Goal: Task Accomplishment & Management: Use online tool/utility

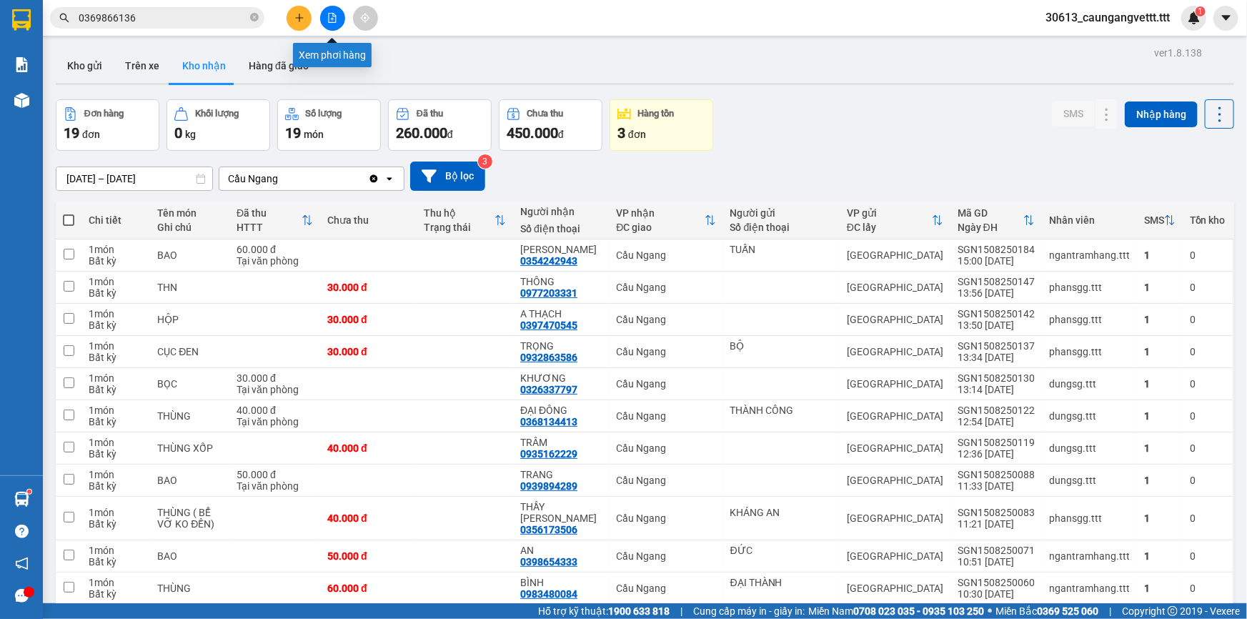
click at [328, 13] on icon "file-add" at bounding box center [332, 18] width 10 height 10
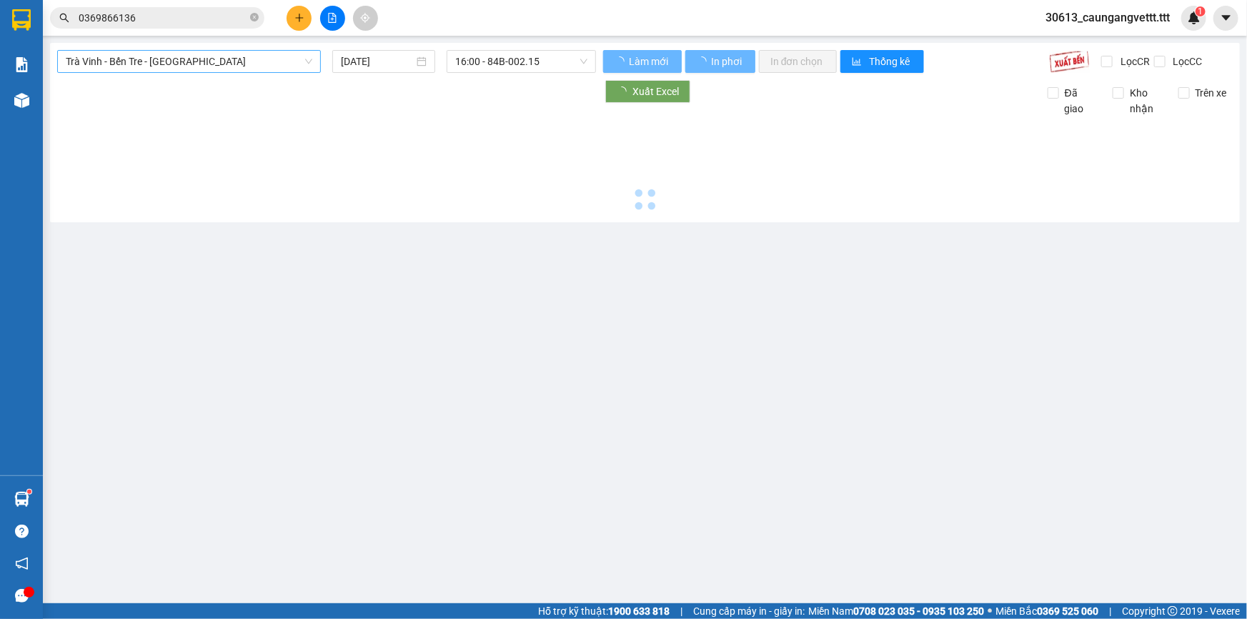
click at [241, 55] on span "Trà Vinh - Bến Tre - [GEOGRAPHIC_DATA]" at bounding box center [189, 61] width 246 height 21
click at [209, 65] on span "Trà Vinh - Bến Tre - [GEOGRAPHIC_DATA]" at bounding box center [189, 61] width 246 height 21
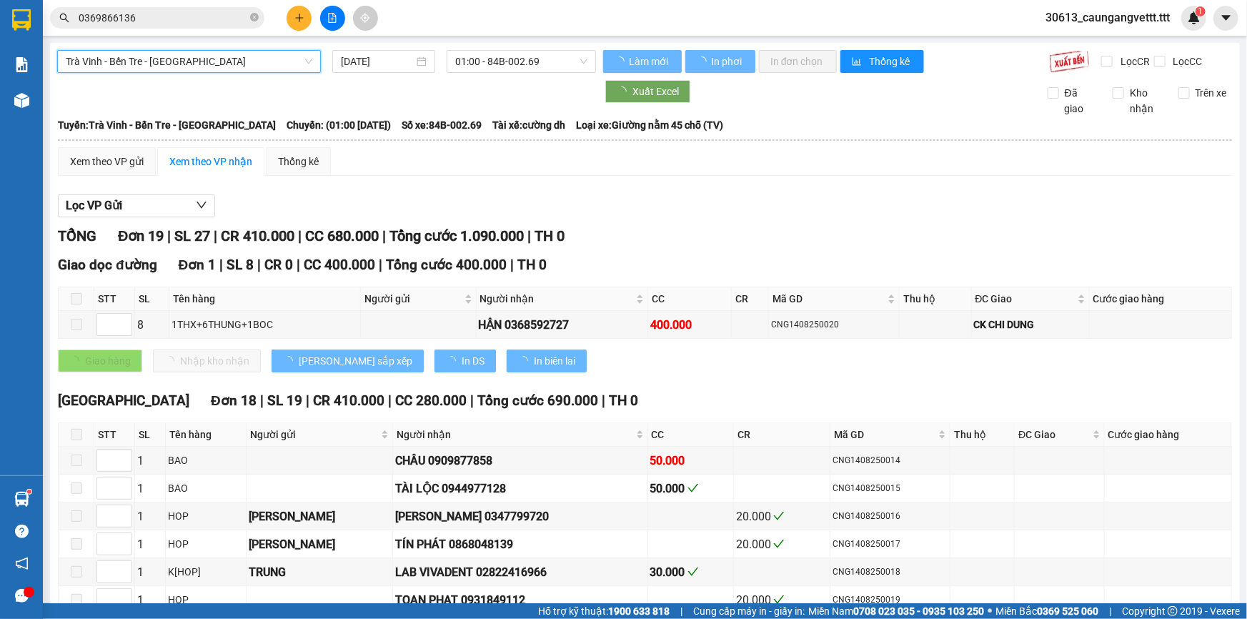
click at [214, 64] on span "Trà Vinh - Bến Tre - [GEOGRAPHIC_DATA]" at bounding box center [189, 61] width 246 height 21
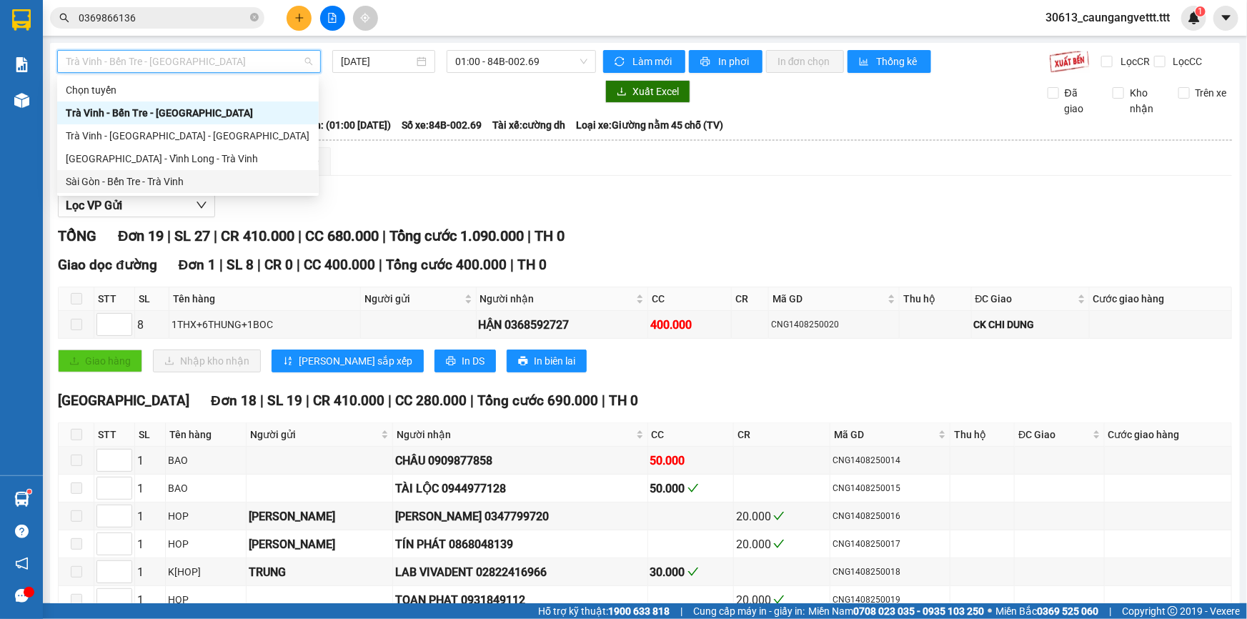
click at [180, 177] on div "Sài Gòn - Bến Tre - Trà Vinh" at bounding box center [188, 182] width 244 height 16
type input "[DATE]"
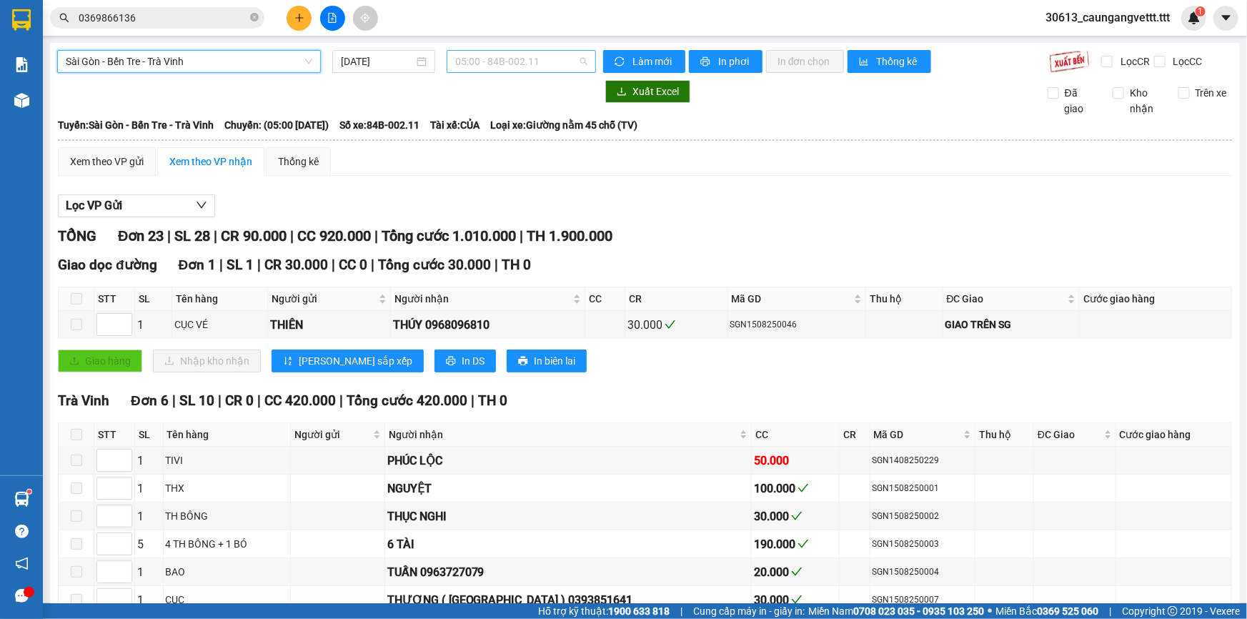
click at [494, 60] on span "05:00 - 84B-002.11" at bounding box center [521, 61] width 132 height 21
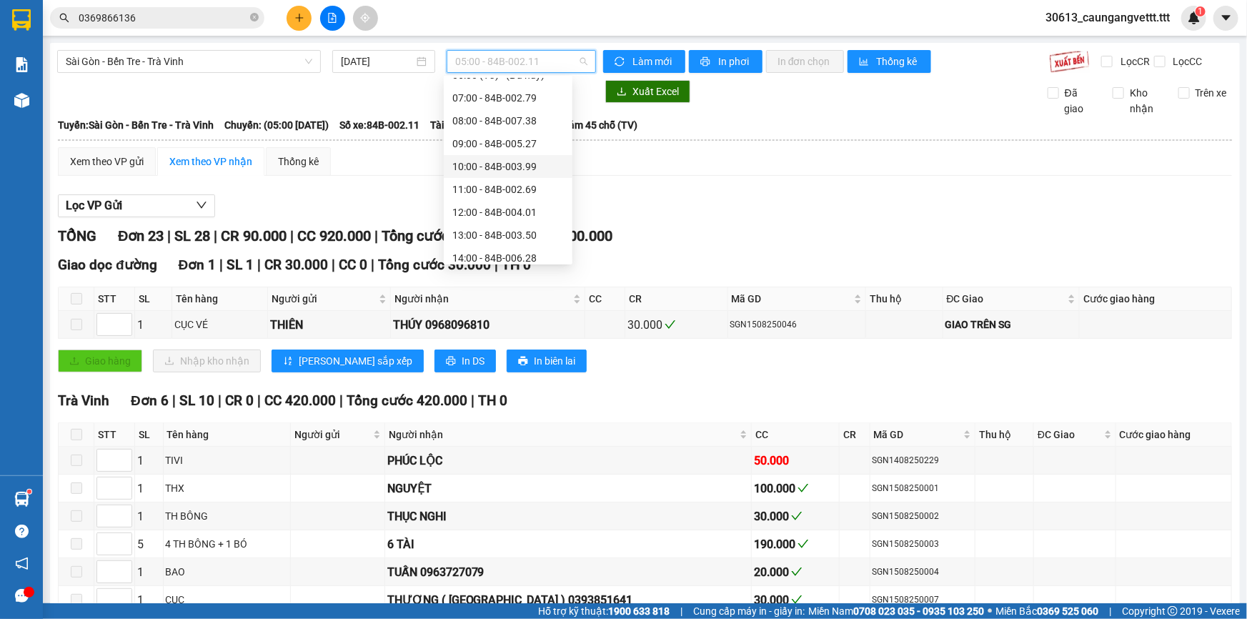
scroll to position [86, 0]
click at [487, 234] on div "13:00 - 84B-003.50" at bounding box center [507, 233] width 111 height 16
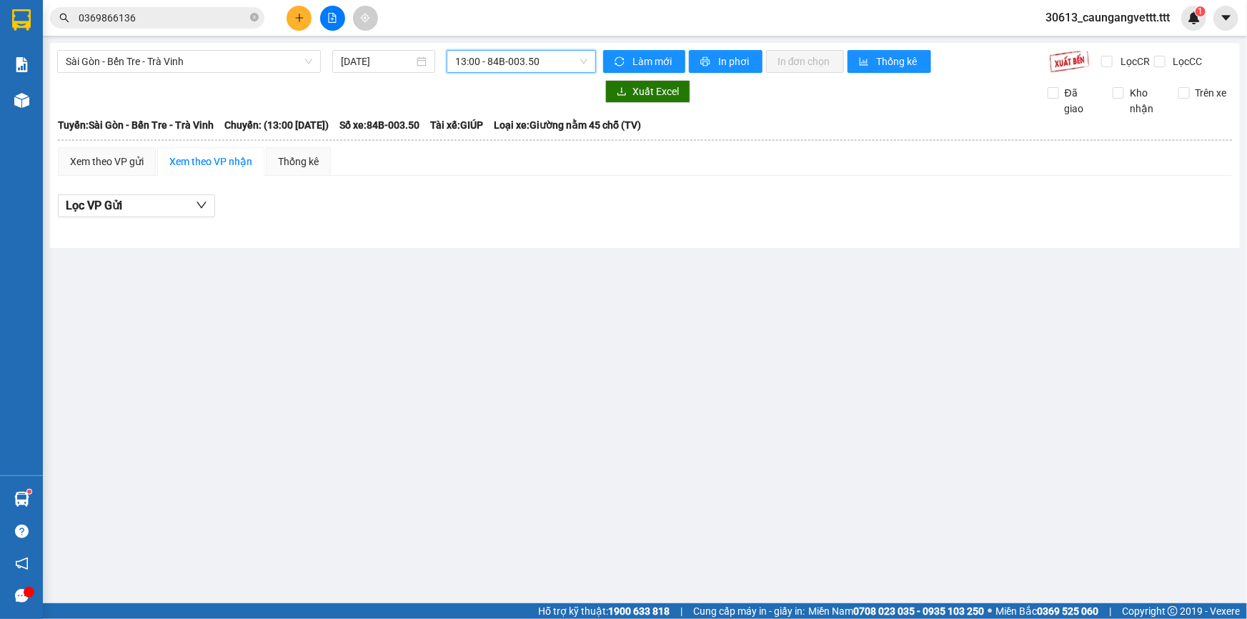
click at [545, 51] on span "13:00 - 84B-003.50" at bounding box center [521, 61] width 132 height 21
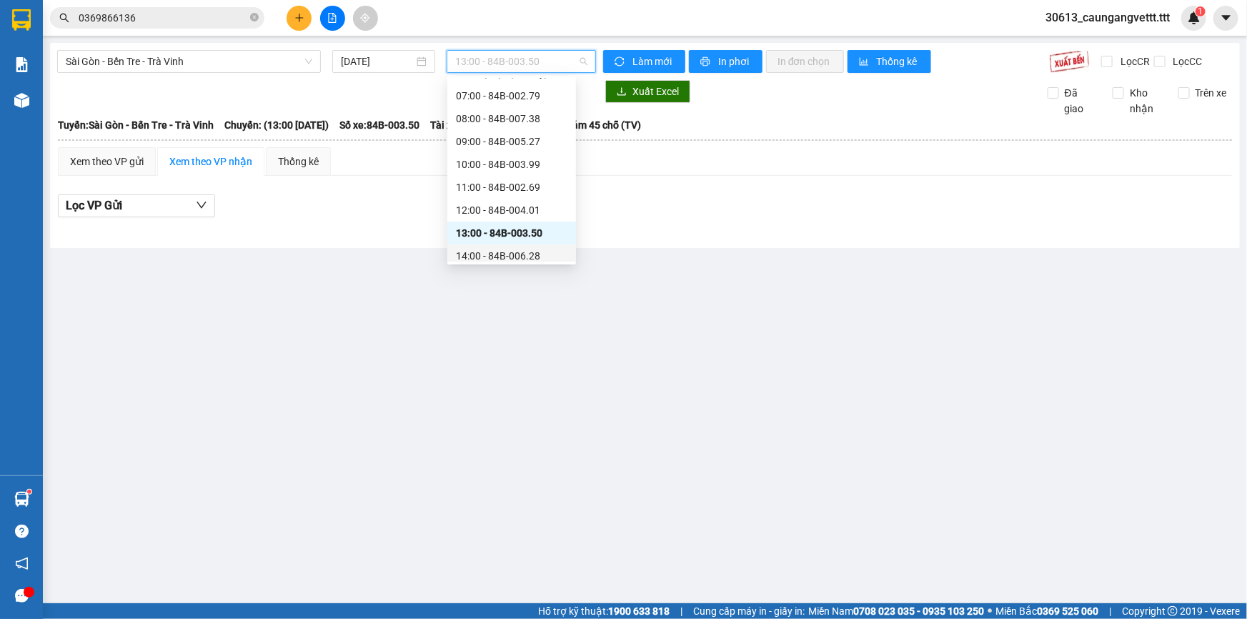
click at [489, 249] on div "14:00 - 84B-006.28" at bounding box center [511, 256] width 111 height 16
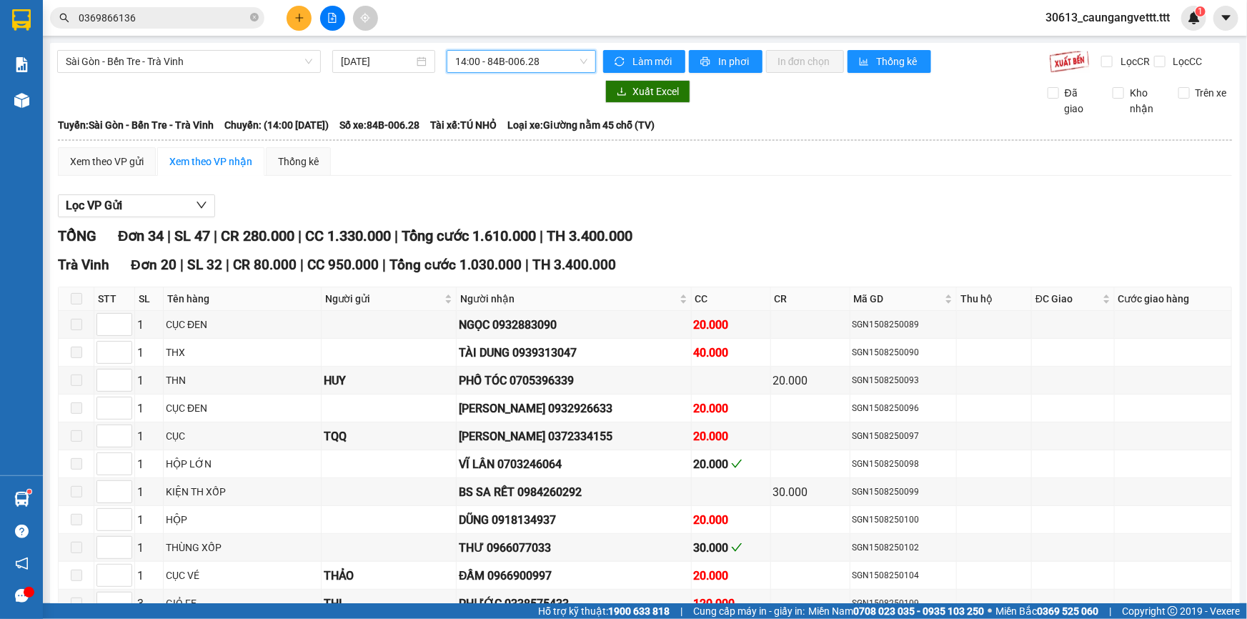
click at [521, 65] on span "14:00 - 84B-006.28" at bounding box center [521, 61] width 132 height 21
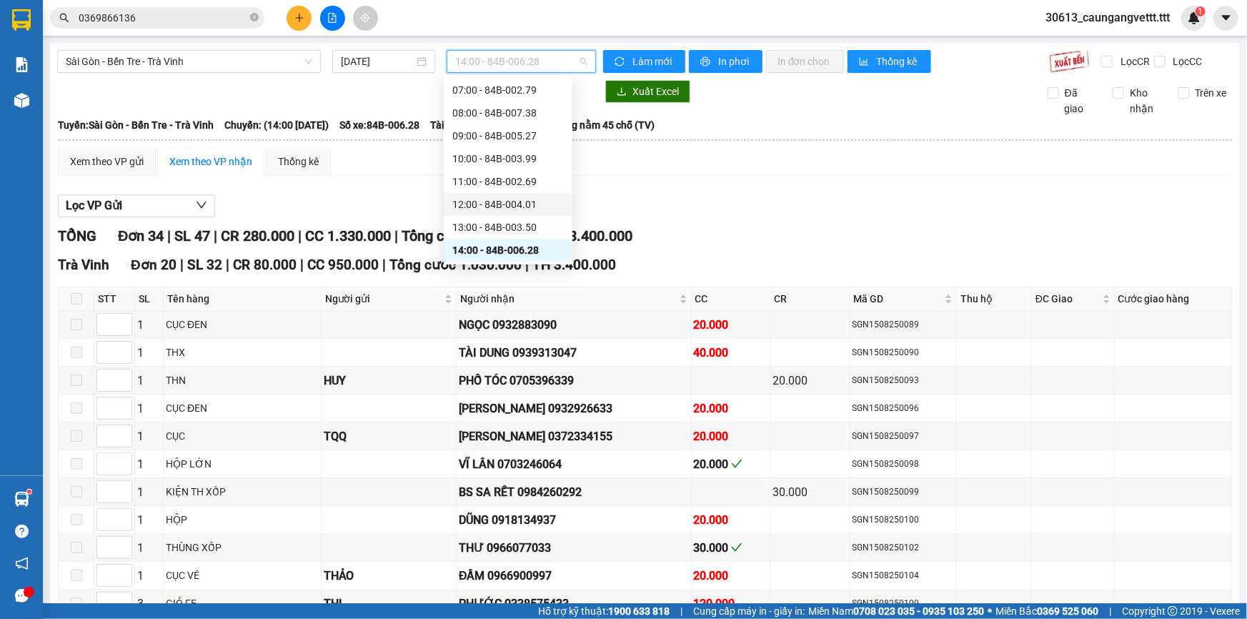
click at [496, 204] on div "12:00 - 84B-004.01" at bounding box center [507, 204] width 111 height 16
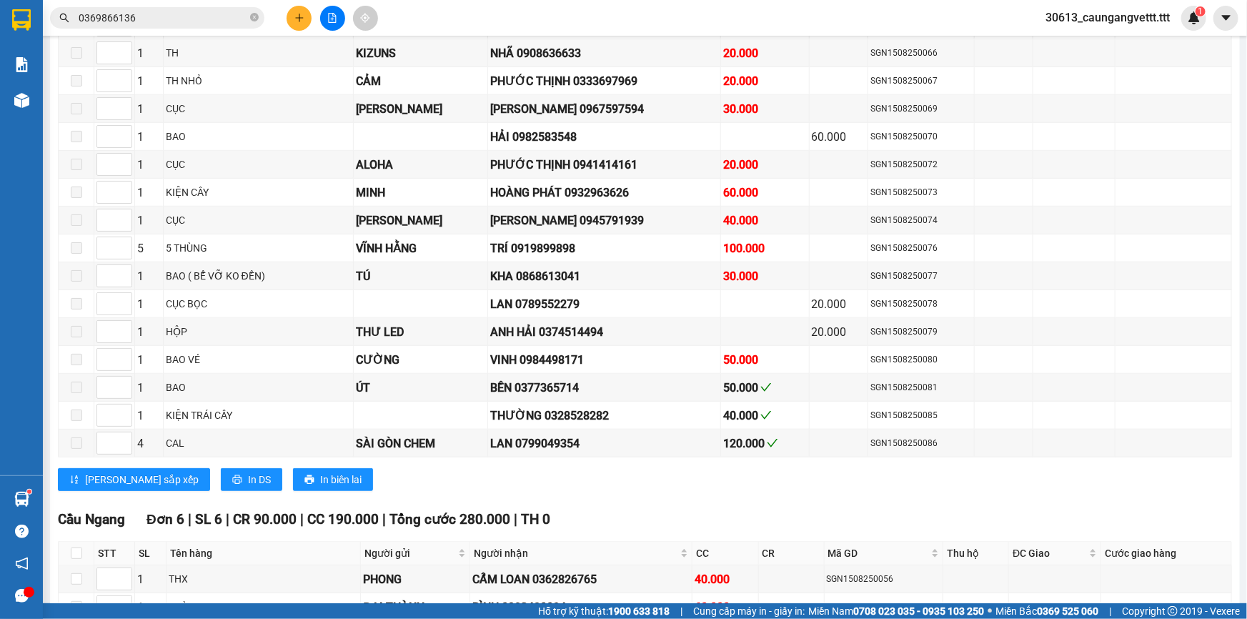
scroll to position [649, 0]
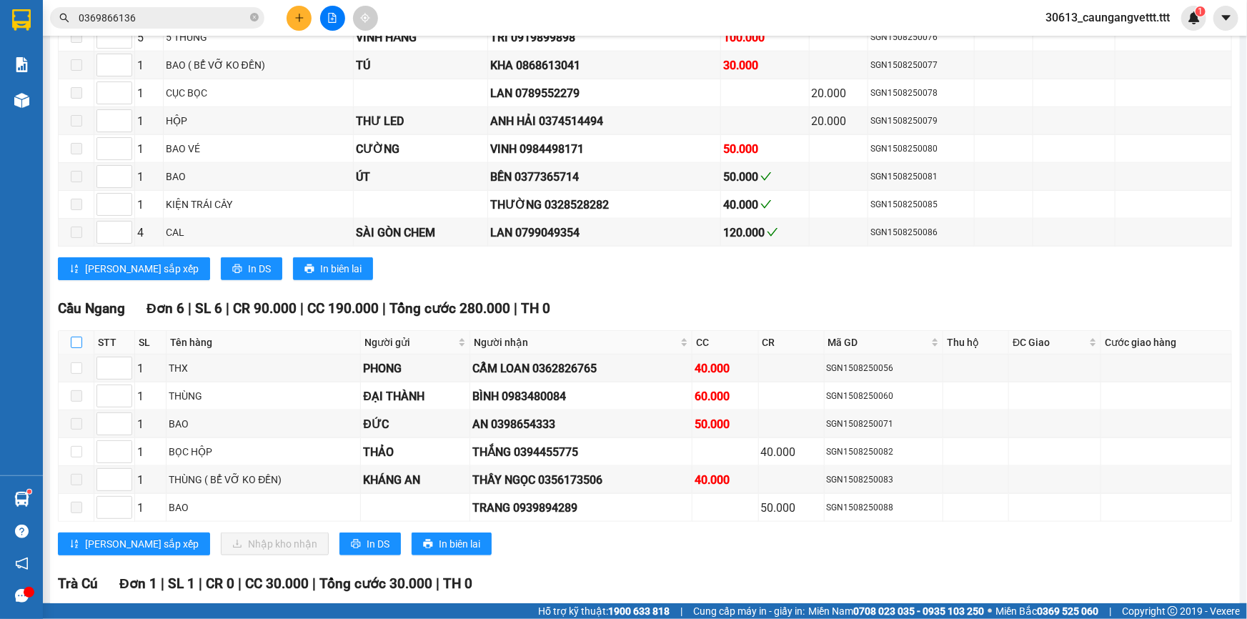
click at [77, 337] on input "checkbox" at bounding box center [76, 342] width 11 height 11
checkbox input "true"
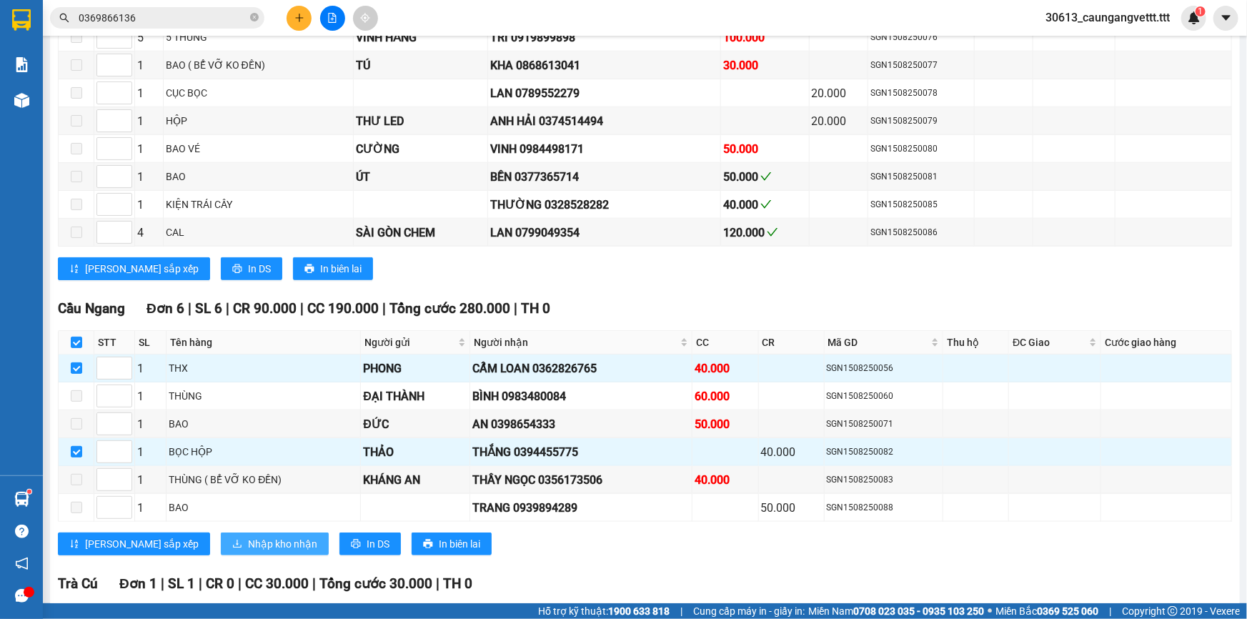
click at [248, 536] on span "Nhập kho nhận" at bounding box center [282, 544] width 69 height 16
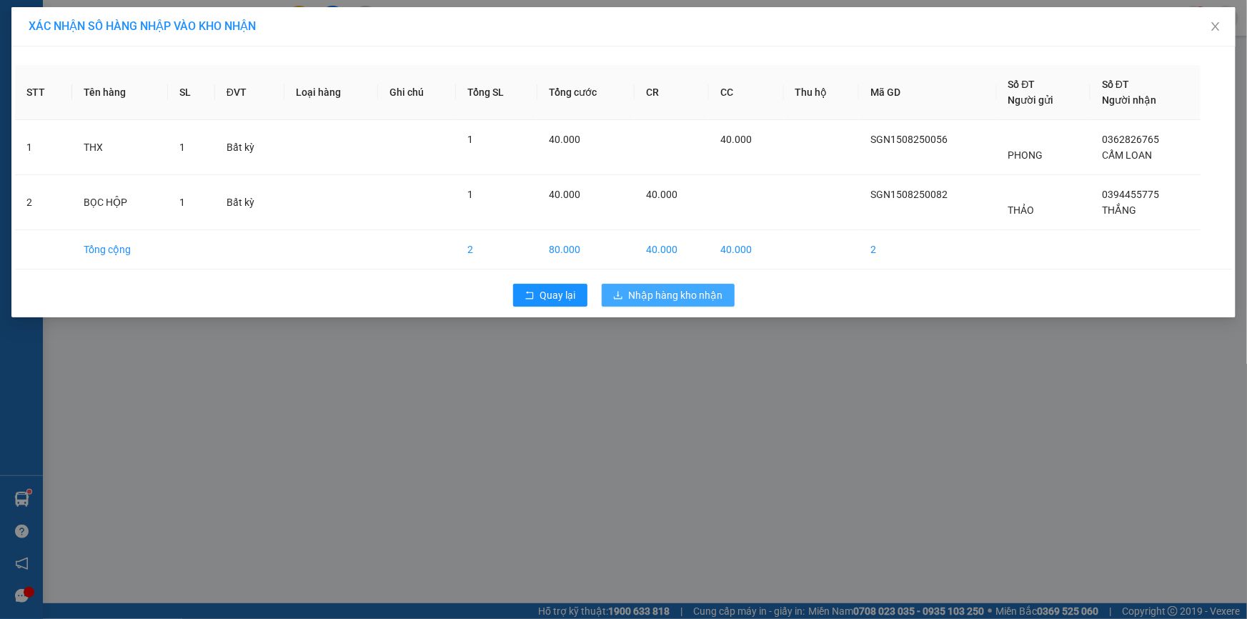
click at [658, 297] on span "Nhập hàng kho nhận" at bounding box center [676, 295] width 94 height 16
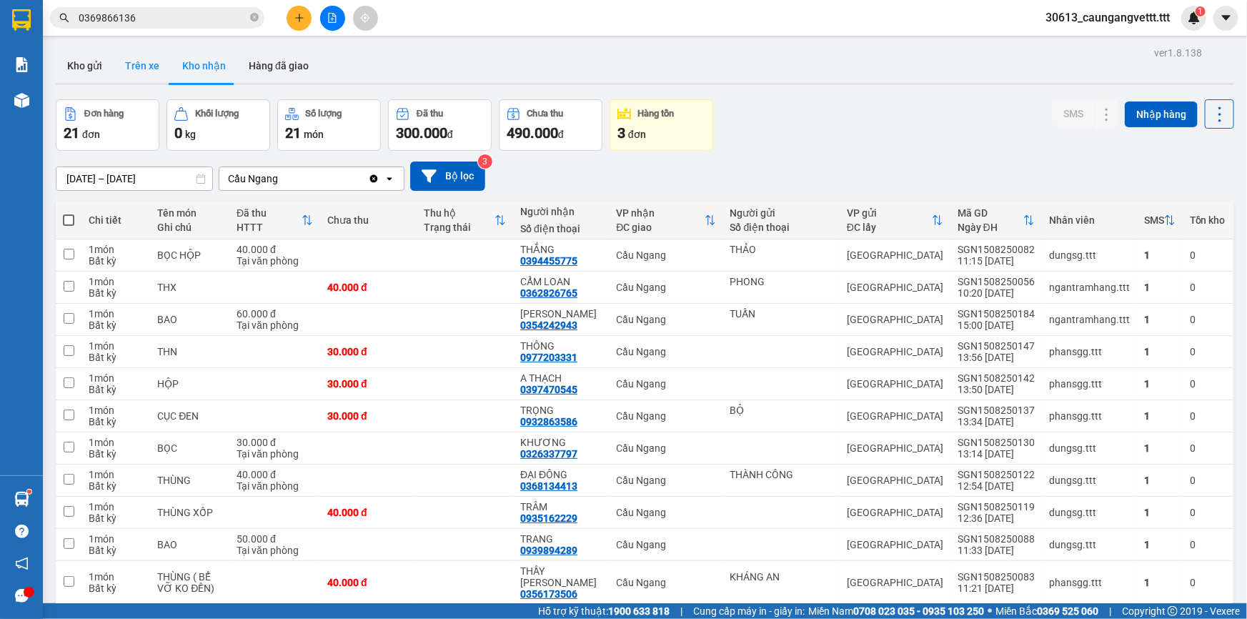
click at [137, 70] on button "Trên xe" at bounding box center [142, 66] width 57 height 34
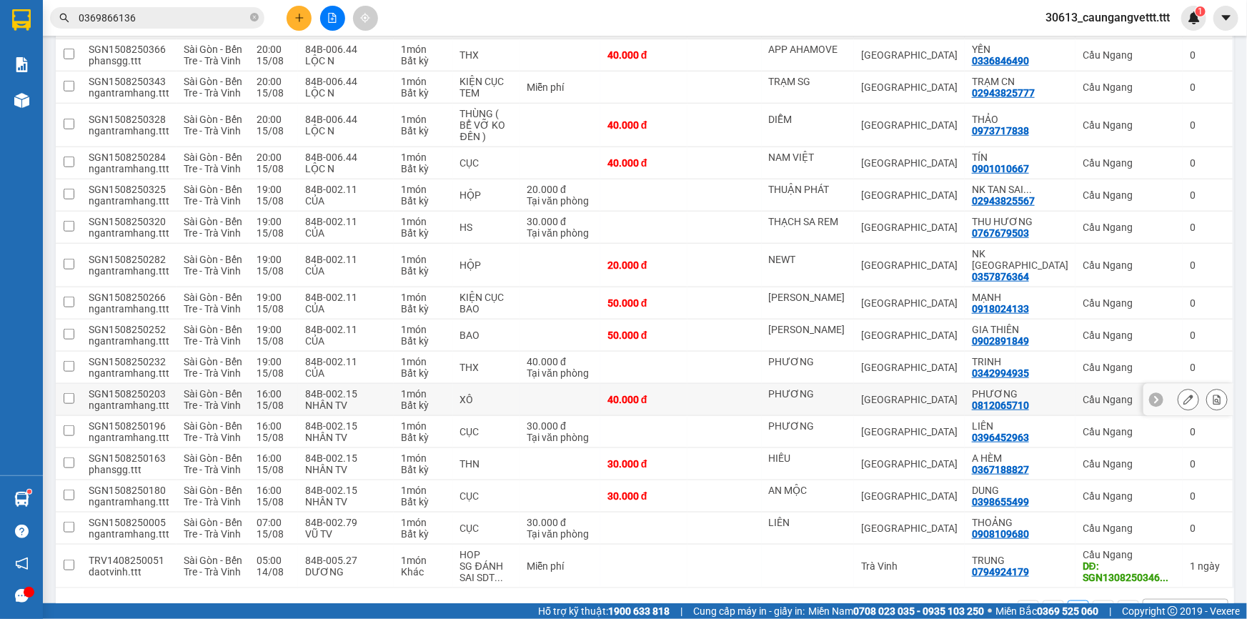
scroll to position [539, 0]
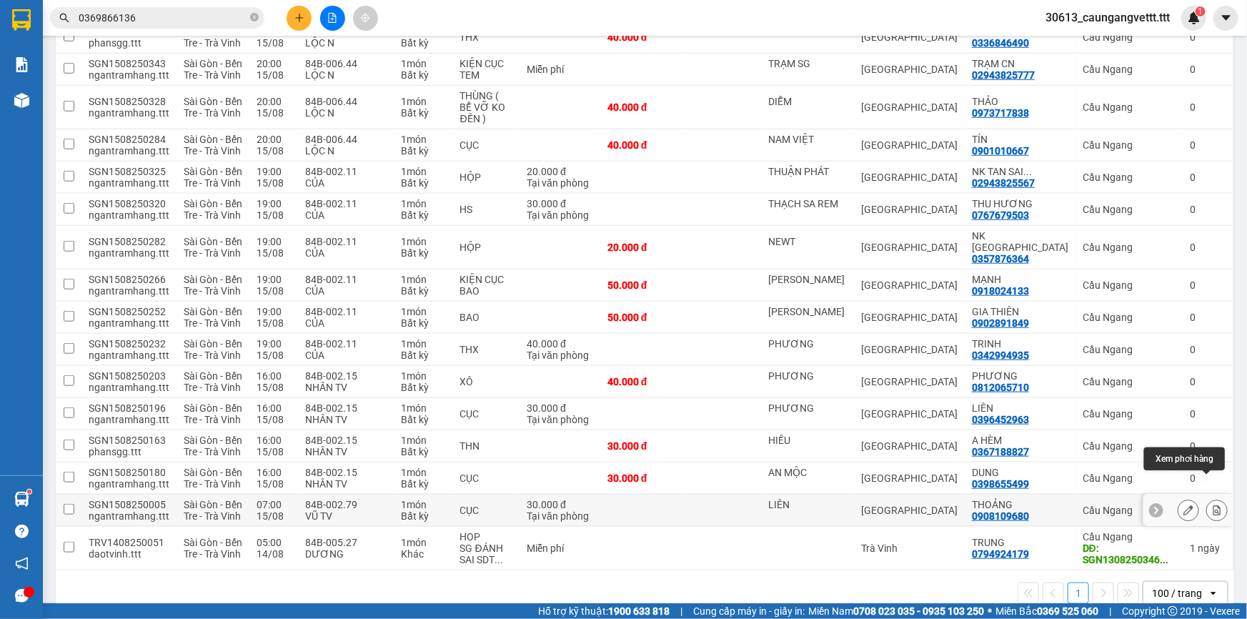
click at [1212, 505] on icon at bounding box center [1217, 510] width 10 height 10
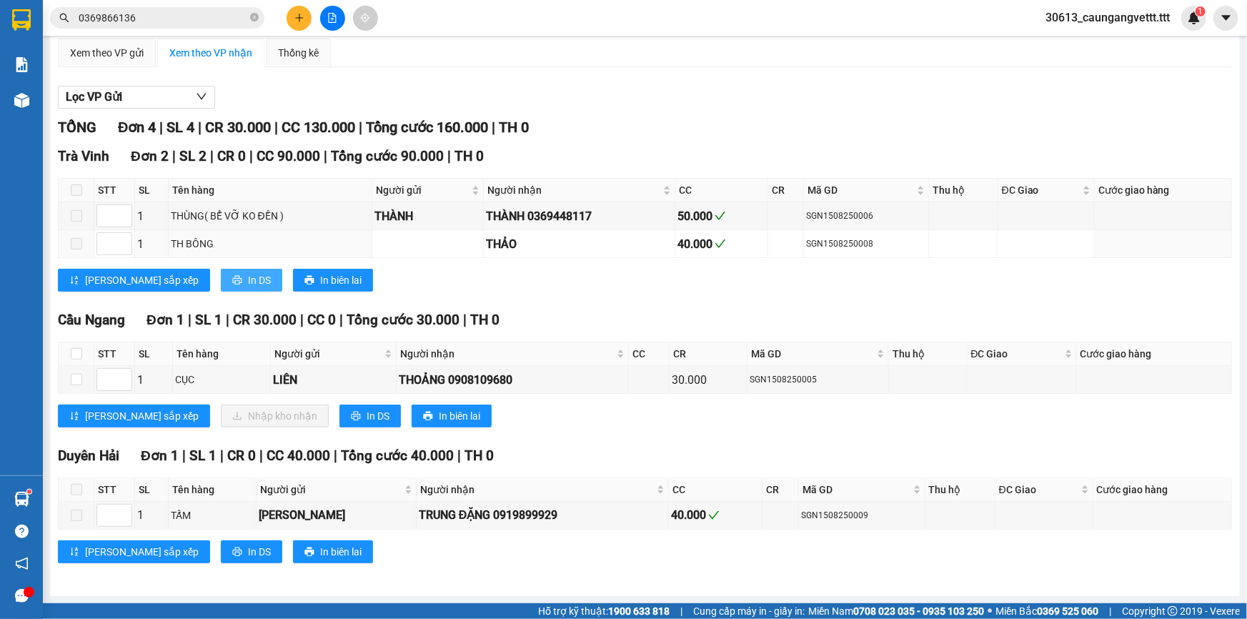
scroll to position [106, 0]
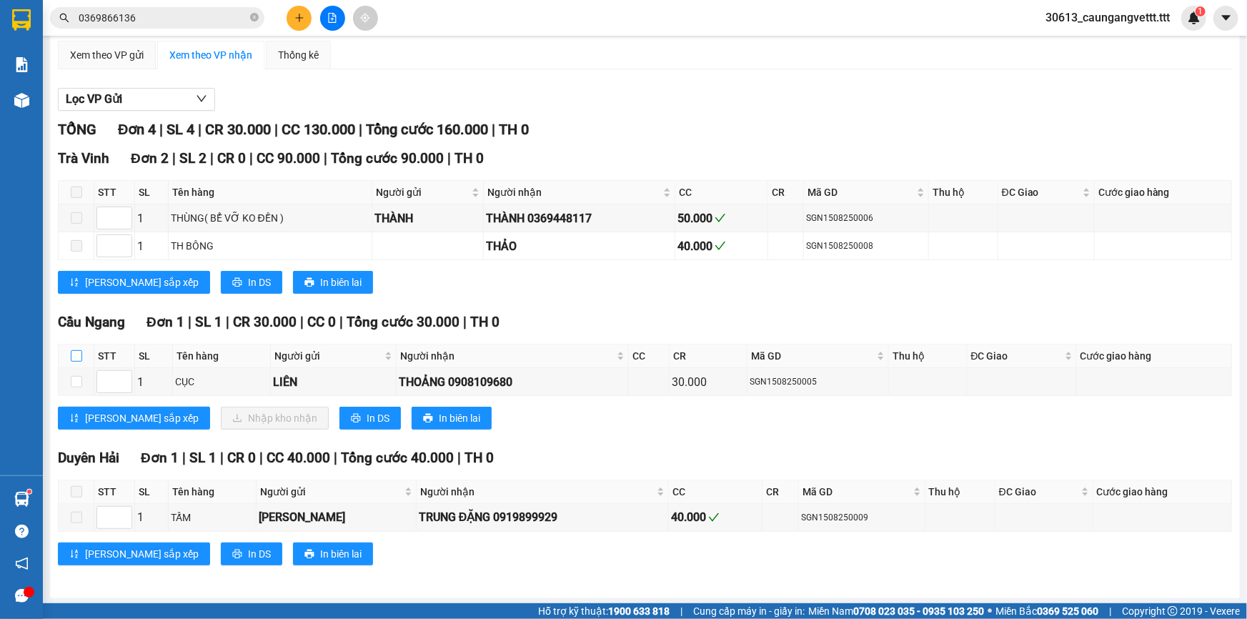
click at [74, 351] on input "checkbox" at bounding box center [76, 355] width 11 height 11
checkbox input "true"
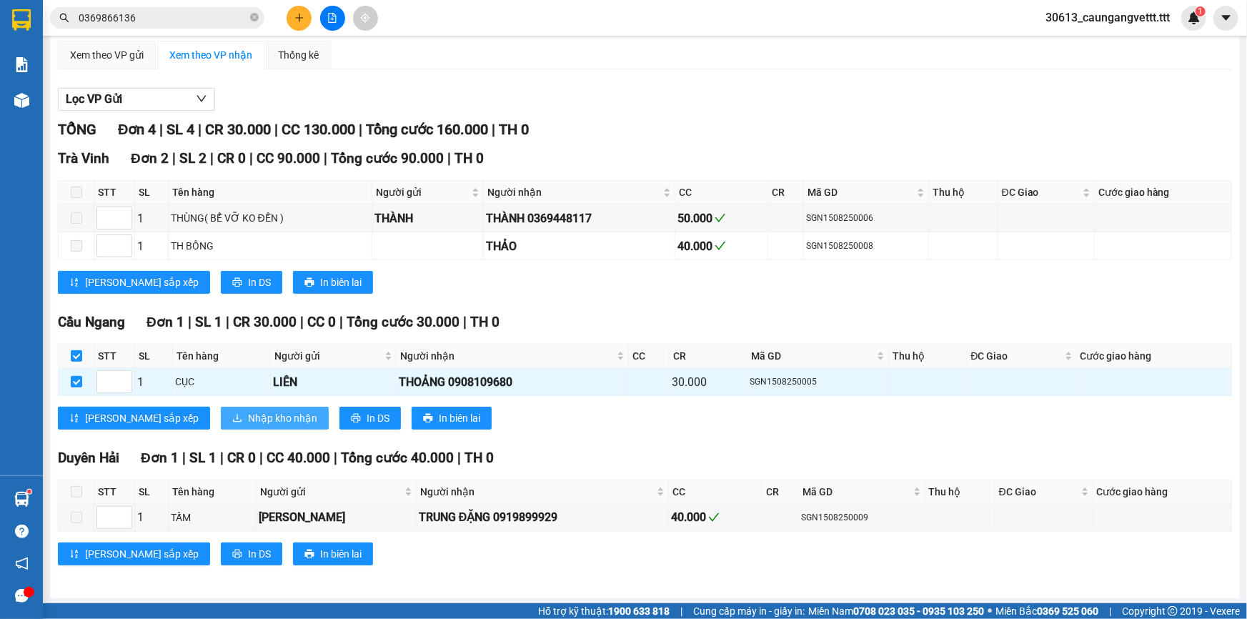
click at [248, 420] on span "Nhập kho nhận" at bounding box center [282, 418] width 69 height 16
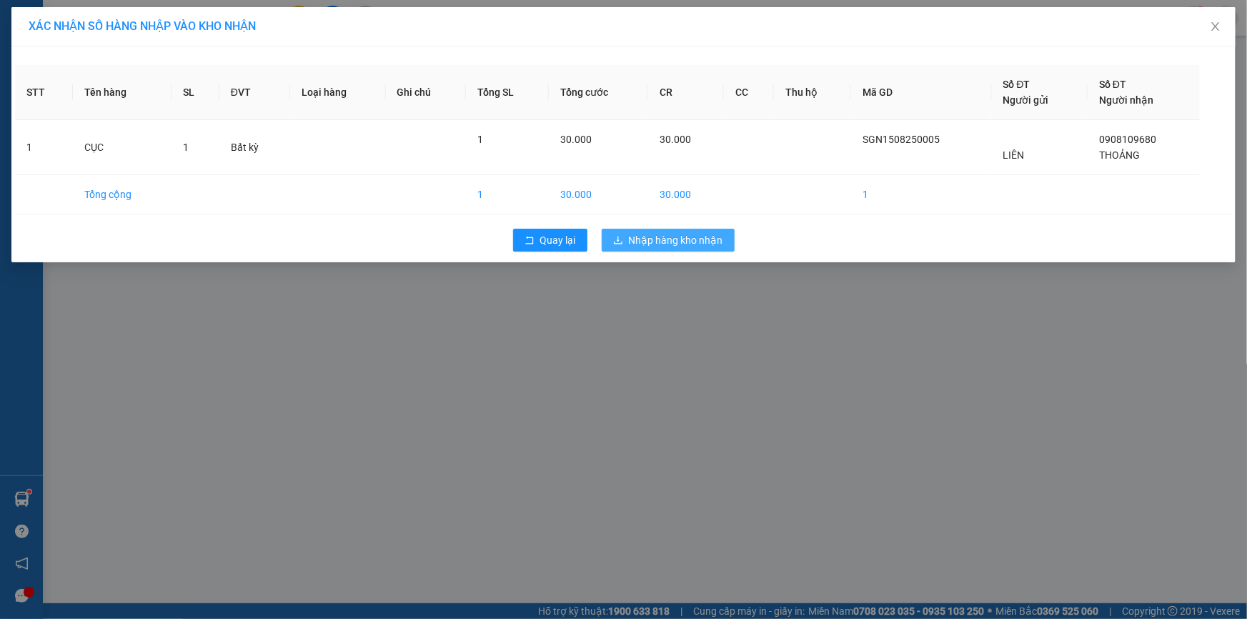
click at [689, 236] on span "Nhập hàng kho nhận" at bounding box center [676, 240] width 94 height 16
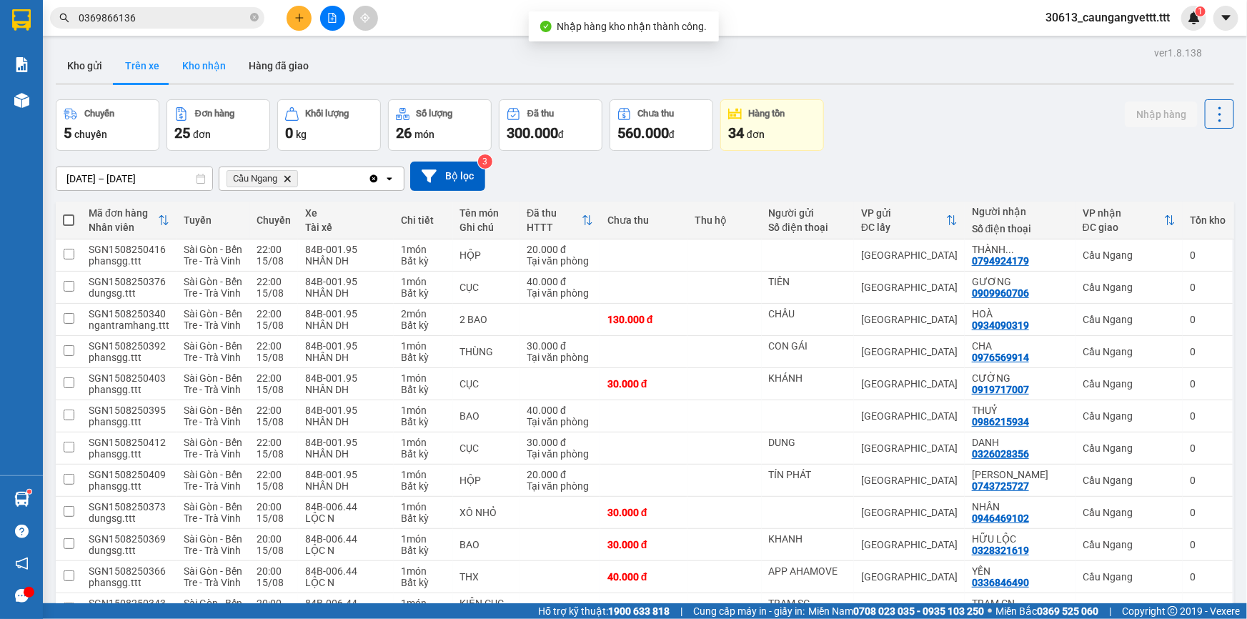
click at [196, 61] on button "Kho nhận" at bounding box center [204, 66] width 66 height 34
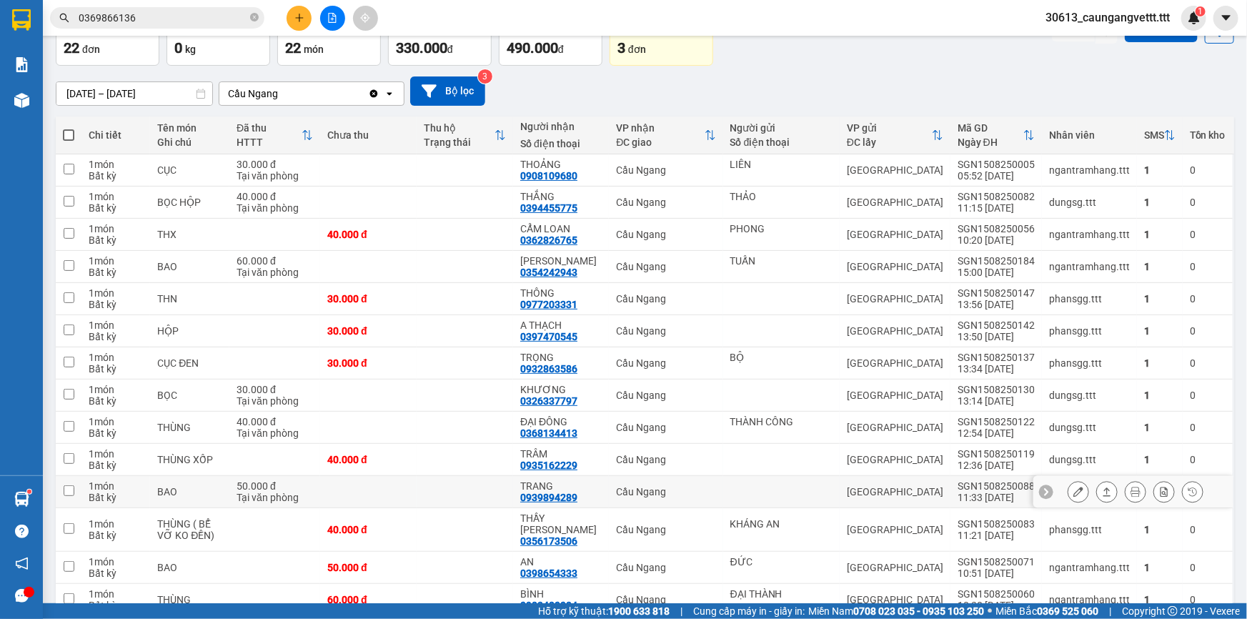
scroll to position [43, 0]
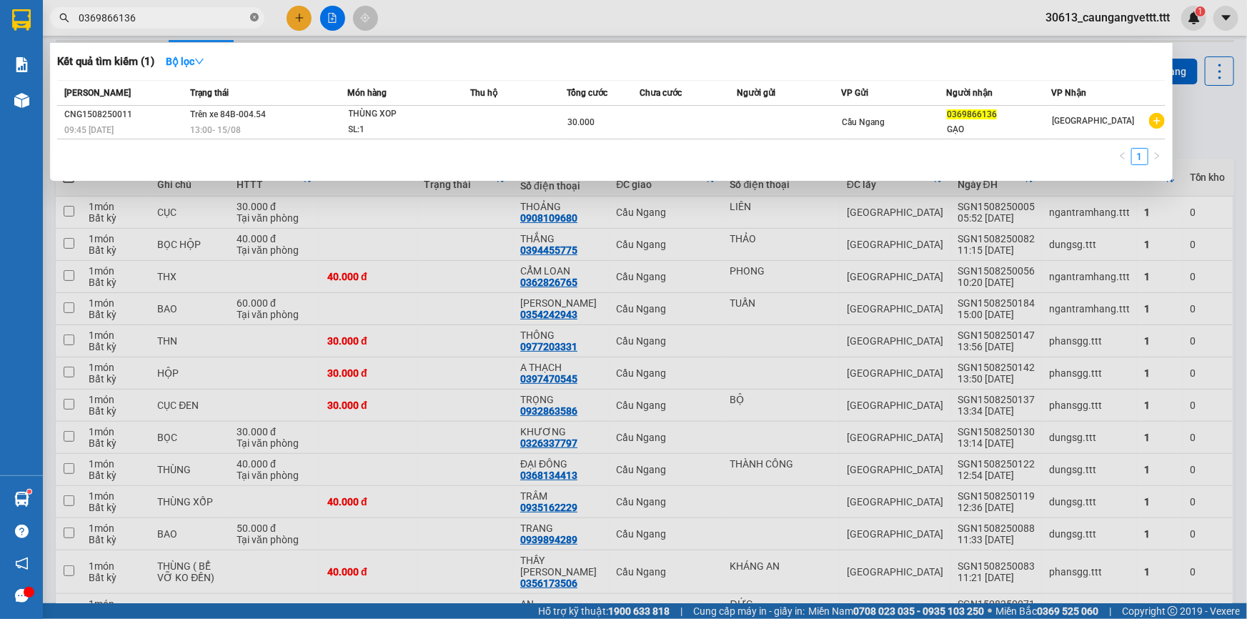
click at [254, 17] on icon "close-circle" at bounding box center [254, 17] width 9 height 9
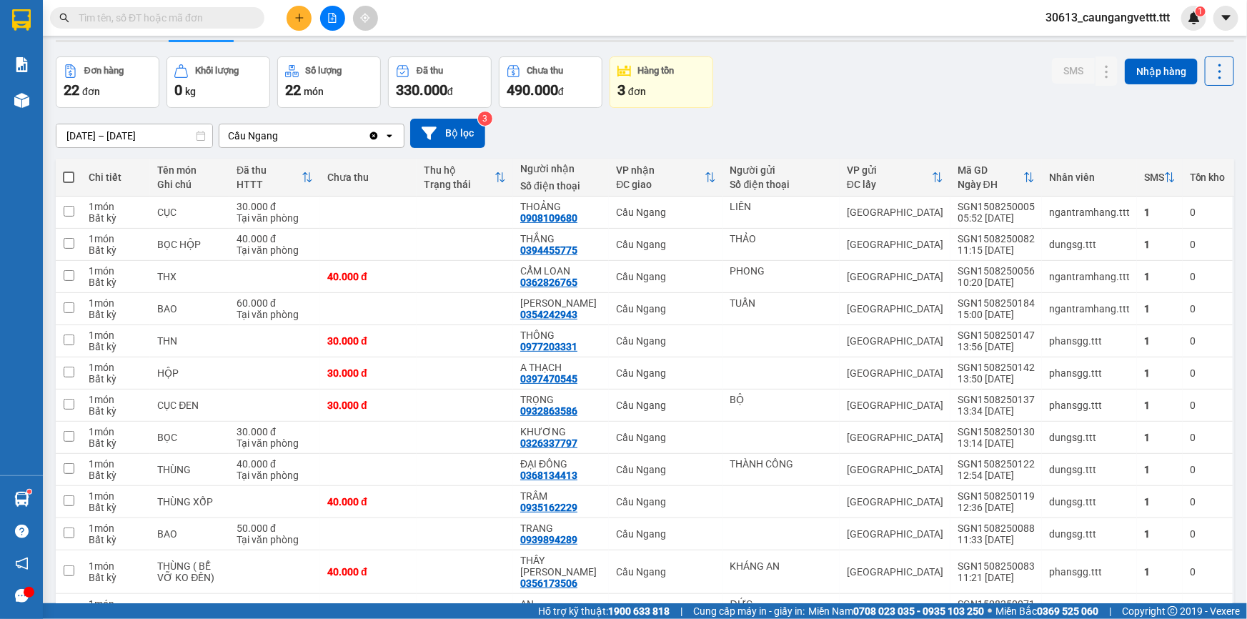
scroll to position [0, 0]
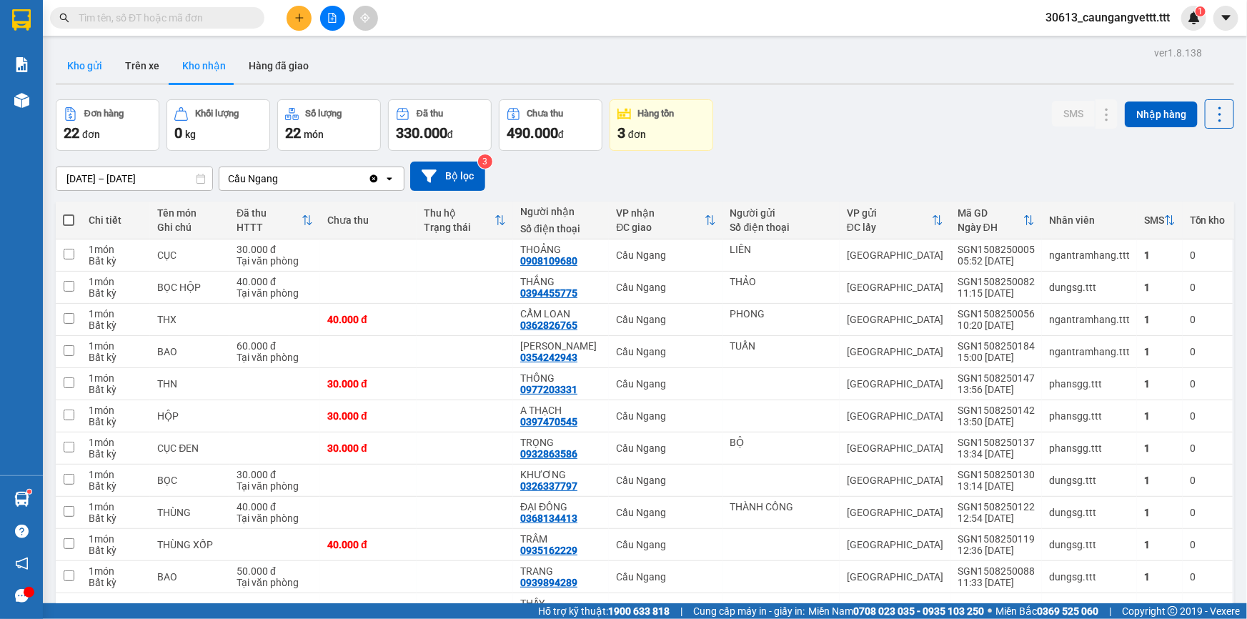
click at [89, 60] on button "Kho gửi" at bounding box center [85, 66] width 58 height 34
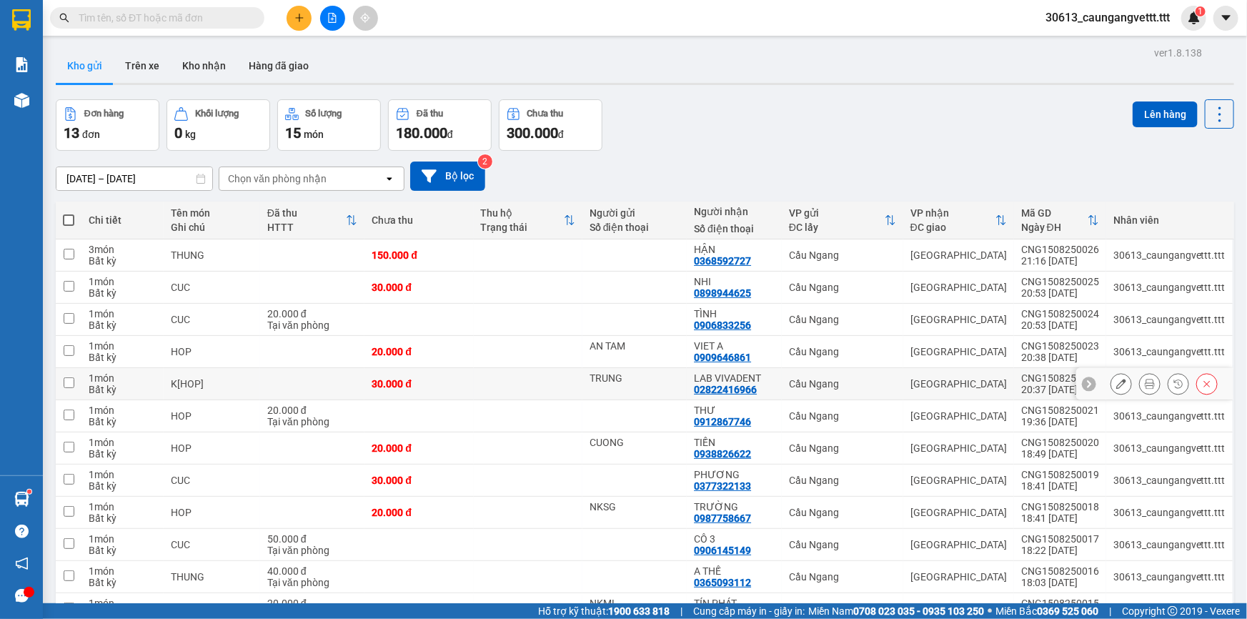
scroll to position [111, 0]
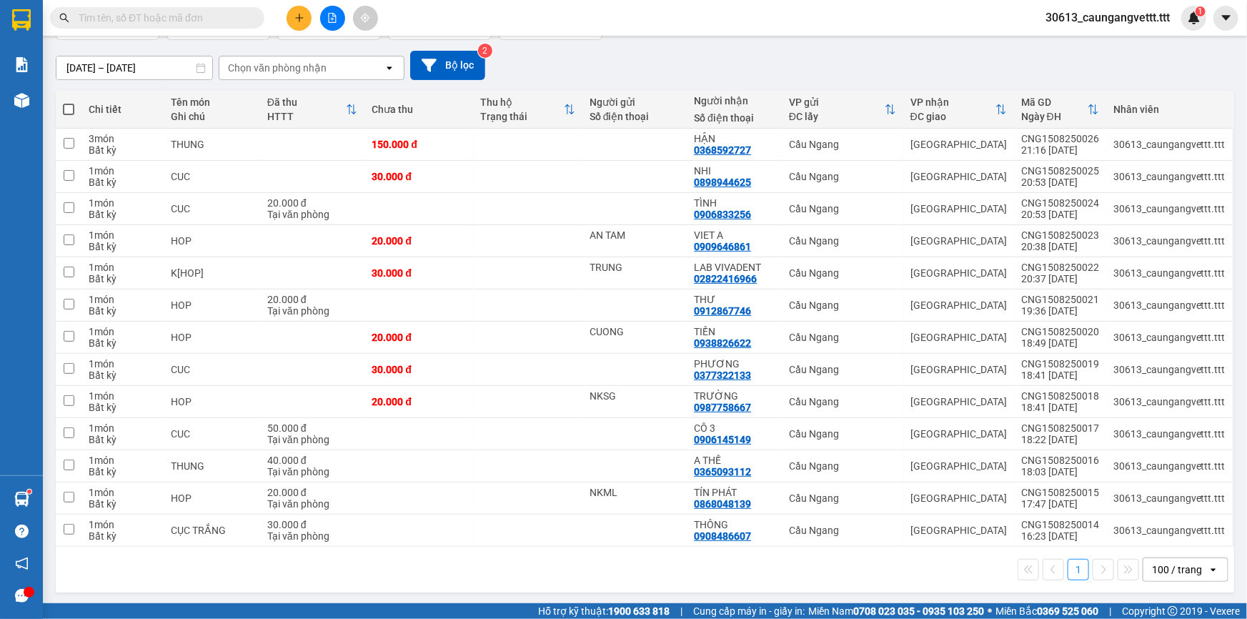
click at [69, 106] on span at bounding box center [68, 109] width 11 height 11
click at [69, 102] on input "checkbox" at bounding box center [69, 102] width 0 height 0
checkbox input "true"
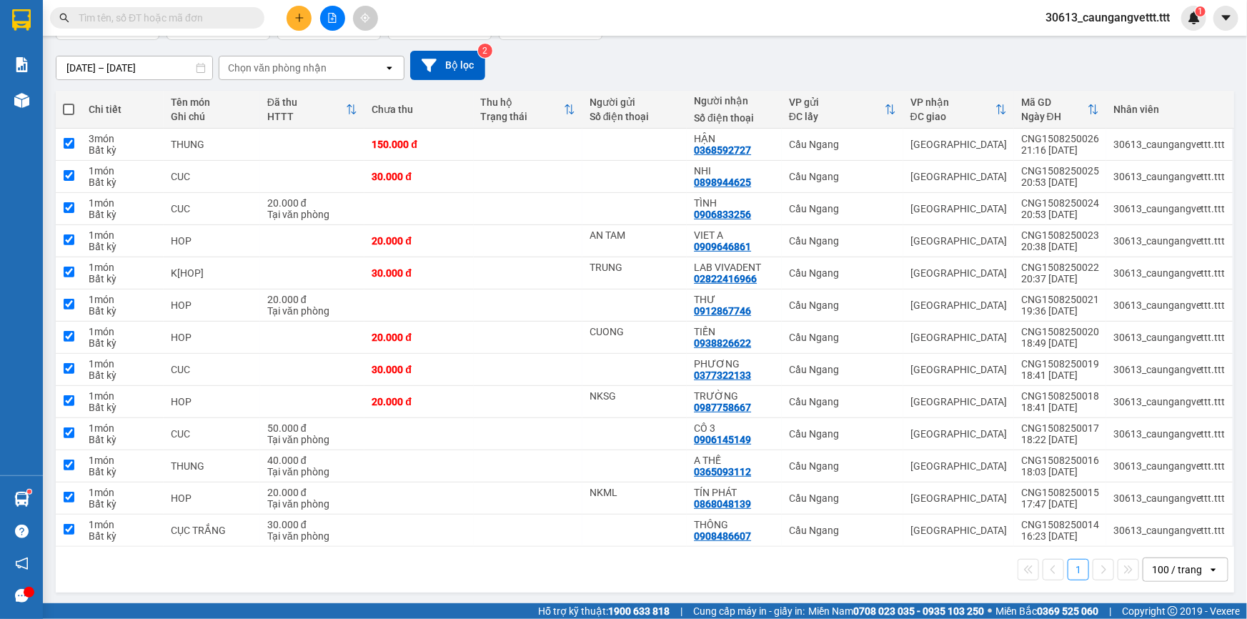
checkbox input "true"
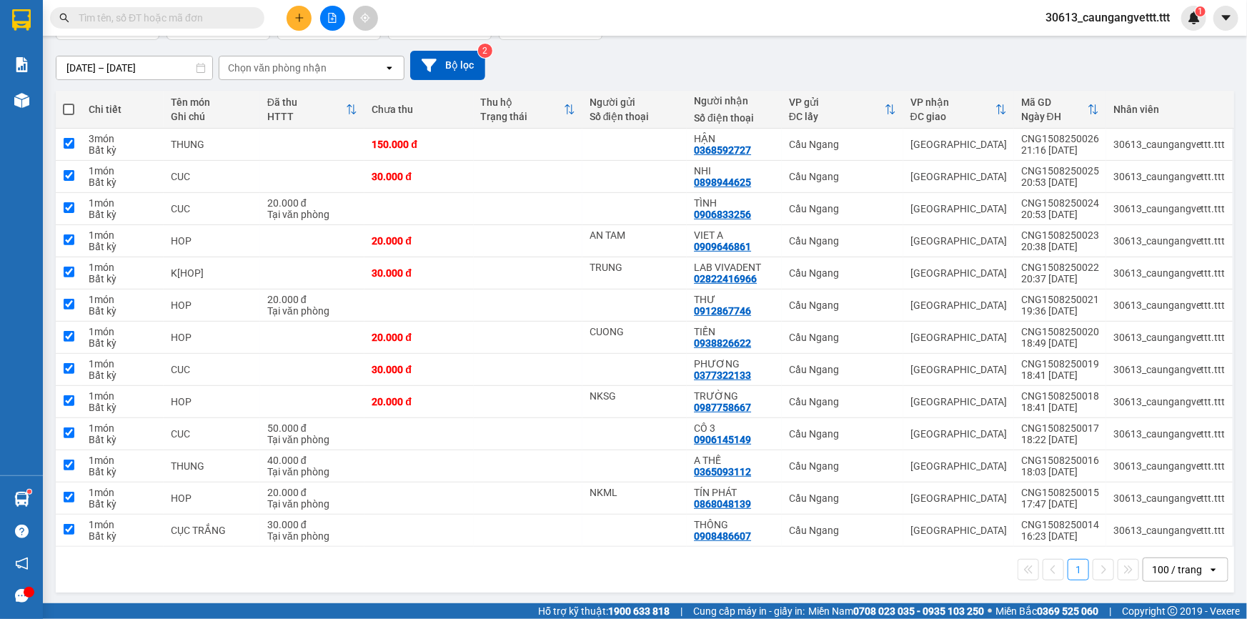
checkbox input "true"
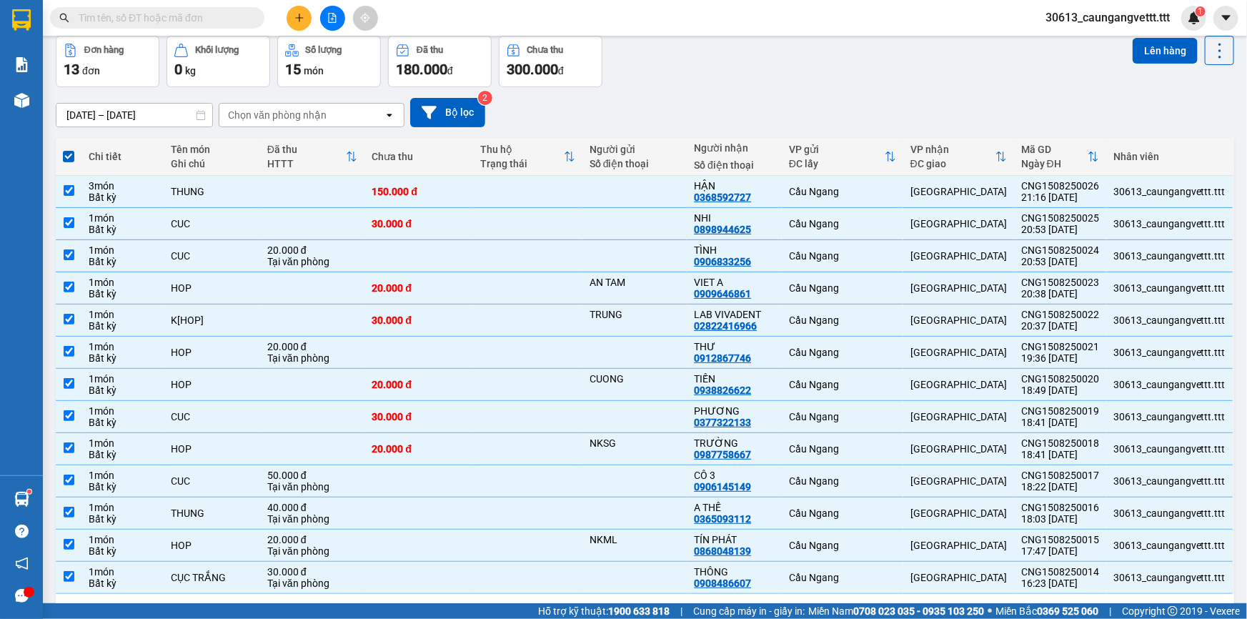
scroll to position [0, 0]
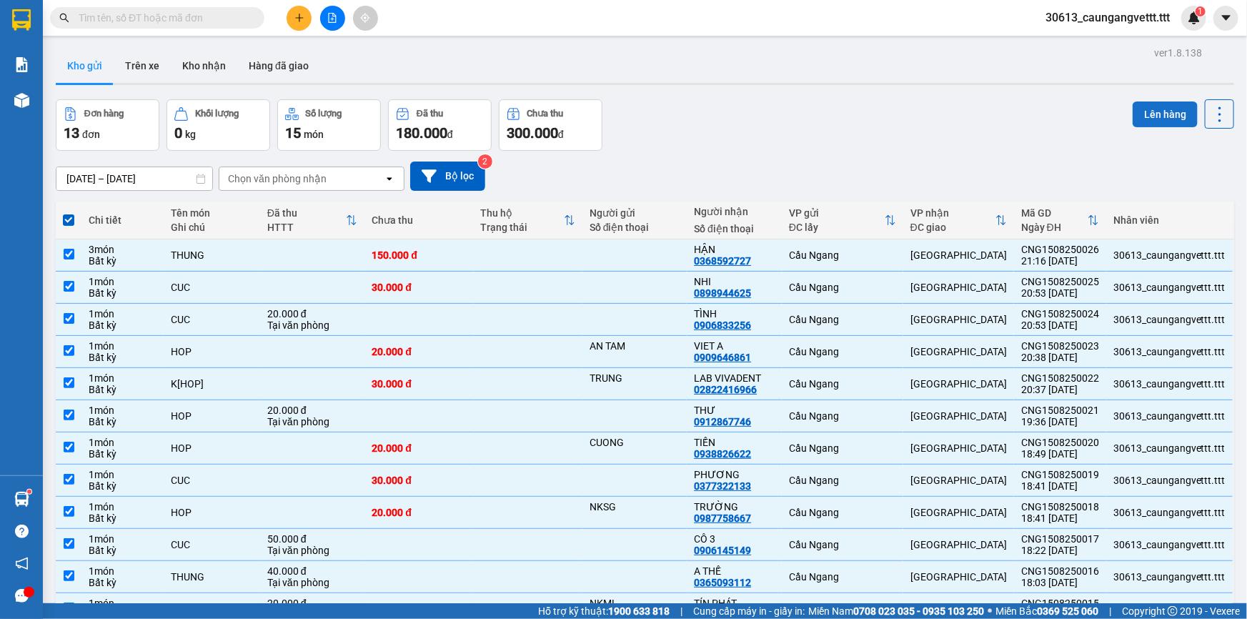
click at [1136, 110] on button "Lên hàng" at bounding box center [1164, 114] width 65 height 26
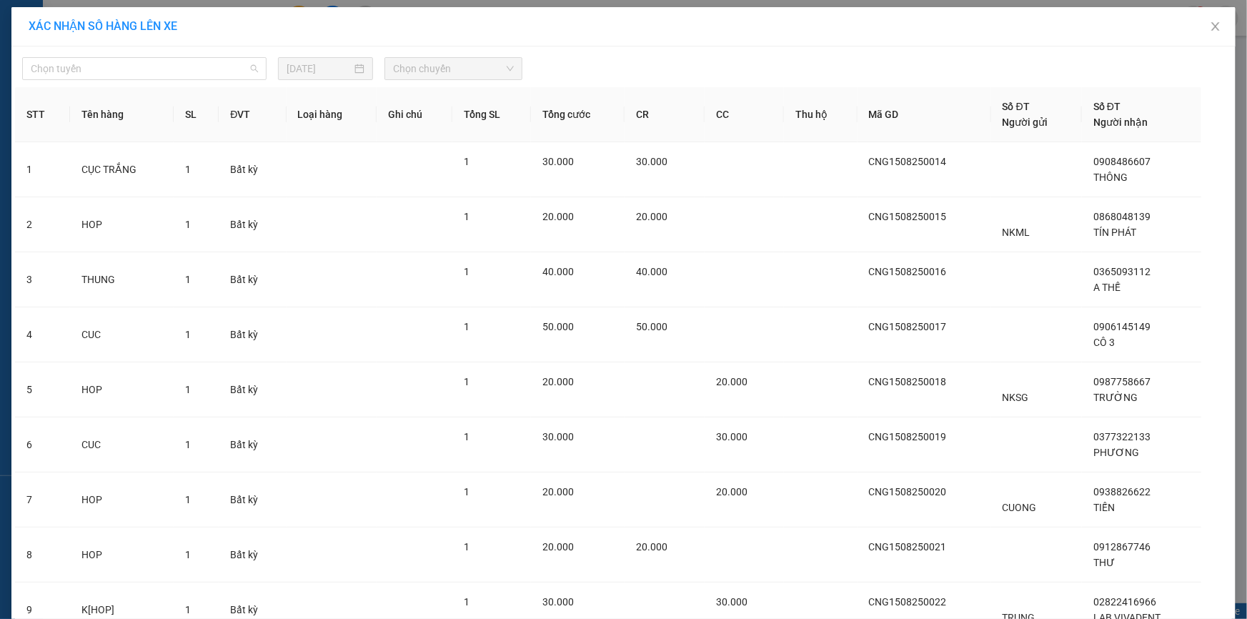
drag, startPoint x: 154, startPoint y: 71, endPoint x: 183, endPoint y: 84, distance: 31.1
click at [156, 71] on span "Chọn tuyến" at bounding box center [144, 68] width 227 height 21
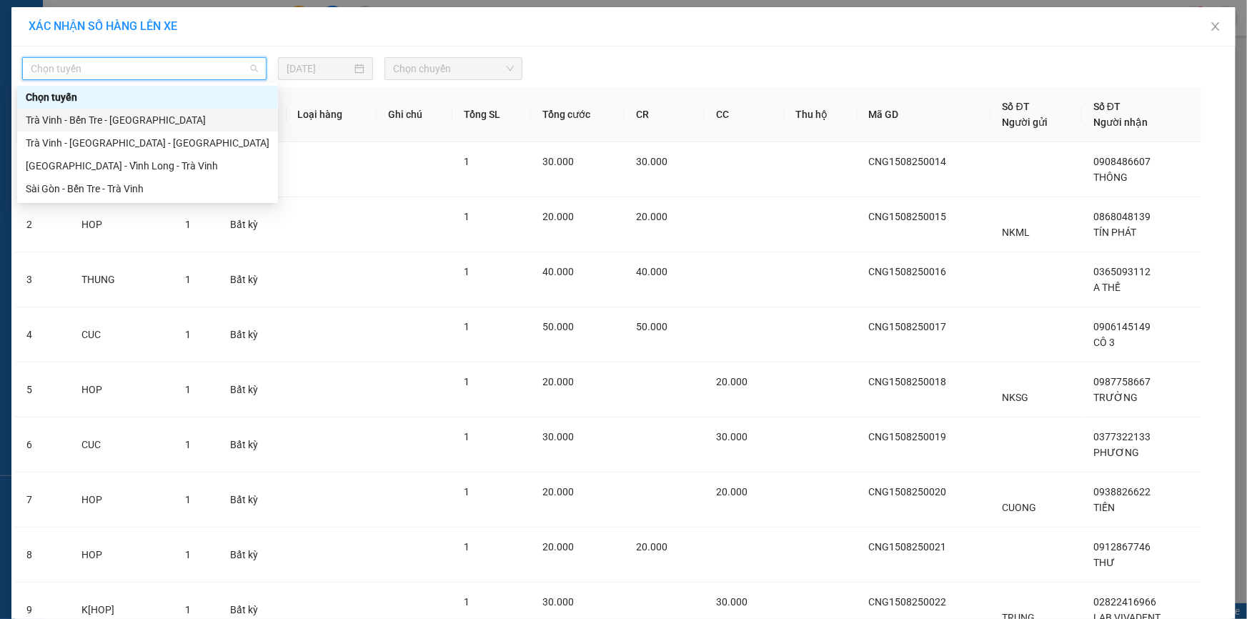
click at [125, 117] on div "Trà Vinh - Bến Tre - [GEOGRAPHIC_DATA]" at bounding box center [148, 120] width 244 height 16
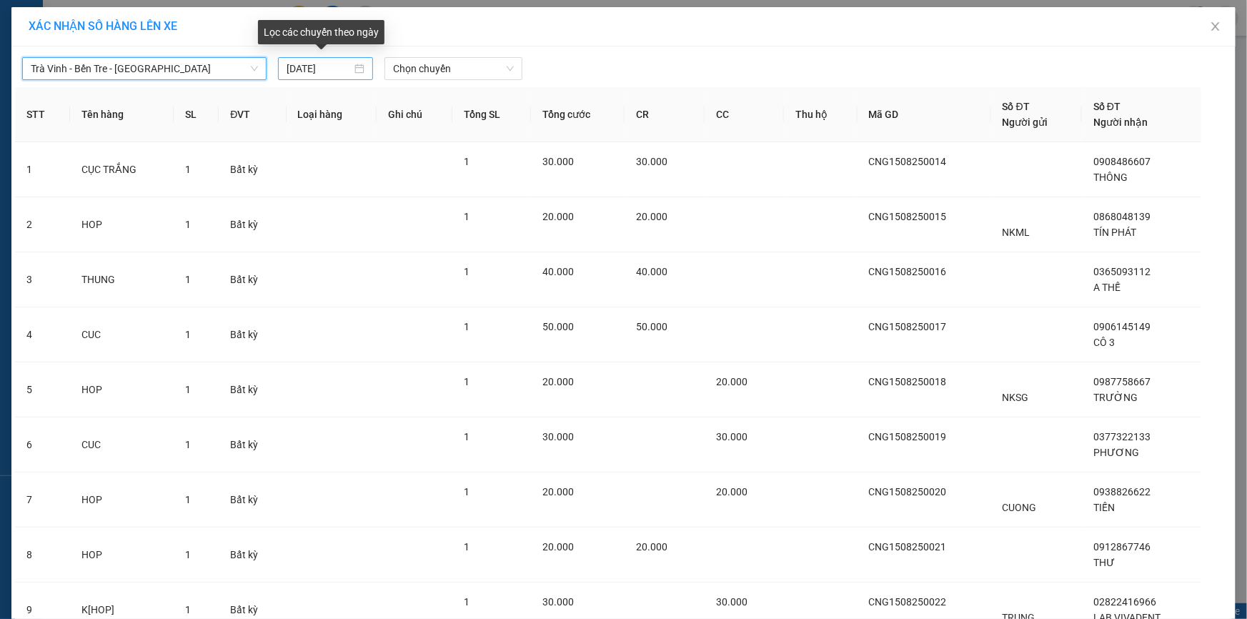
click at [290, 66] on input "[DATE]" at bounding box center [319, 69] width 65 height 16
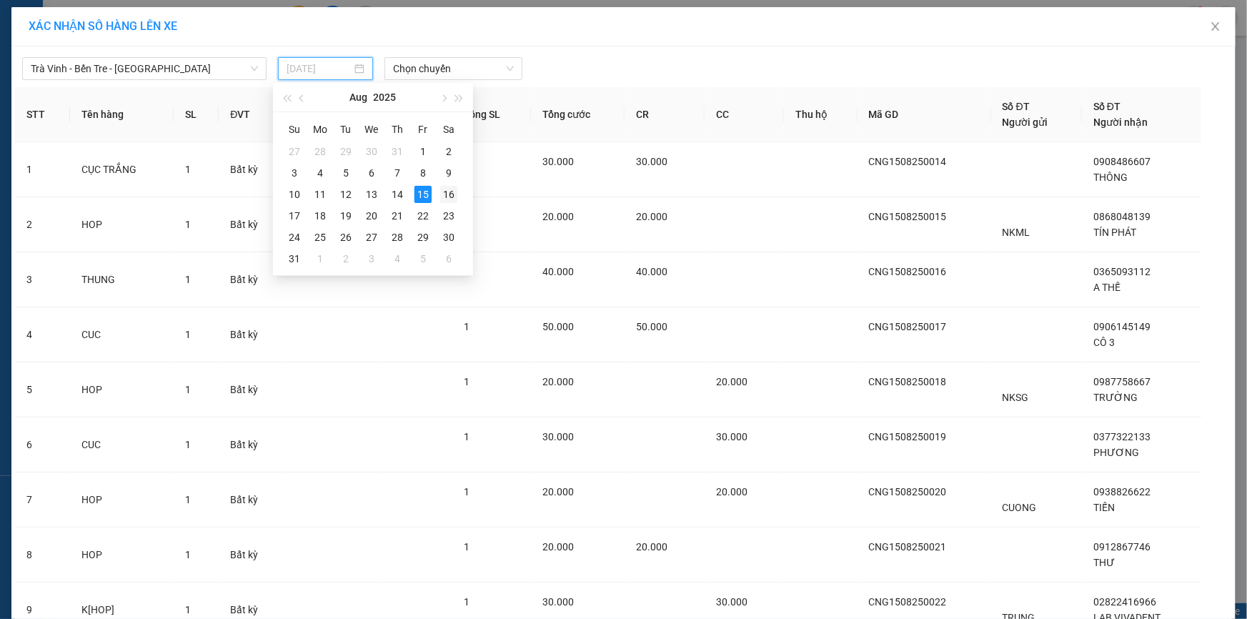
click at [447, 190] on div "16" at bounding box center [448, 194] width 17 height 17
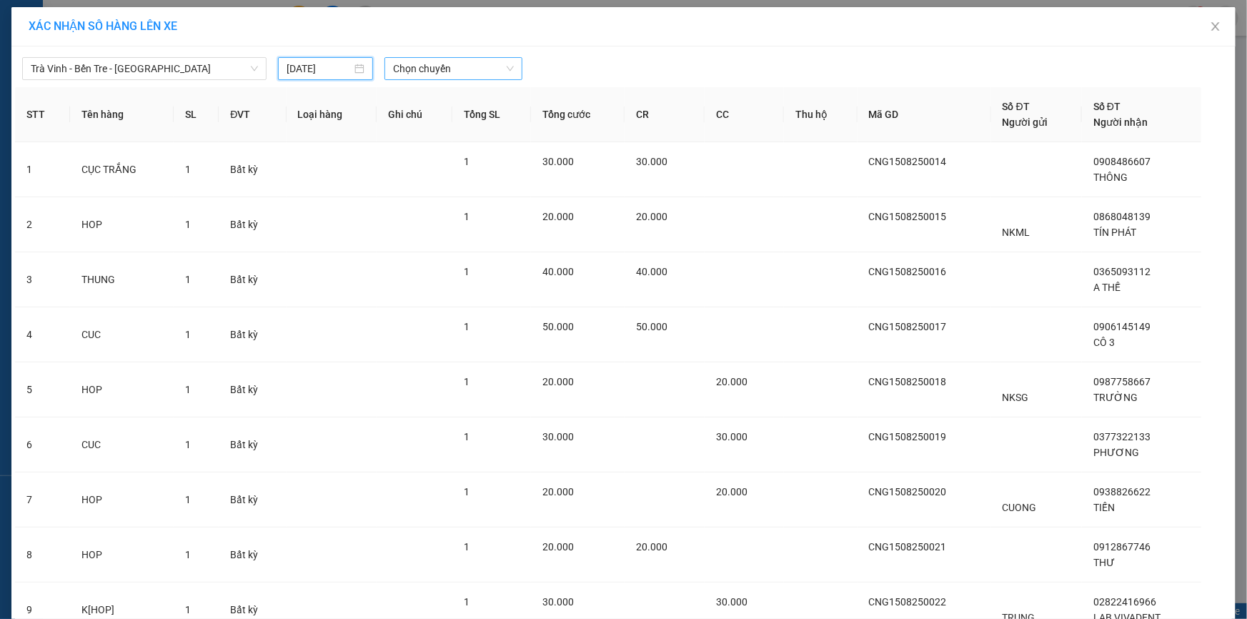
type input "[DATE]"
click at [424, 70] on span "Chọn chuyến" at bounding box center [453, 68] width 121 height 21
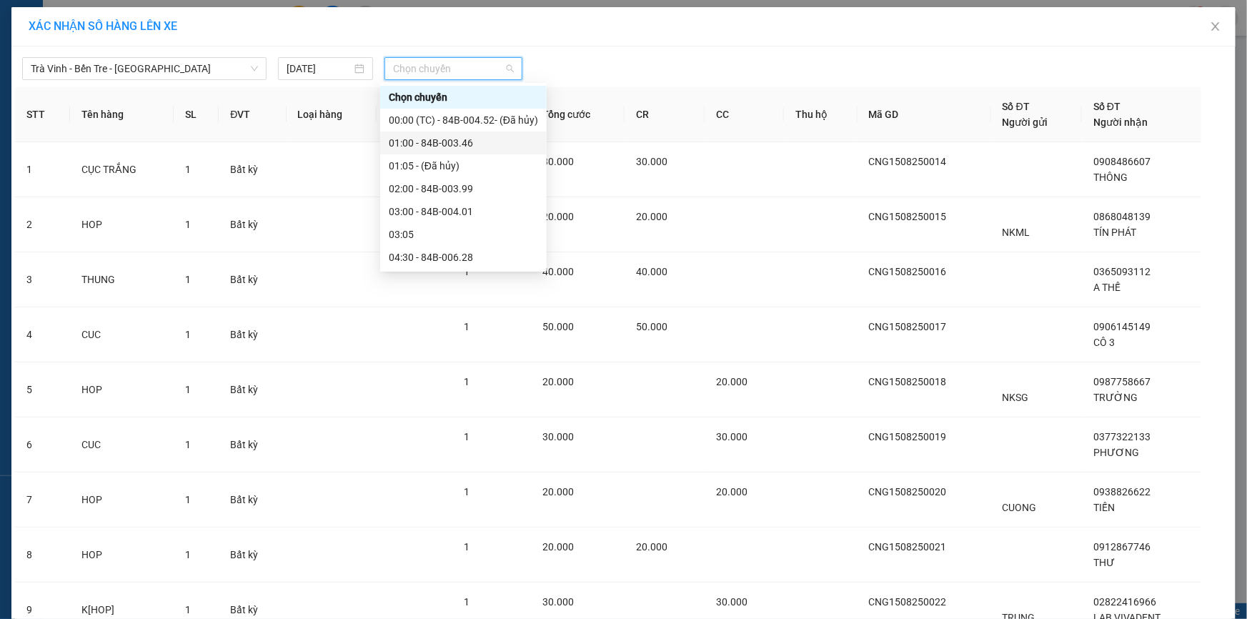
click at [454, 144] on div "01:00 - 84B-003.46" at bounding box center [463, 143] width 149 height 16
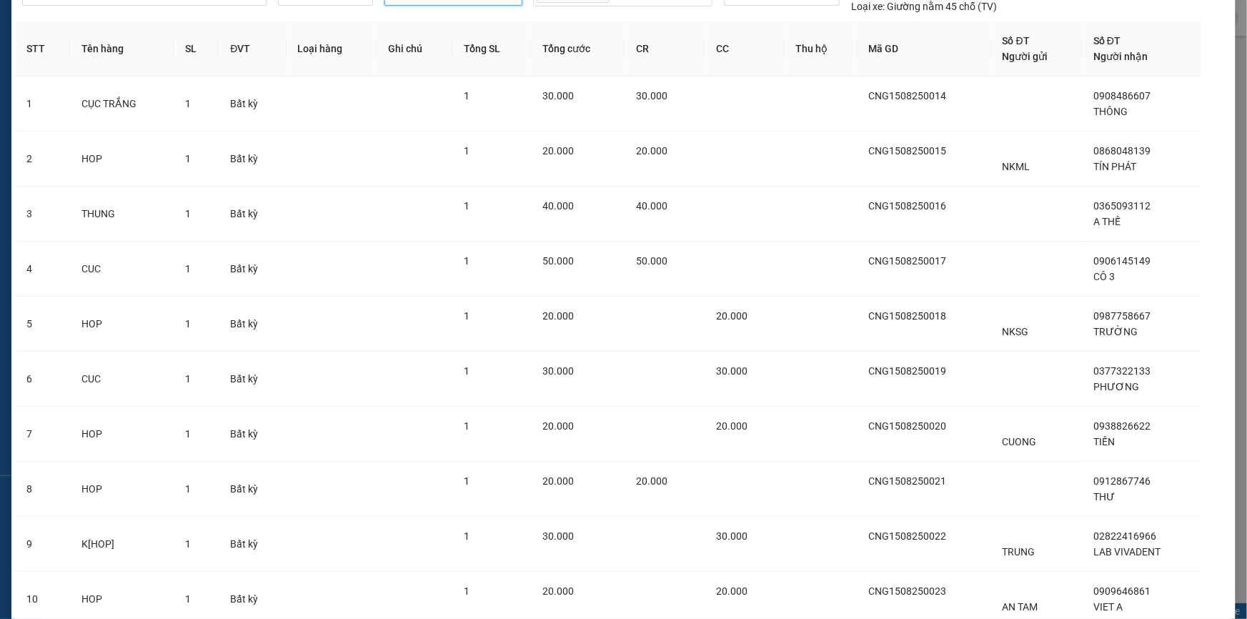
scroll to position [346, 0]
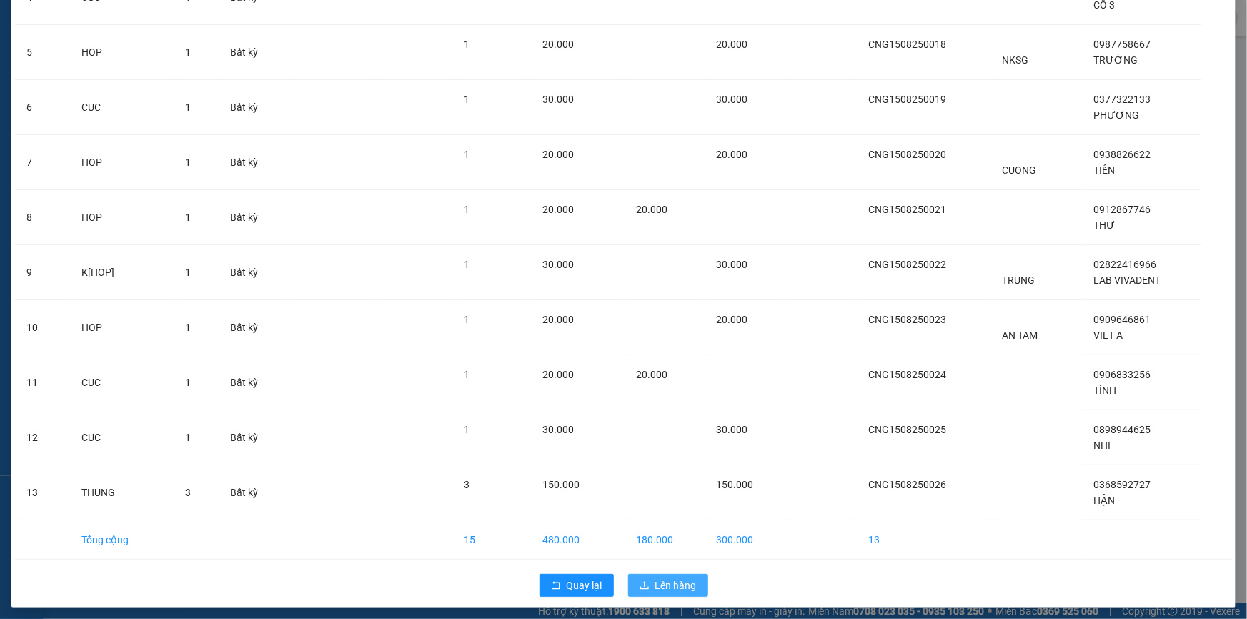
click at [679, 586] on span "Lên hàng" at bounding box center [675, 585] width 41 height 16
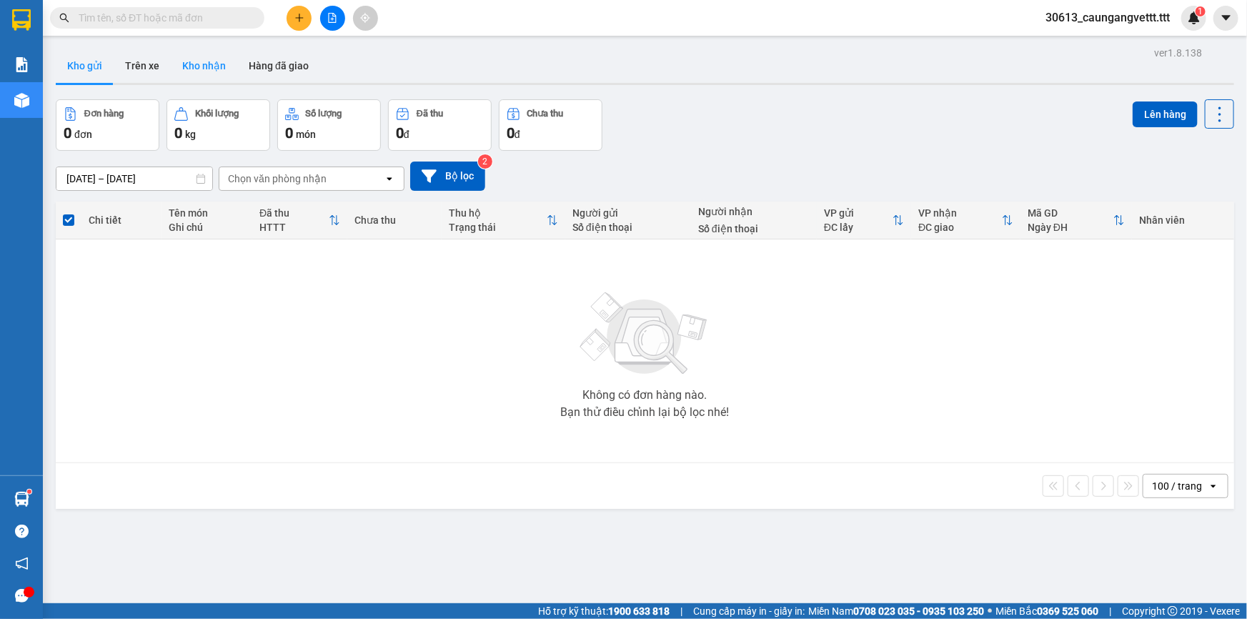
click at [201, 59] on button "Kho nhận" at bounding box center [204, 66] width 66 height 34
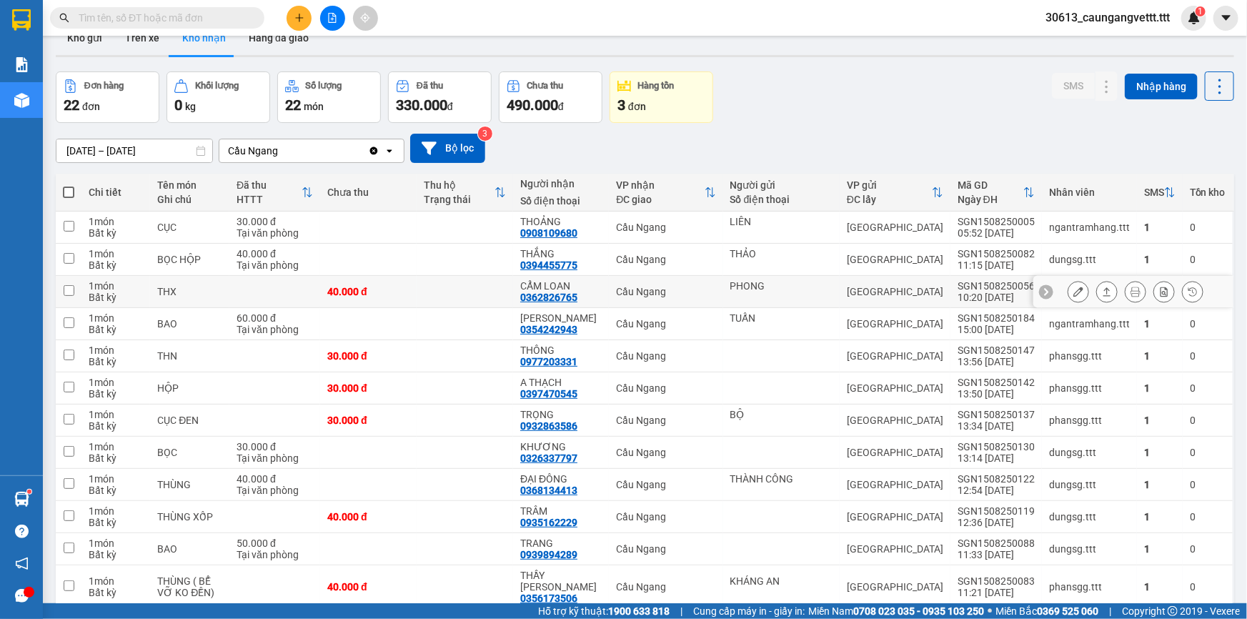
scroll to position [43, 0]
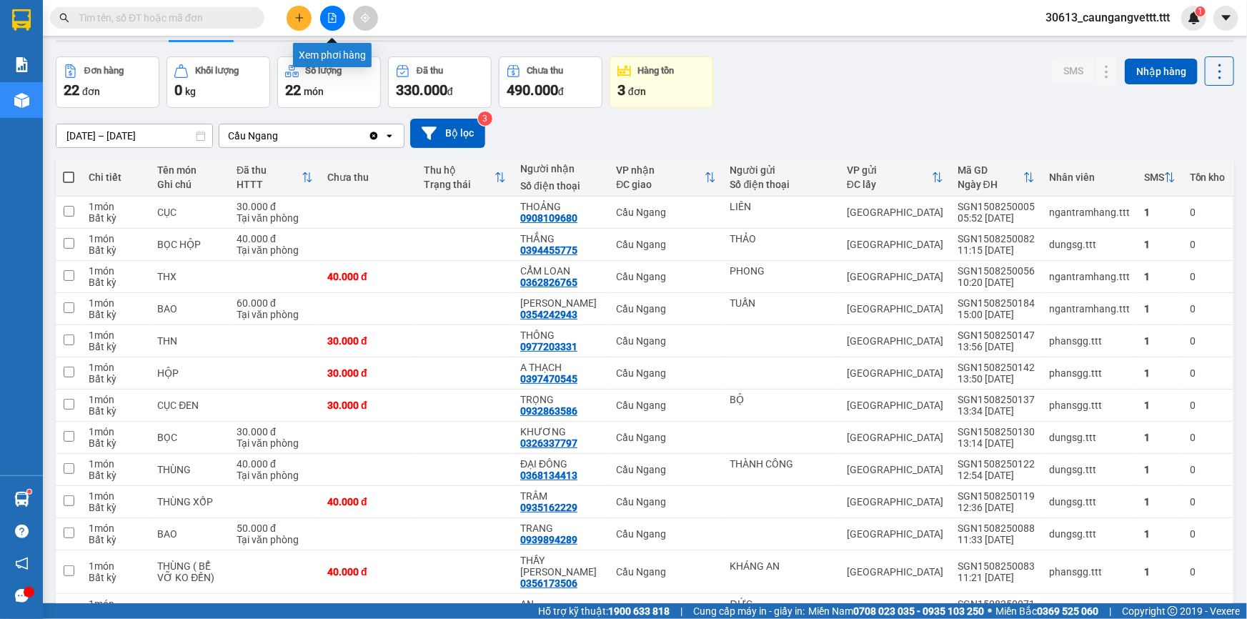
click at [332, 21] on icon "file-add" at bounding box center [332, 18] width 10 height 10
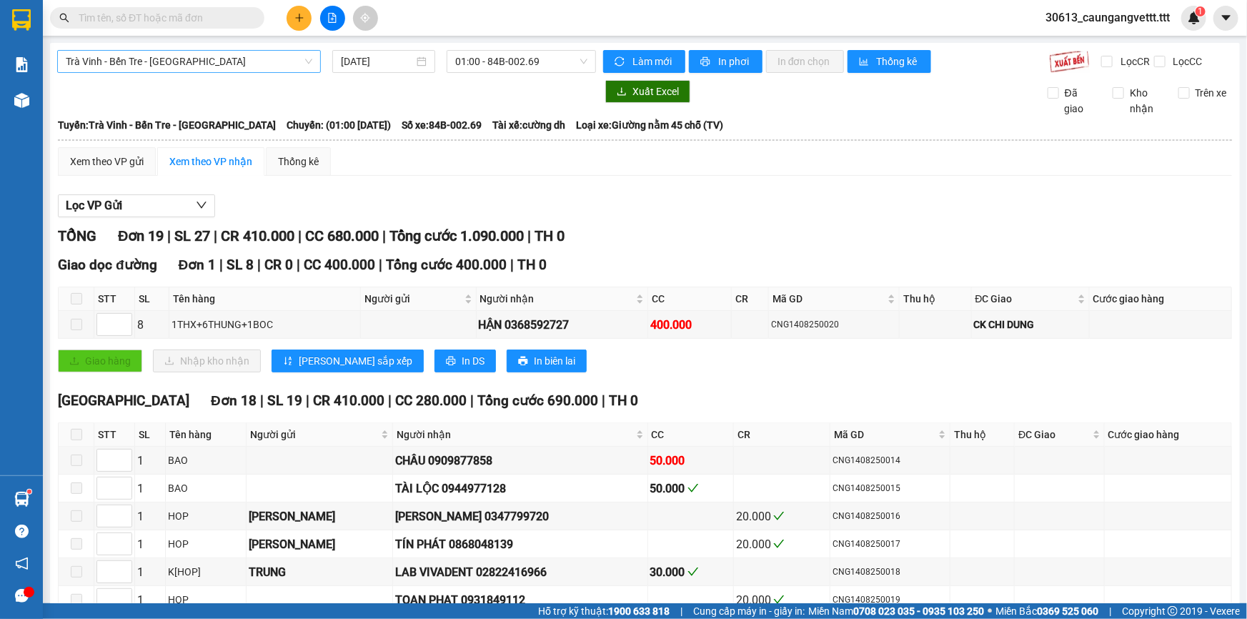
click at [191, 61] on span "Trà Vinh - Bến Tre - [GEOGRAPHIC_DATA]" at bounding box center [189, 61] width 246 height 21
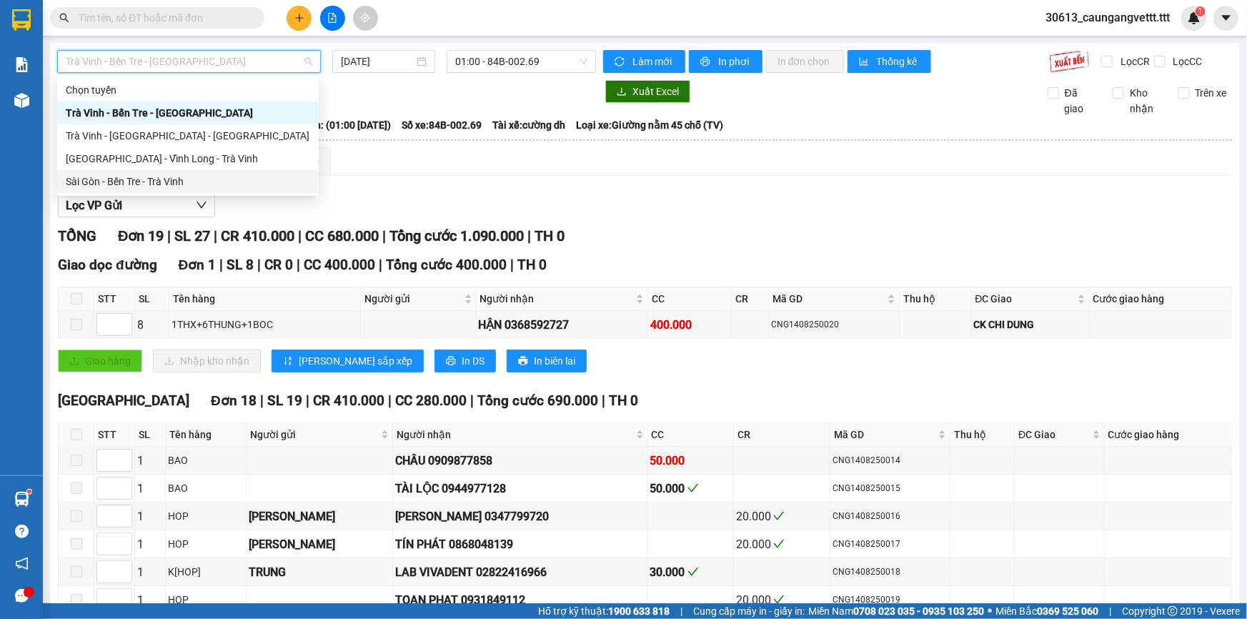
click at [176, 181] on div "Sài Gòn - Bến Tre - Trà Vinh" at bounding box center [188, 182] width 244 height 16
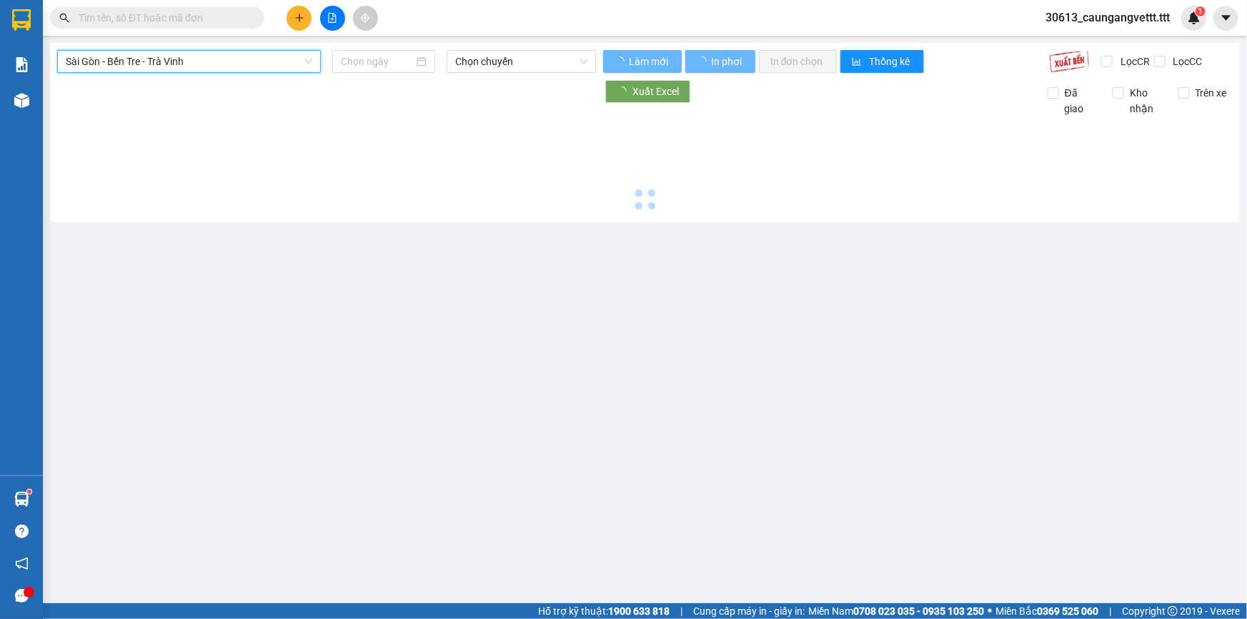
type input "[DATE]"
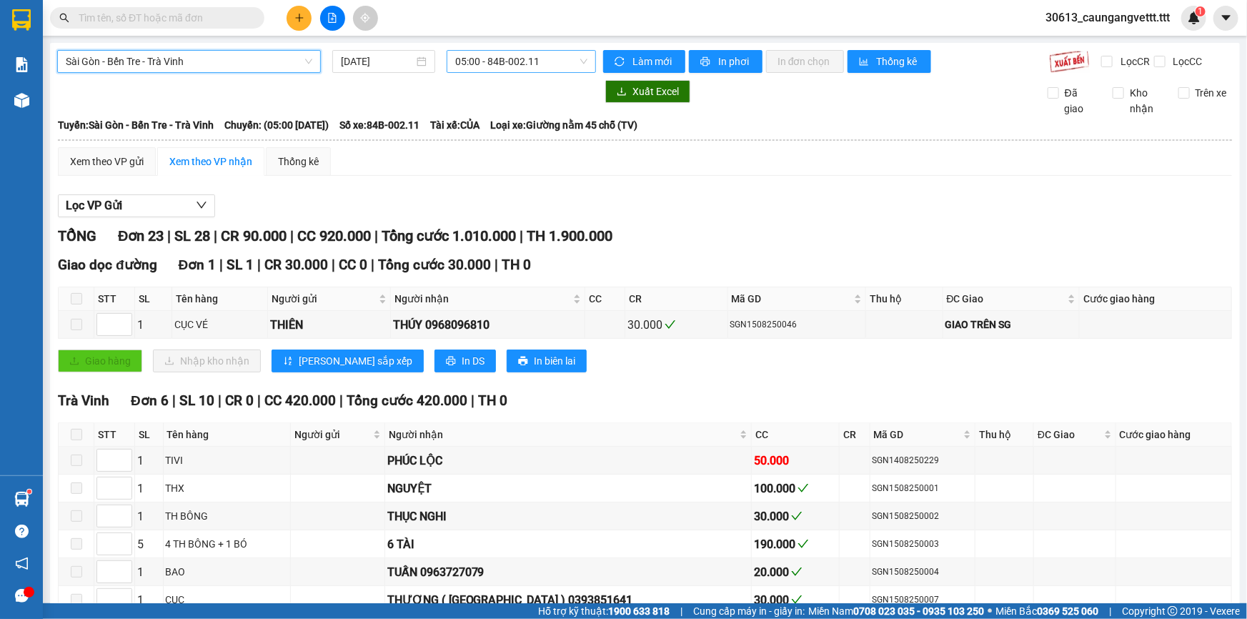
click at [489, 63] on span "05:00 - 84B-002.11" at bounding box center [521, 61] width 132 height 21
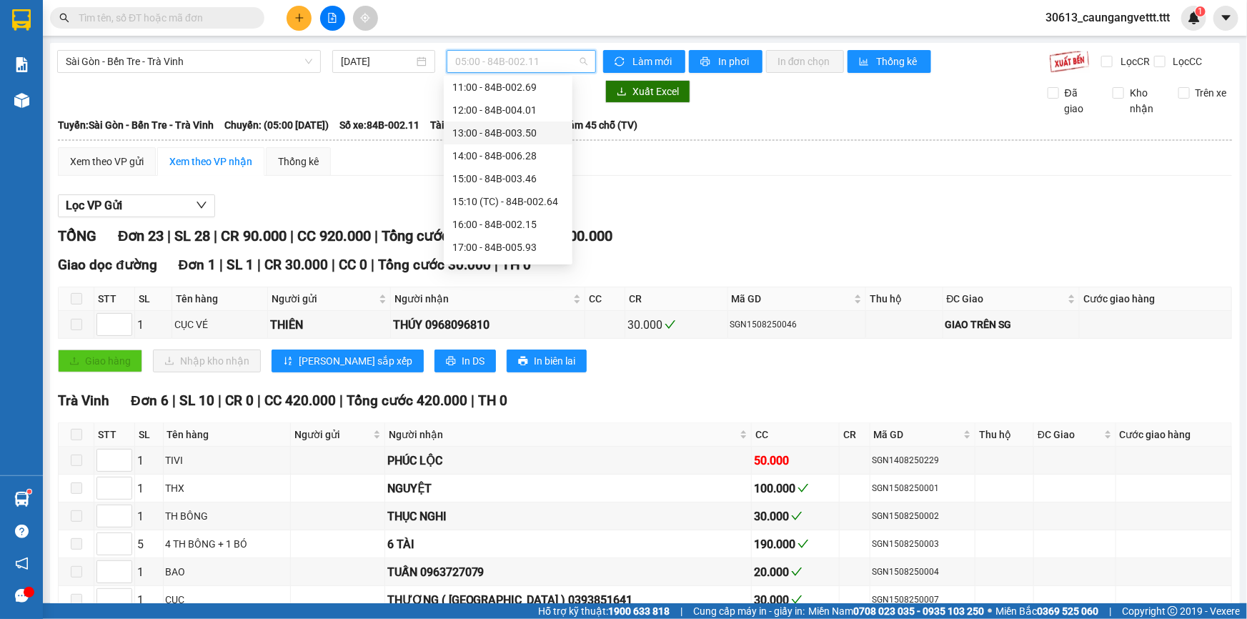
scroll to position [216, 0]
click at [486, 173] on div "15:10 (TC) - 84B-002.64" at bounding box center [507, 172] width 111 height 16
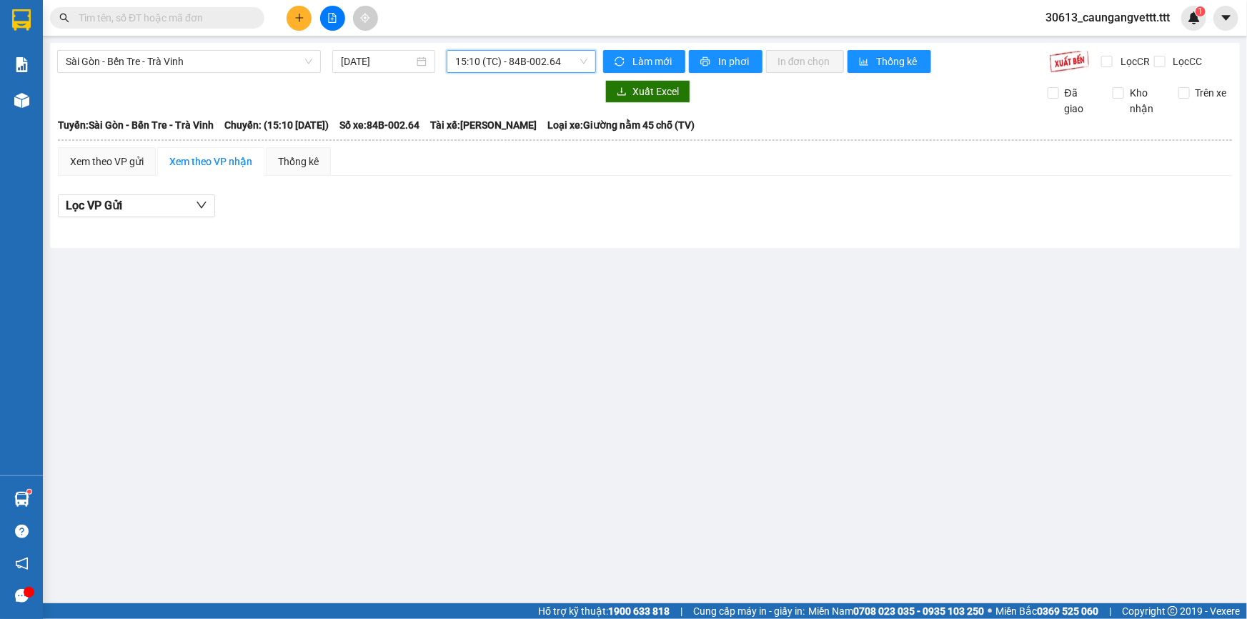
click at [487, 61] on span "15:10 (TC) - 84B-002.64" at bounding box center [521, 61] width 132 height 21
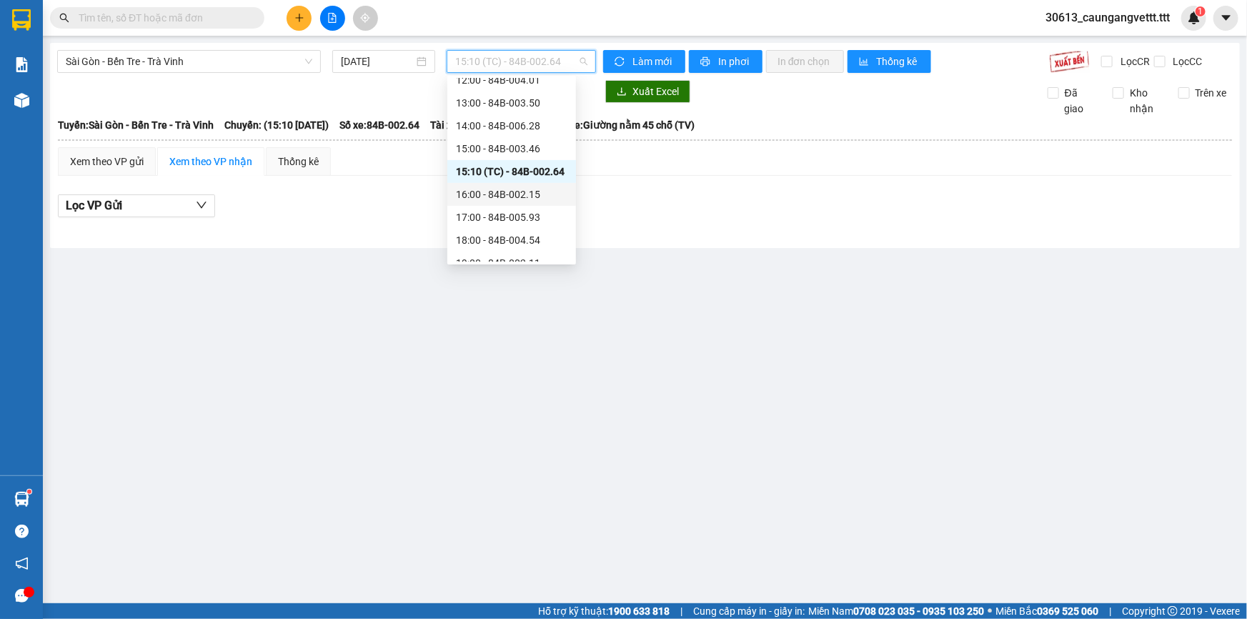
click at [501, 193] on div "16:00 - 84B-002.15" at bounding box center [511, 194] width 111 height 16
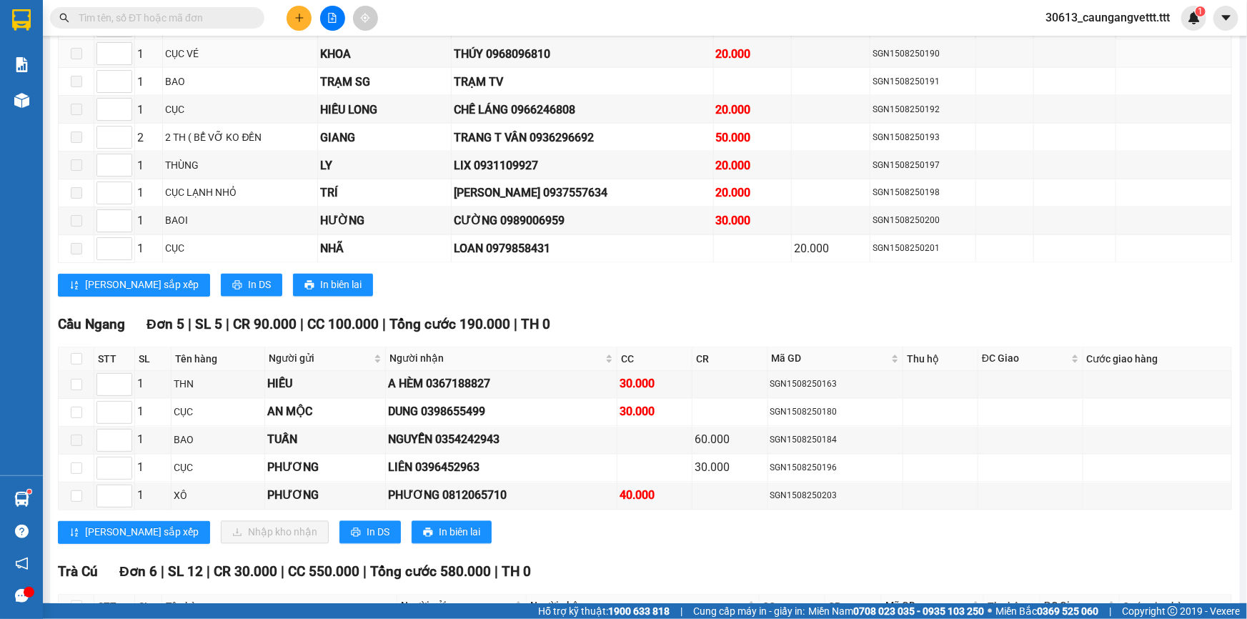
scroll to position [1212, 0]
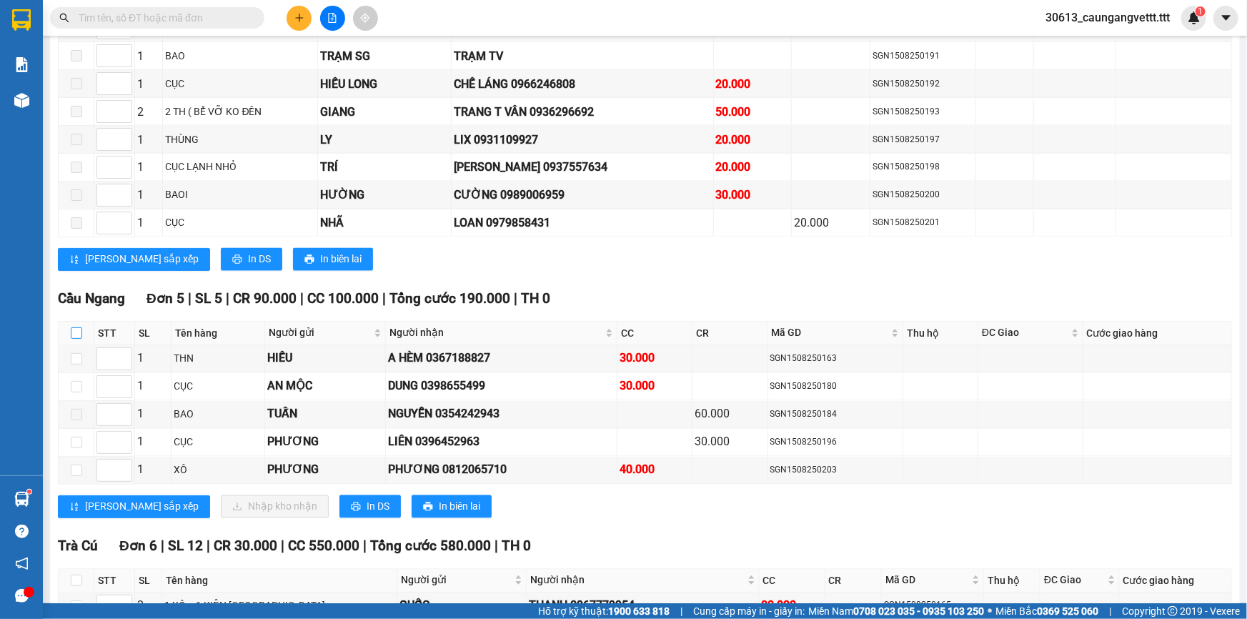
click at [72, 327] on input "checkbox" at bounding box center [76, 332] width 11 height 11
checkbox input "true"
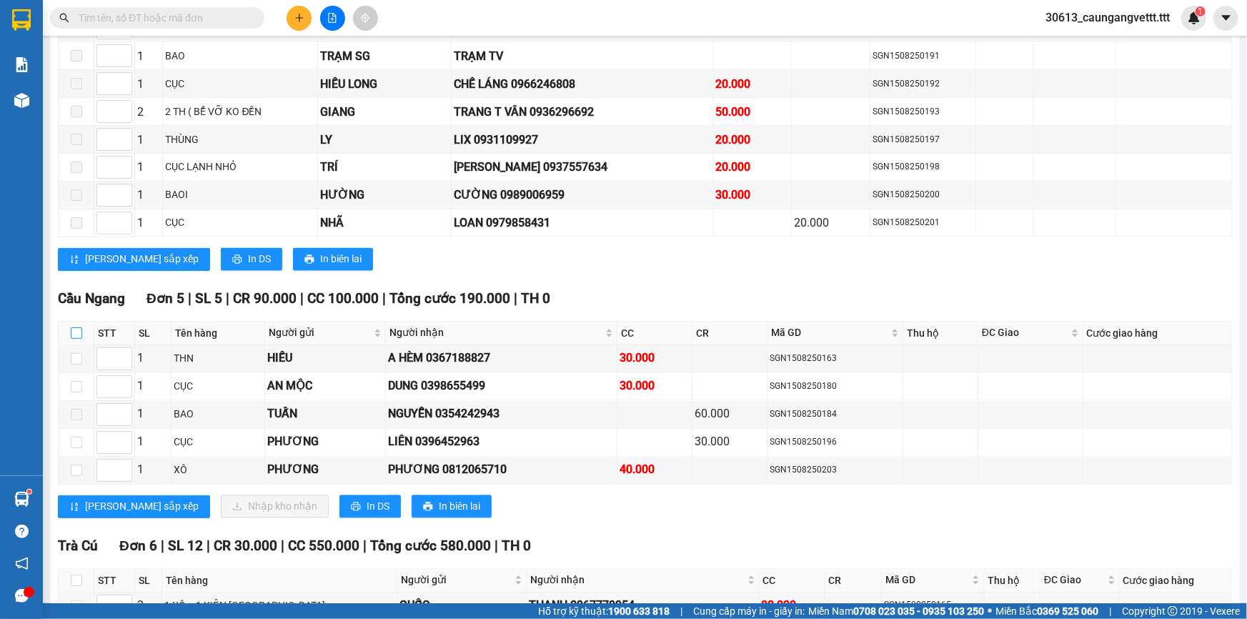
checkbox input "true"
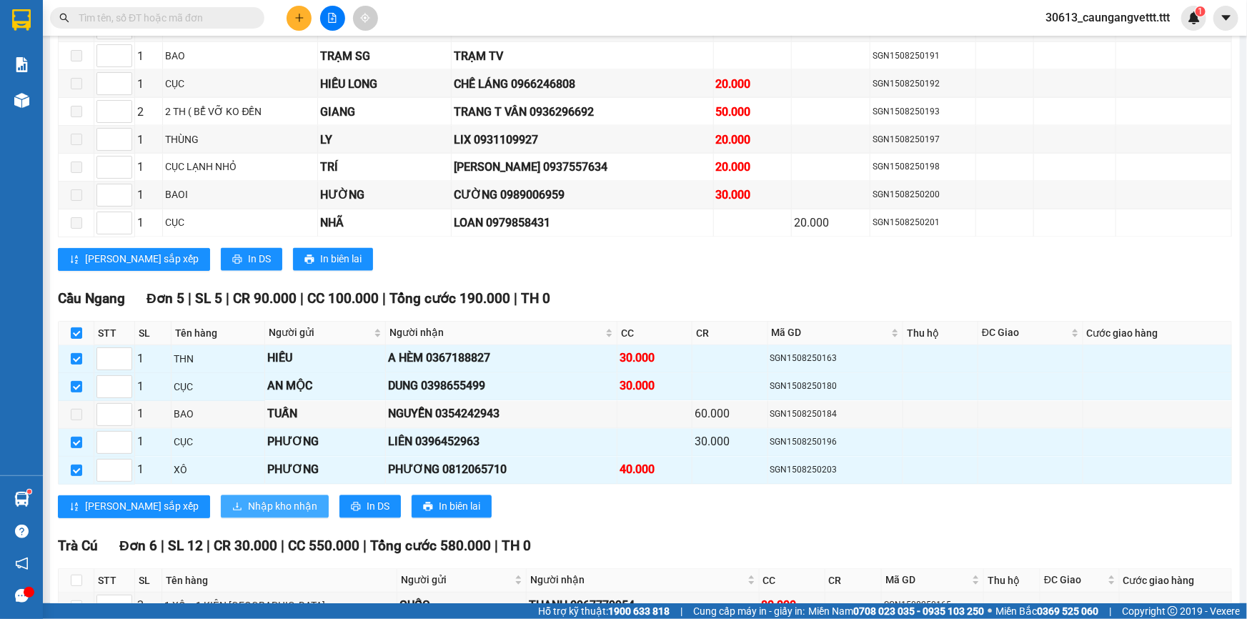
click at [248, 500] on span "Nhập kho nhận" at bounding box center [282, 507] width 69 height 16
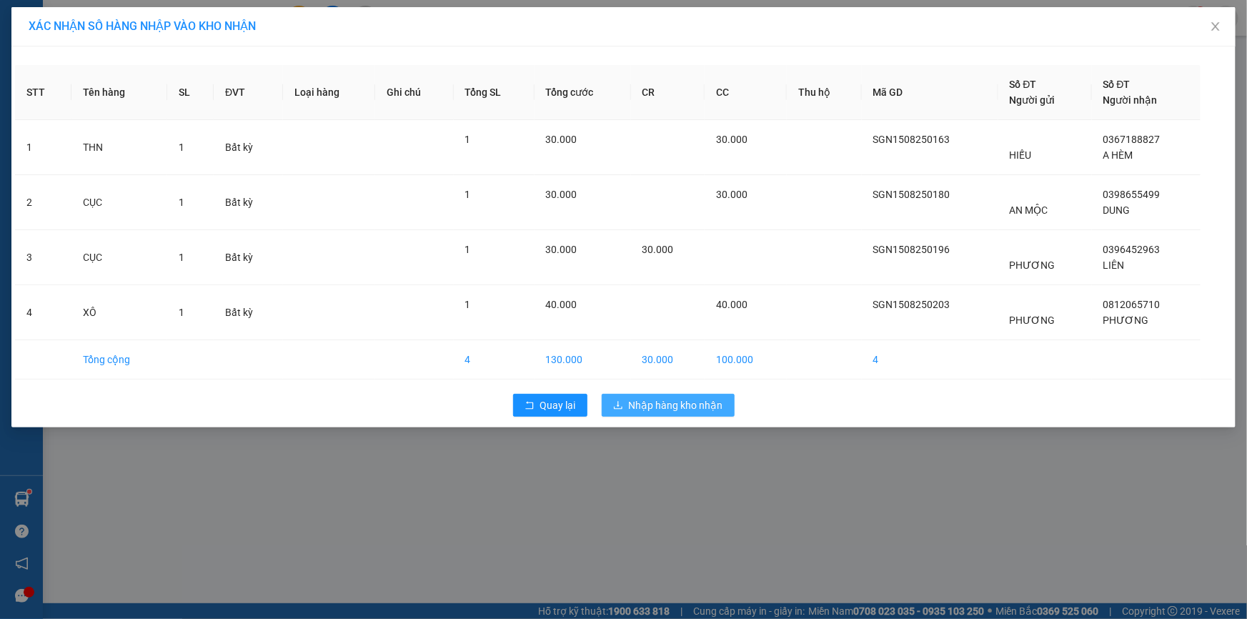
click at [679, 403] on span "Nhập hàng kho nhận" at bounding box center [676, 405] width 94 height 16
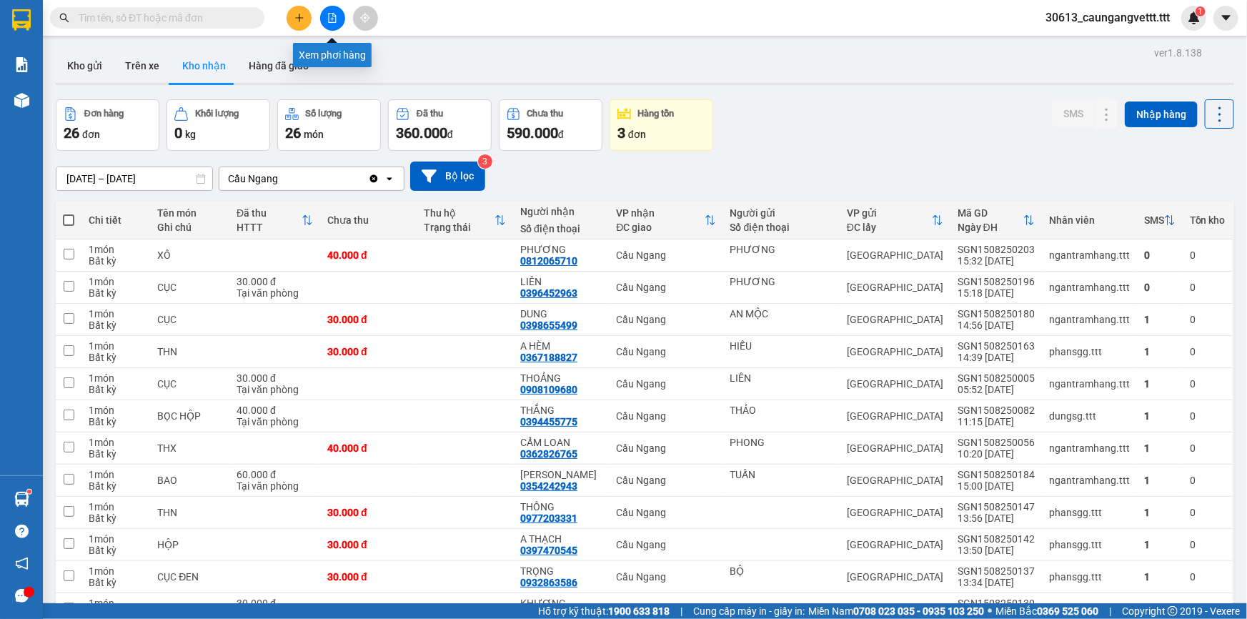
click at [329, 18] on icon "file-add" at bounding box center [333, 18] width 8 height 10
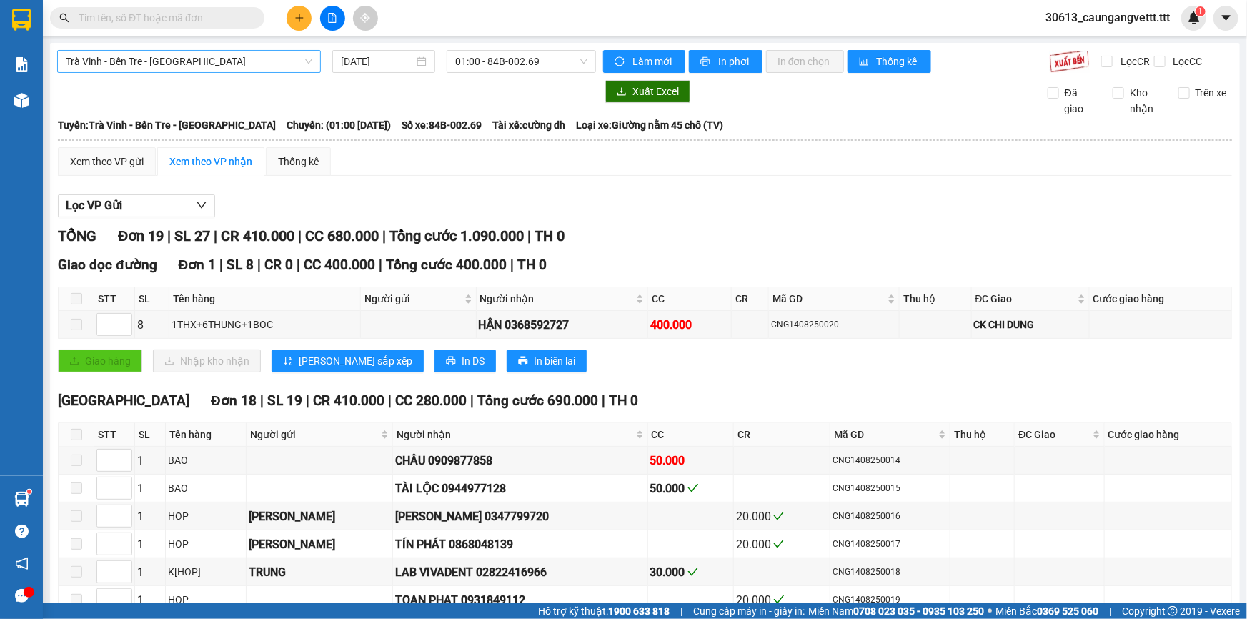
click at [218, 63] on span "Trà Vinh - Bến Tre - [GEOGRAPHIC_DATA]" at bounding box center [189, 61] width 246 height 21
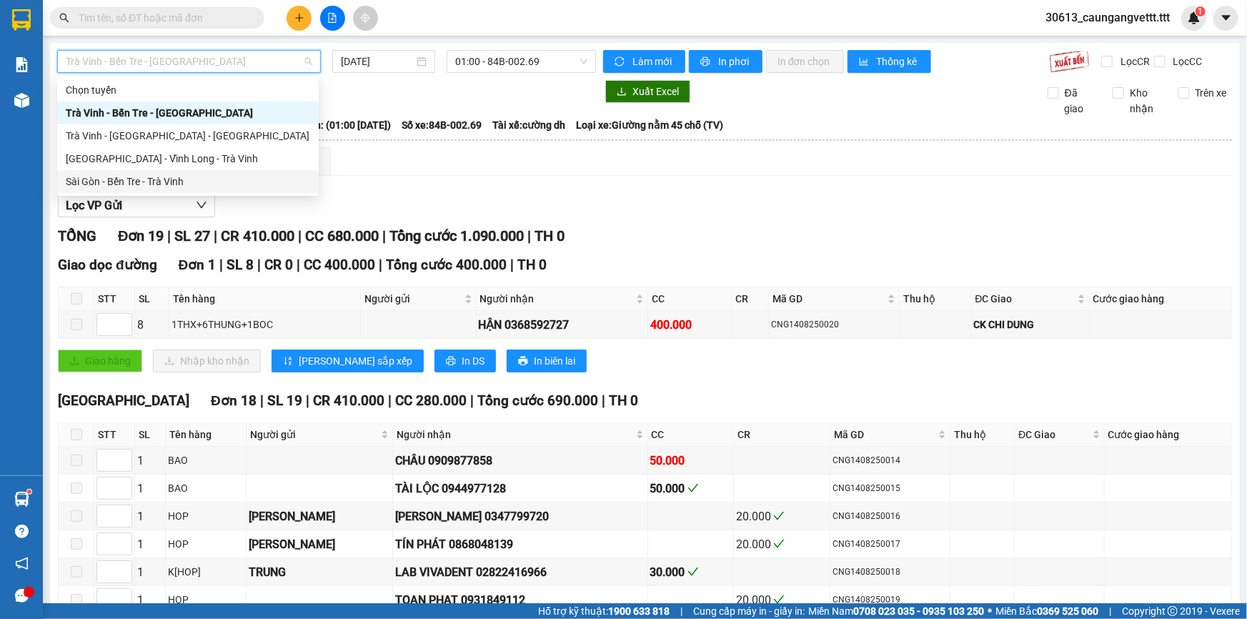
drag, startPoint x: 179, startPoint y: 183, endPoint x: 349, endPoint y: 85, distance: 196.8
click at [179, 182] on div "Sài Gòn - Bến Tre - Trà Vinh" at bounding box center [188, 182] width 244 height 16
type input "[DATE]"
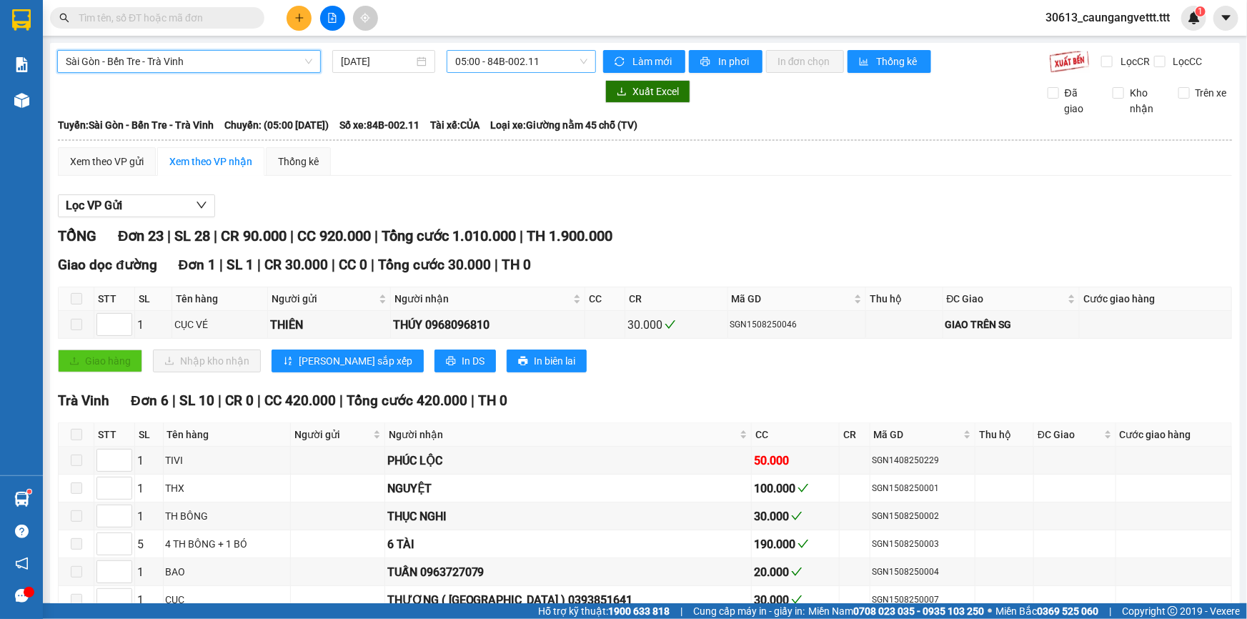
click at [479, 56] on span "05:00 - 84B-002.11" at bounding box center [521, 61] width 132 height 21
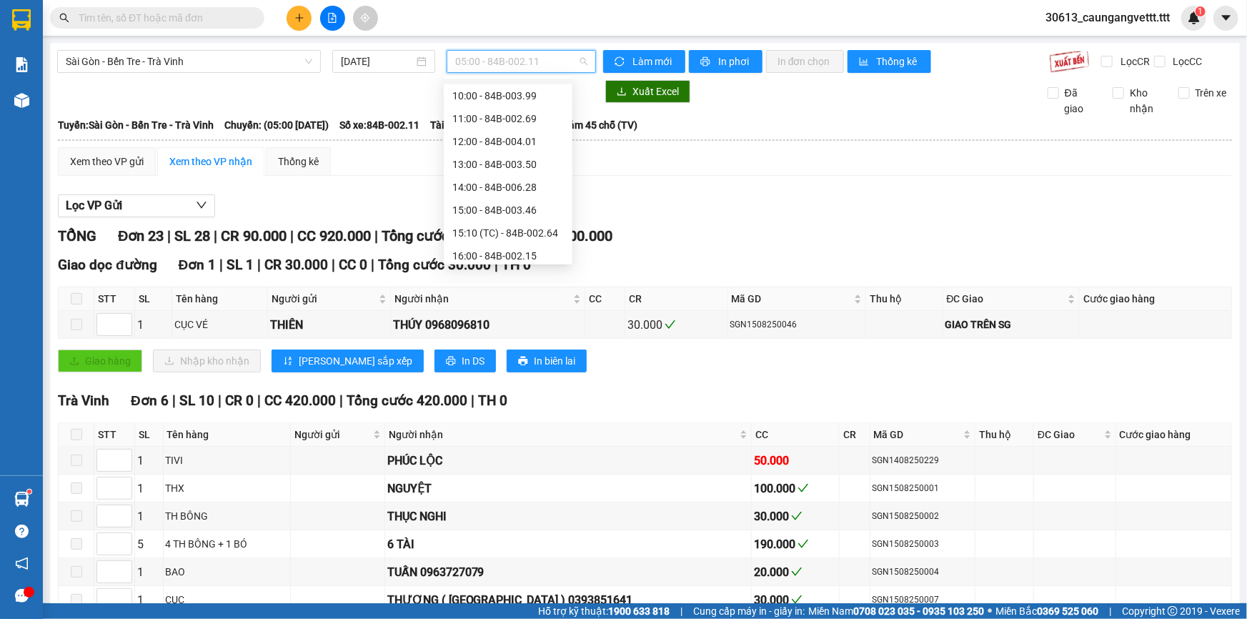
scroll to position [193, 0]
click at [488, 238] on div "17:00 - 84B-005.93" at bounding box center [507, 240] width 111 height 16
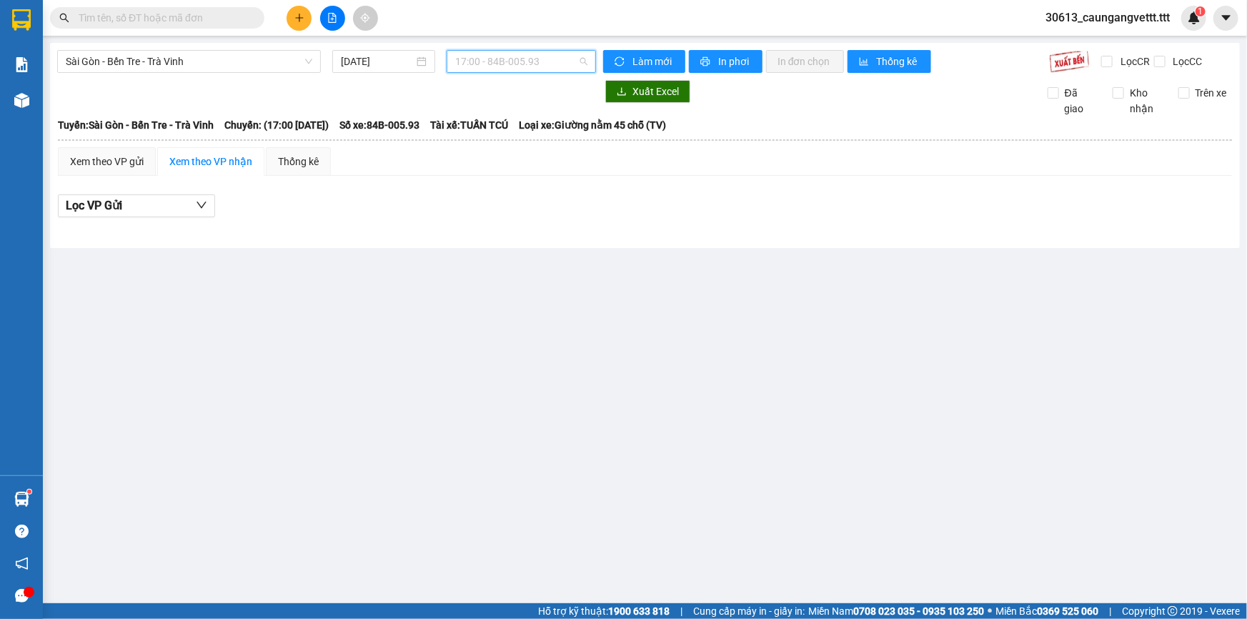
click at [510, 61] on span "17:00 - 84B-005.93" at bounding box center [521, 61] width 132 height 21
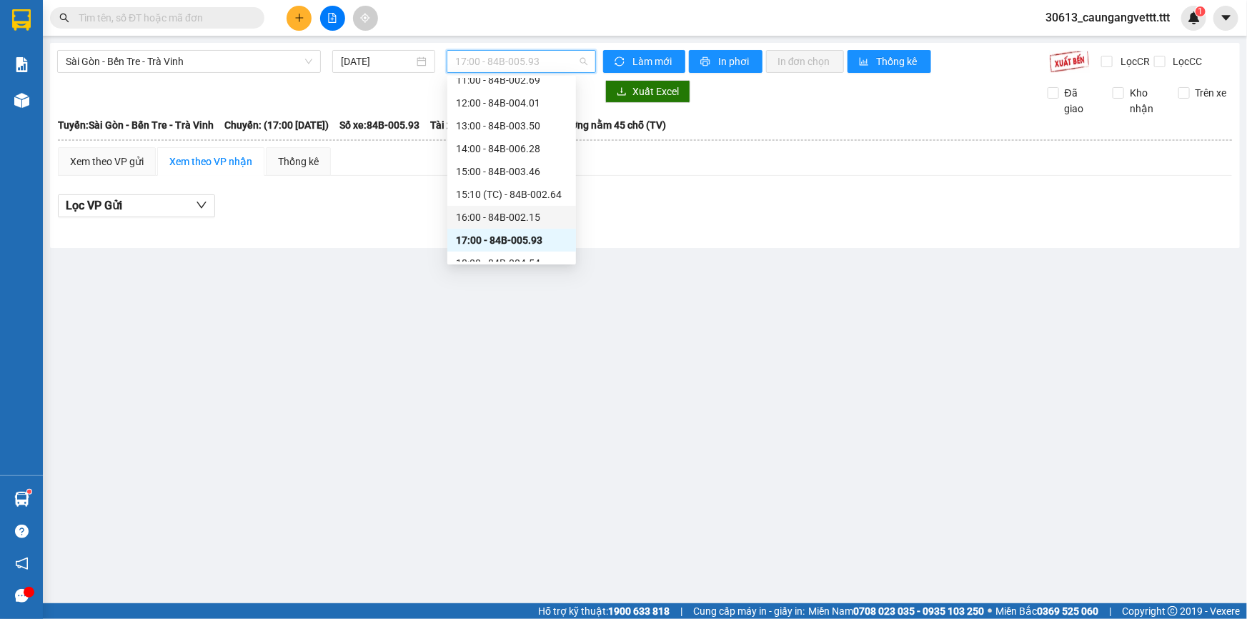
click at [517, 216] on div "16:00 - 84B-002.15" at bounding box center [511, 217] width 111 height 16
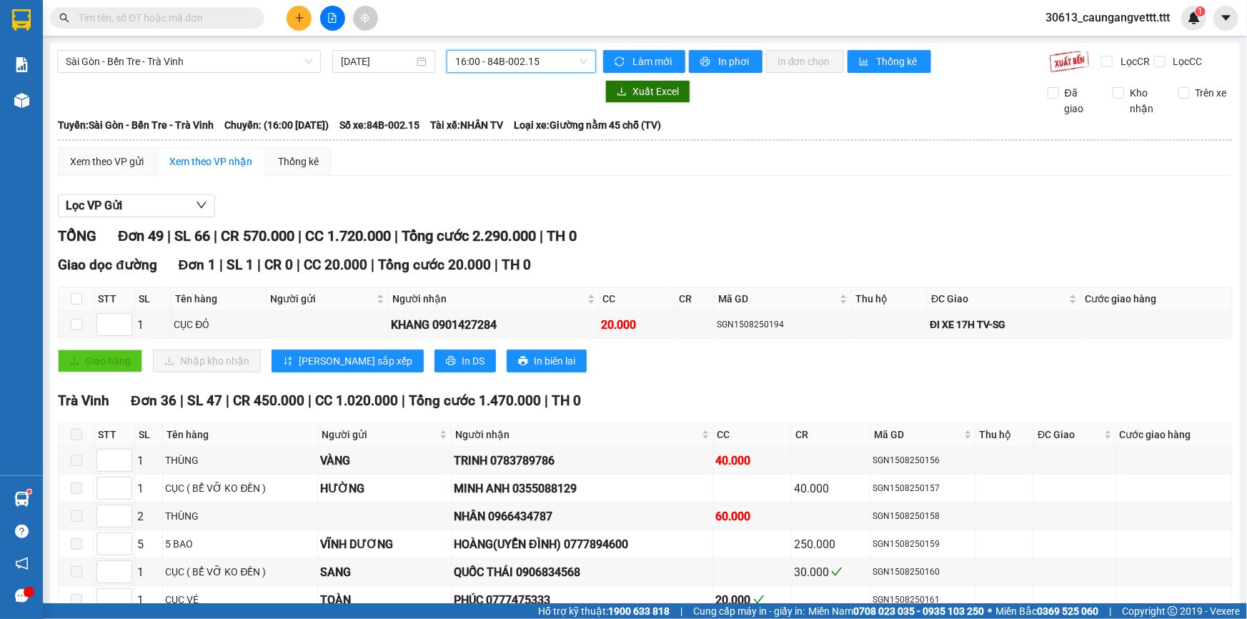
click at [517, 62] on span "16:00 - 84B-002.15" at bounding box center [521, 61] width 132 height 21
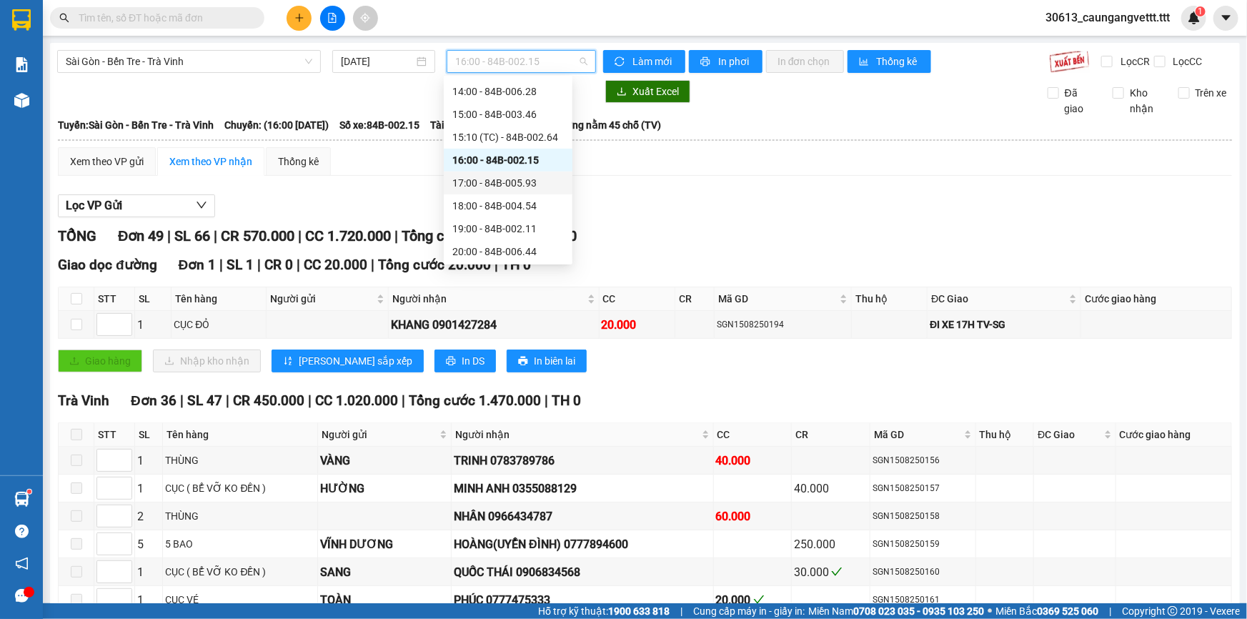
scroll to position [274, 0]
click at [496, 178] on div "18:00 - 84B-004.54" at bounding box center [507, 182] width 111 height 16
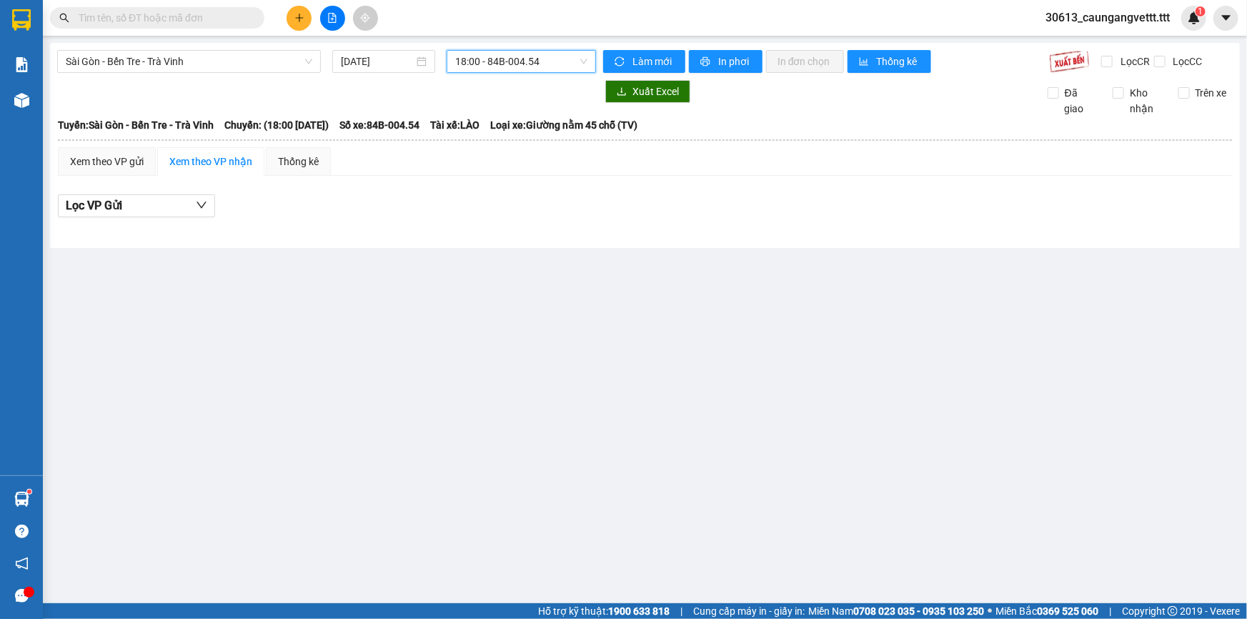
click at [507, 57] on span "18:00 - 84B-004.54" at bounding box center [521, 61] width 132 height 21
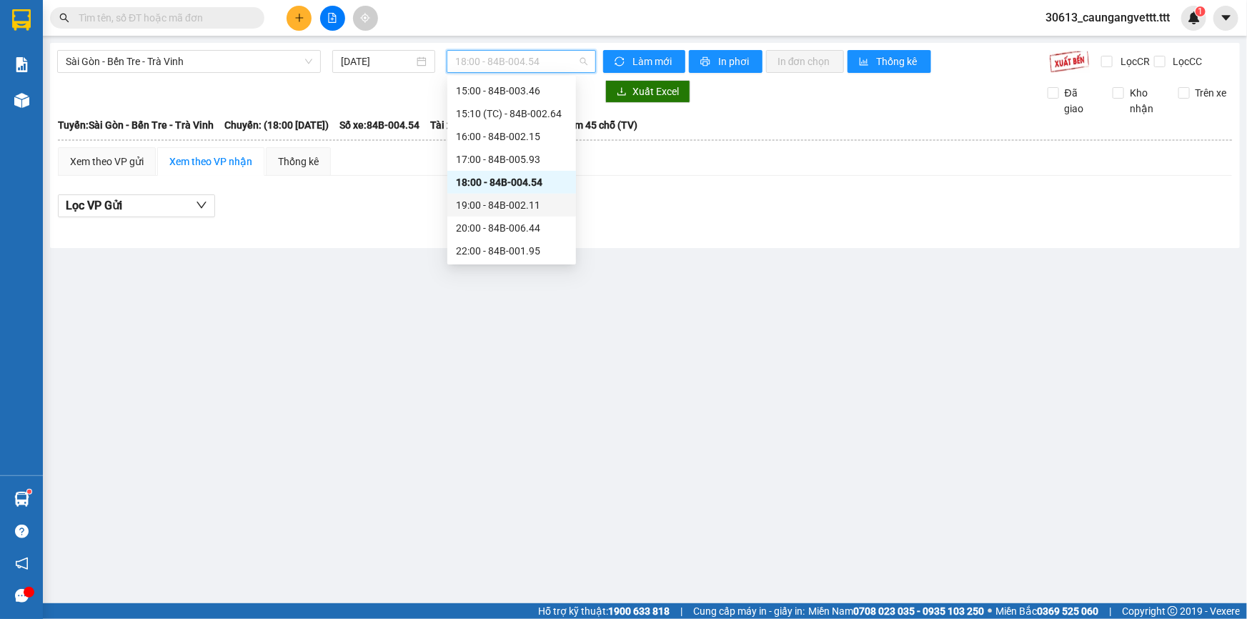
click at [490, 204] on div "19:00 - 84B-002.11" at bounding box center [511, 205] width 111 height 16
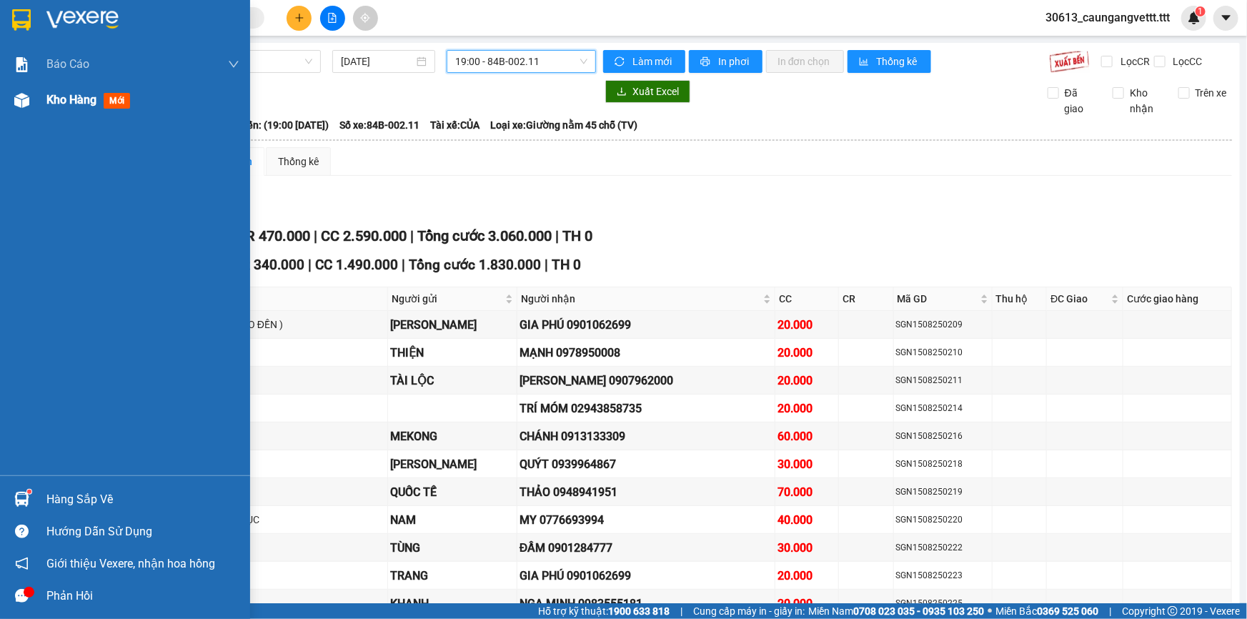
click at [64, 102] on span "Kho hàng" at bounding box center [71, 100] width 50 height 14
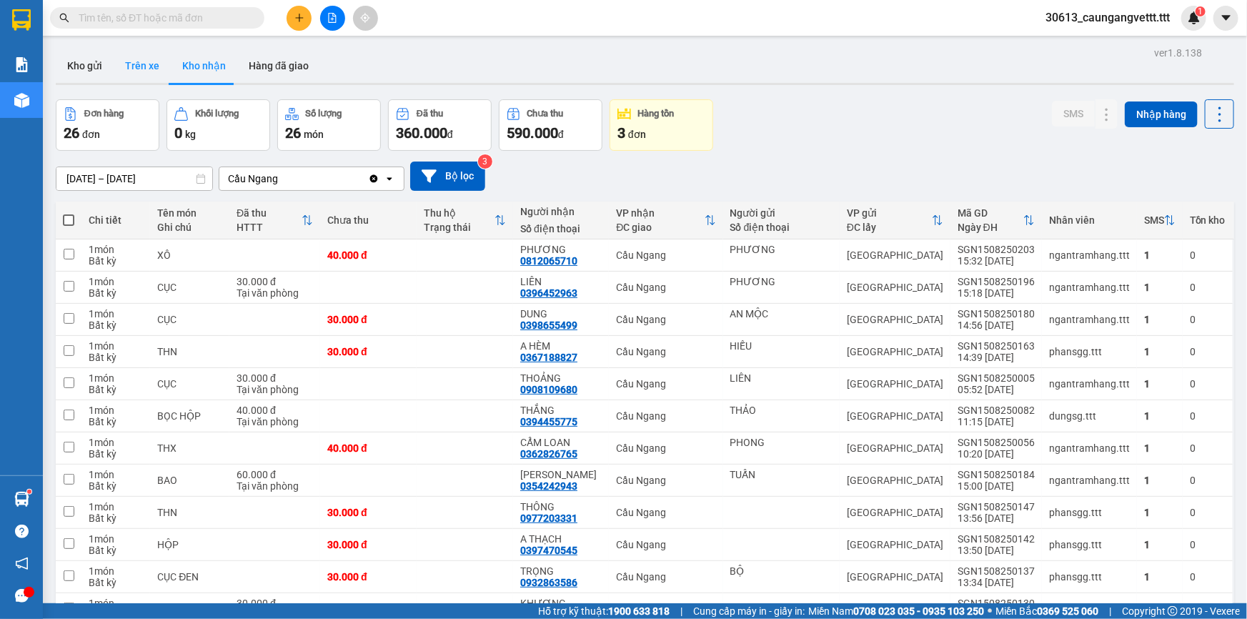
click at [138, 69] on button "Trên xe" at bounding box center [142, 66] width 57 height 34
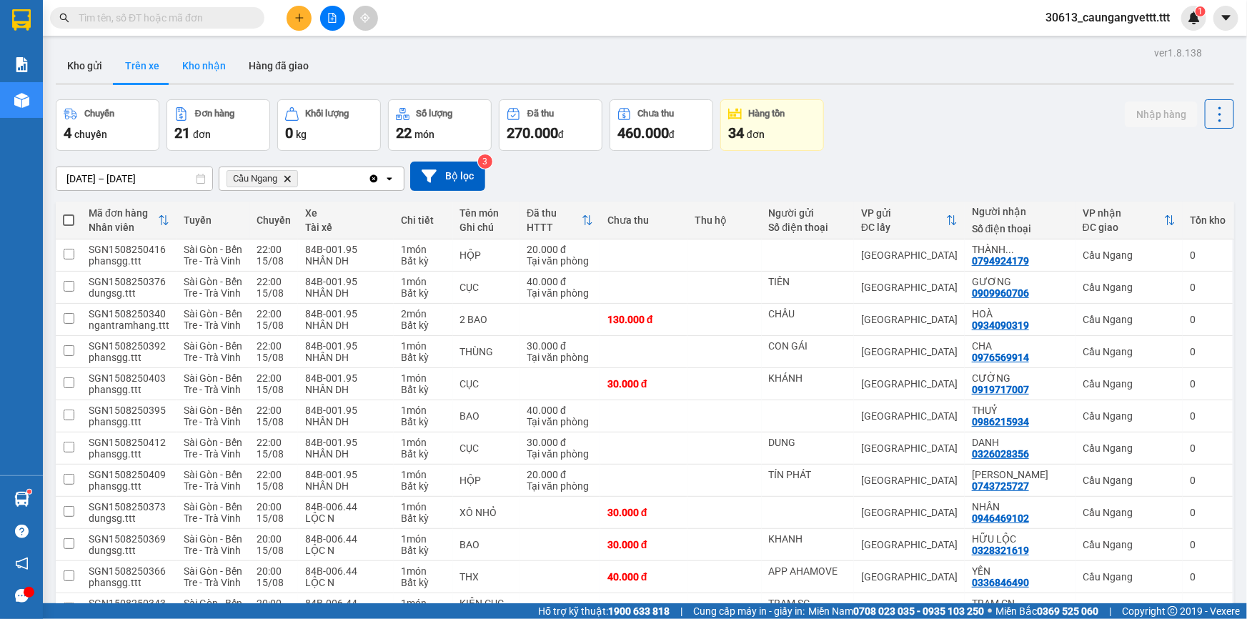
click at [206, 70] on button "Kho nhận" at bounding box center [204, 66] width 66 height 34
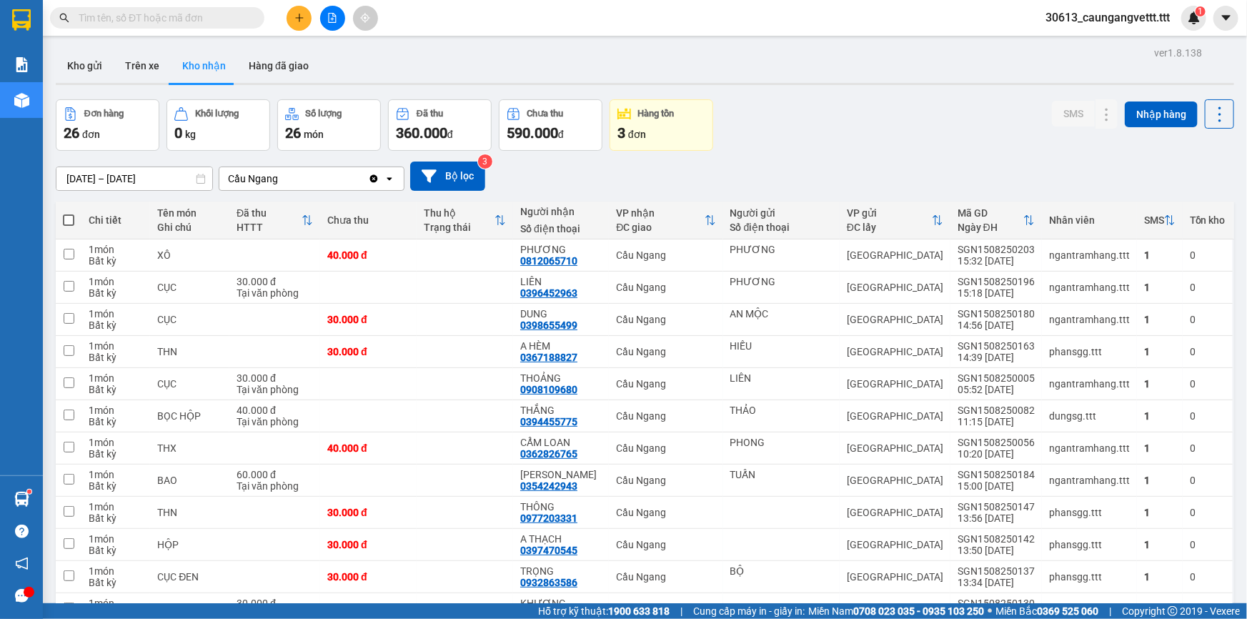
click at [327, 15] on button at bounding box center [332, 18] width 25 height 25
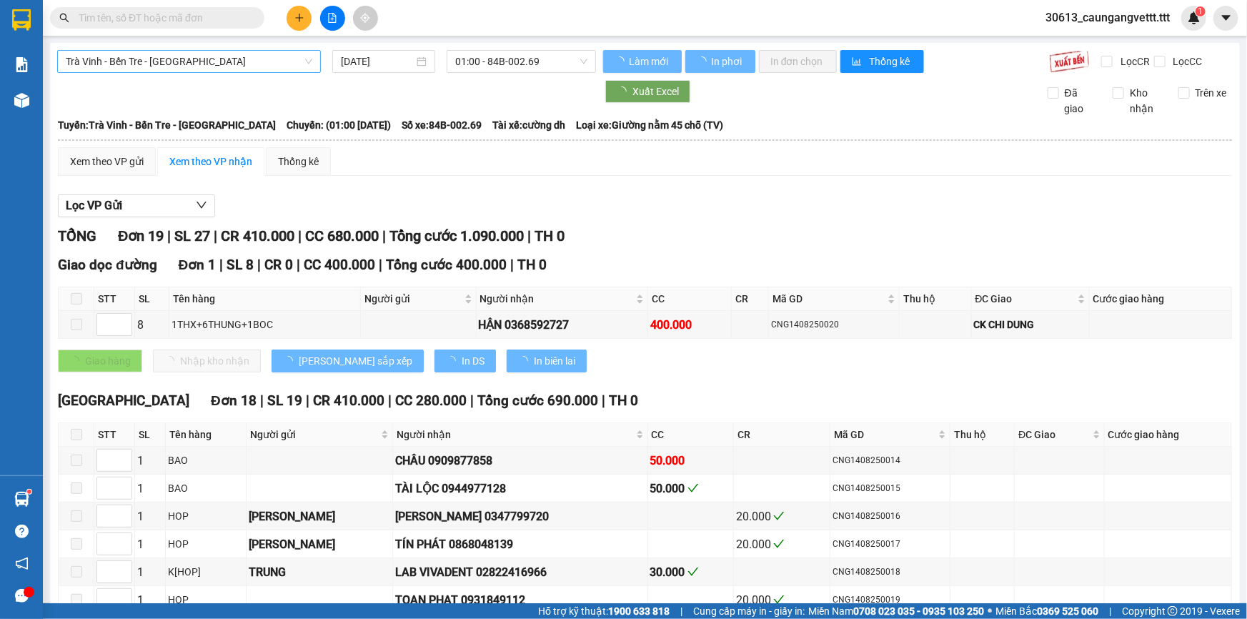
click at [249, 61] on span "Trà Vinh - Bến Tre - [GEOGRAPHIC_DATA]" at bounding box center [189, 61] width 246 height 21
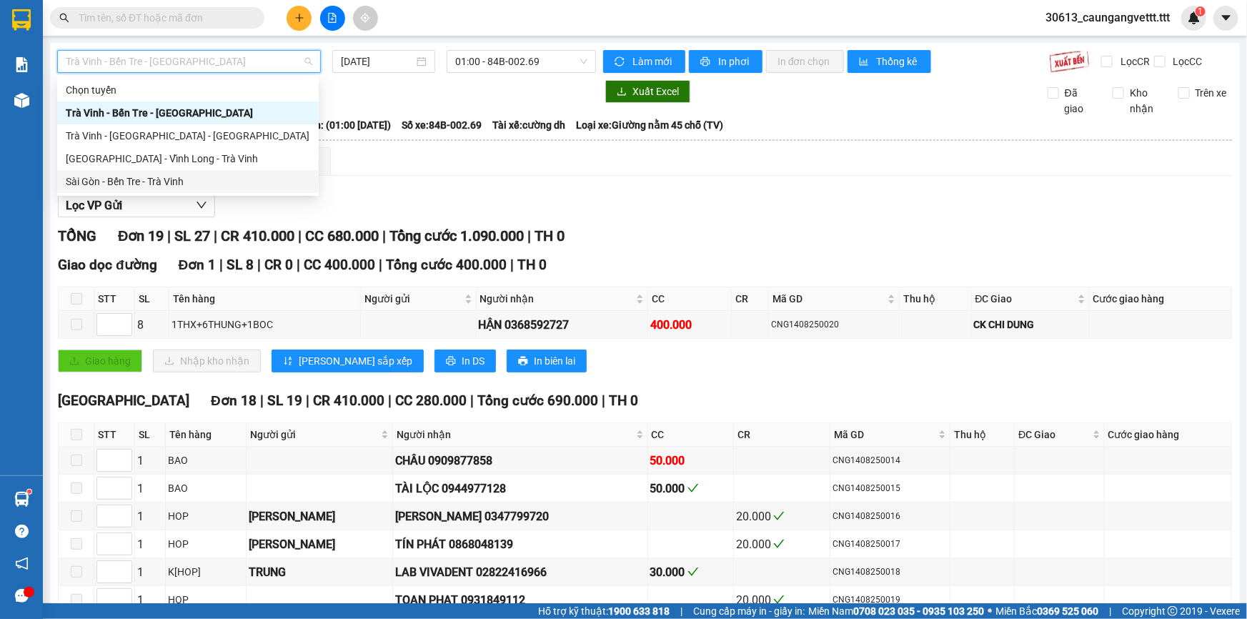
click at [183, 181] on div "Sài Gòn - Bến Tre - Trà Vinh" at bounding box center [188, 182] width 244 height 16
type input "[DATE]"
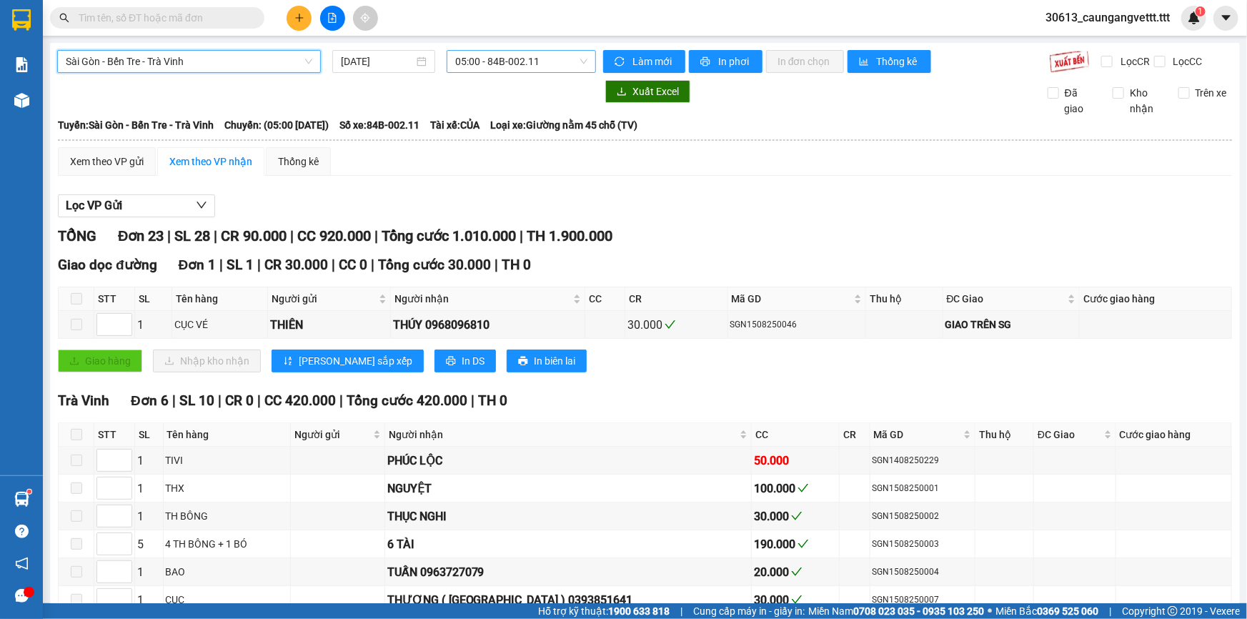
click at [482, 61] on span "05:00 - 84B-002.11" at bounding box center [521, 61] width 132 height 21
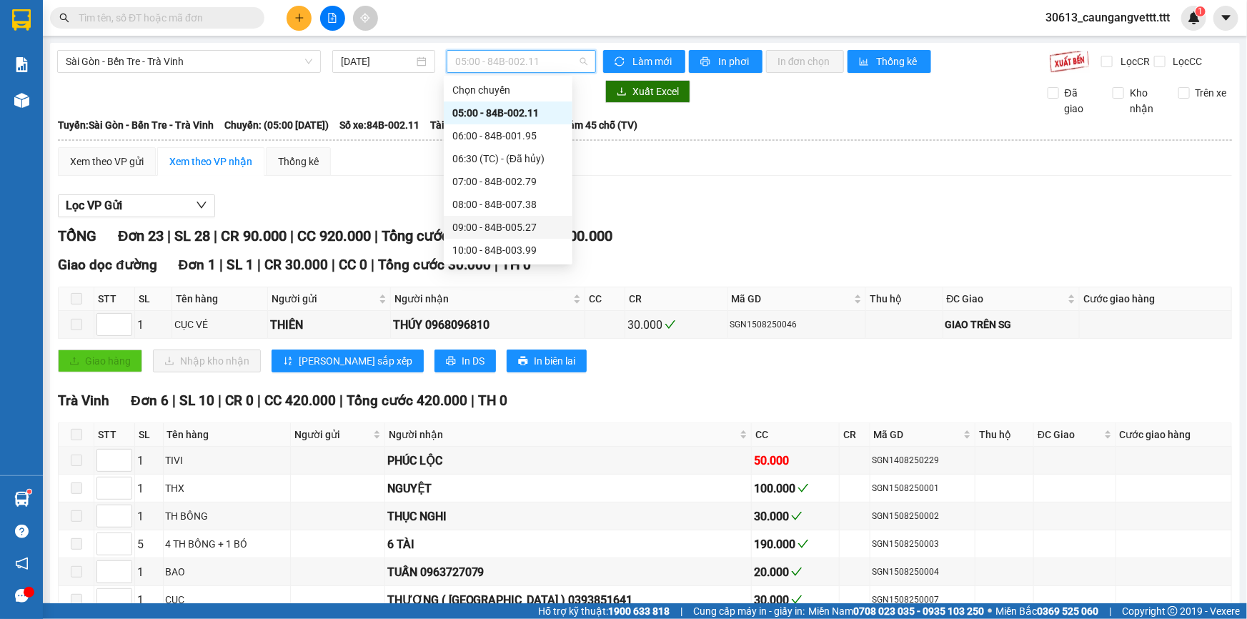
scroll to position [86, 0]
click at [479, 158] on div "10:00 - 84B-003.99" at bounding box center [507, 164] width 111 height 16
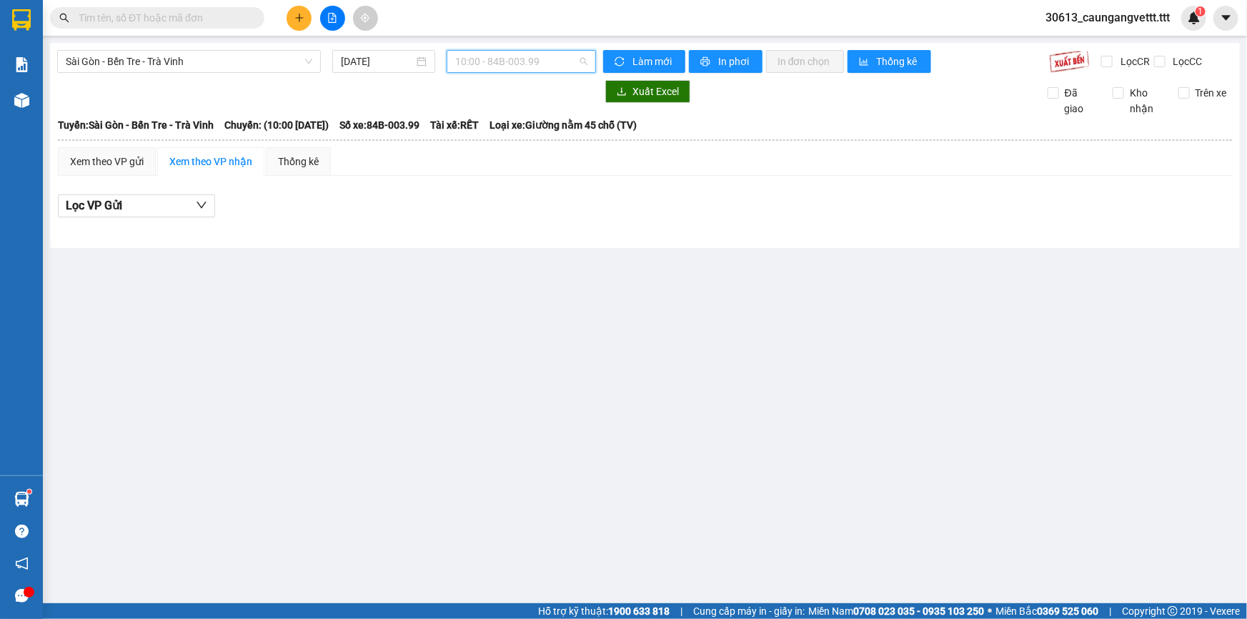
click at [535, 59] on span "10:00 - 84B-003.99" at bounding box center [521, 61] width 132 height 21
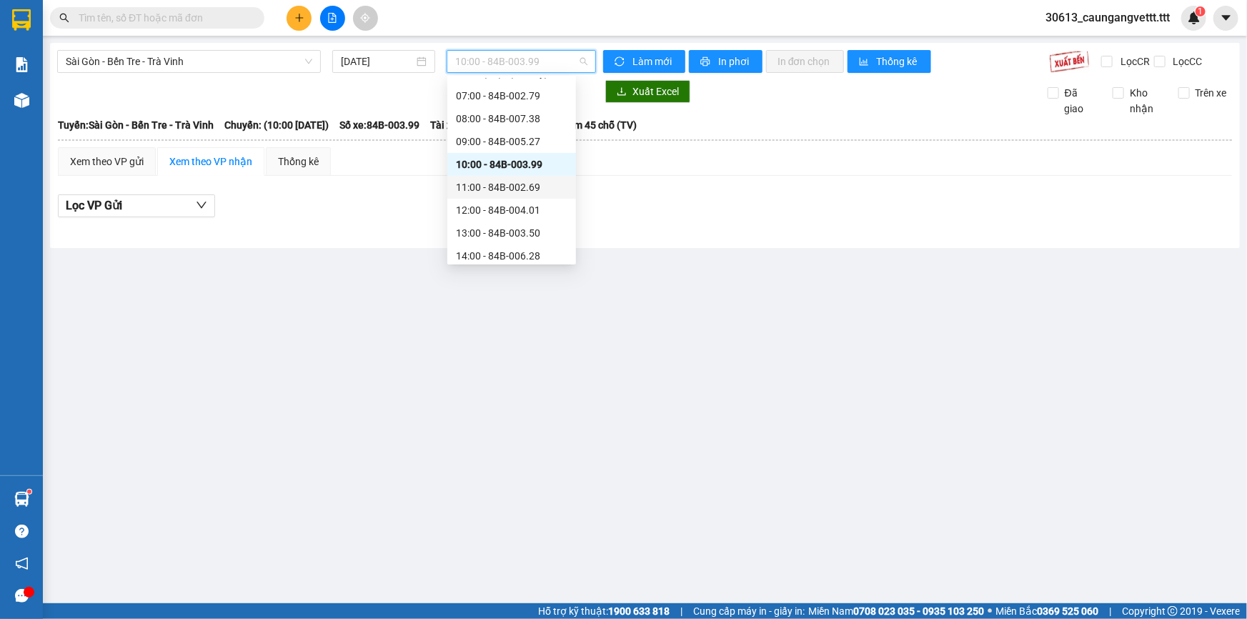
click at [481, 189] on div "11:00 - 84B-002.69" at bounding box center [511, 187] width 111 height 16
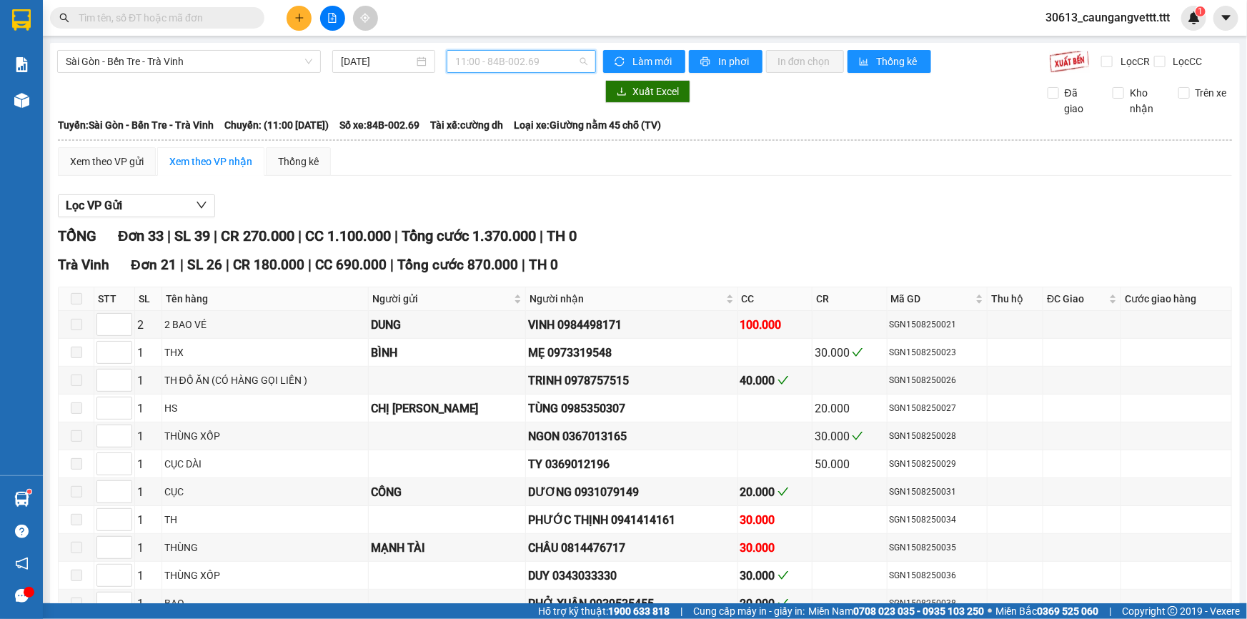
drag, startPoint x: 540, startPoint y: 61, endPoint x: 540, endPoint y: 89, distance: 27.9
click at [541, 62] on span "11:00 - 84B-002.69" at bounding box center [521, 61] width 132 height 21
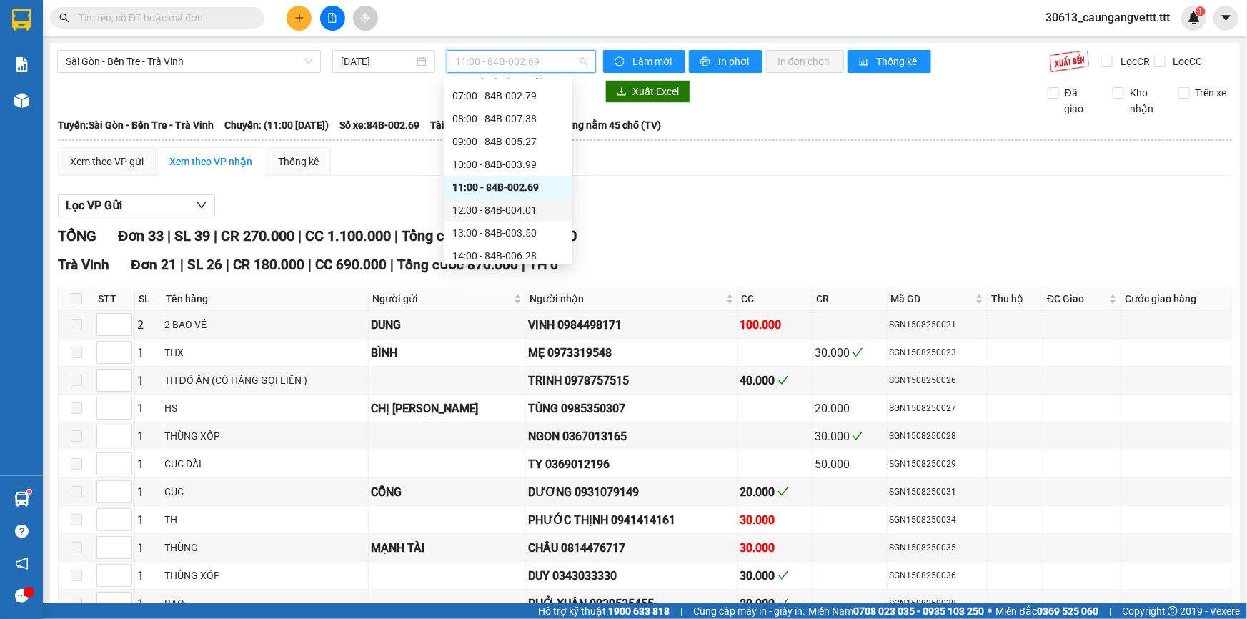
click at [499, 205] on div "12:00 - 84B-004.01" at bounding box center [507, 210] width 111 height 16
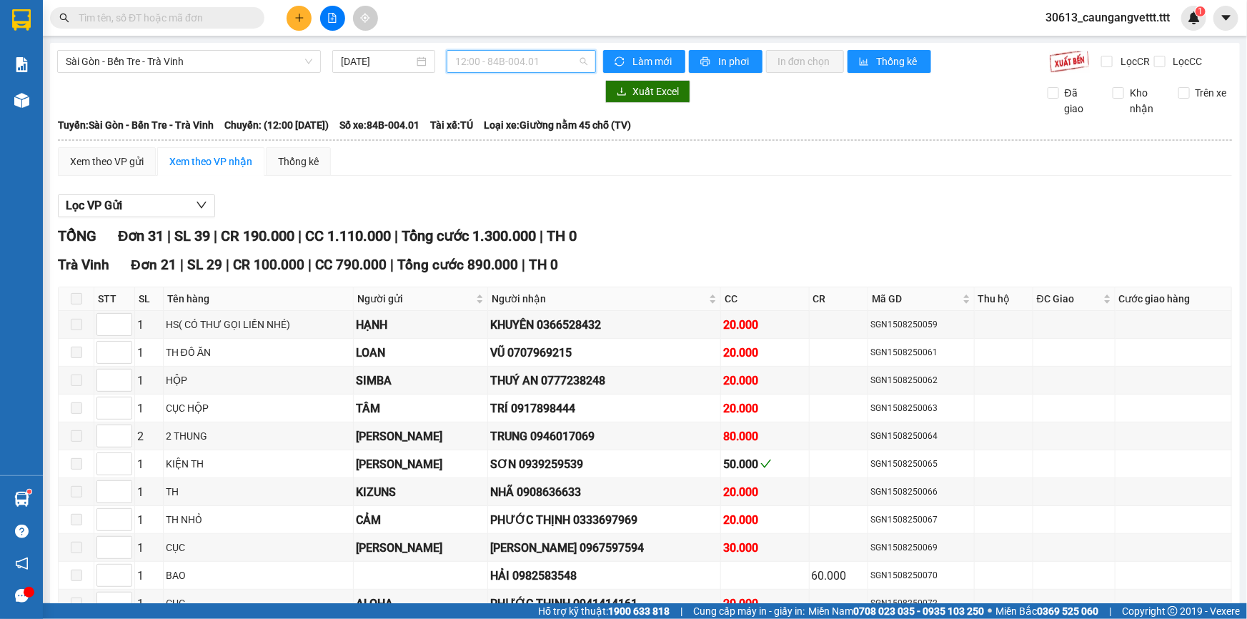
drag, startPoint x: 507, startPoint y: 62, endPoint x: 518, endPoint y: 66, distance: 12.0
click at [507, 62] on span "12:00 - 84B-004.01" at bounding box center [521, 61] width 132 height 21
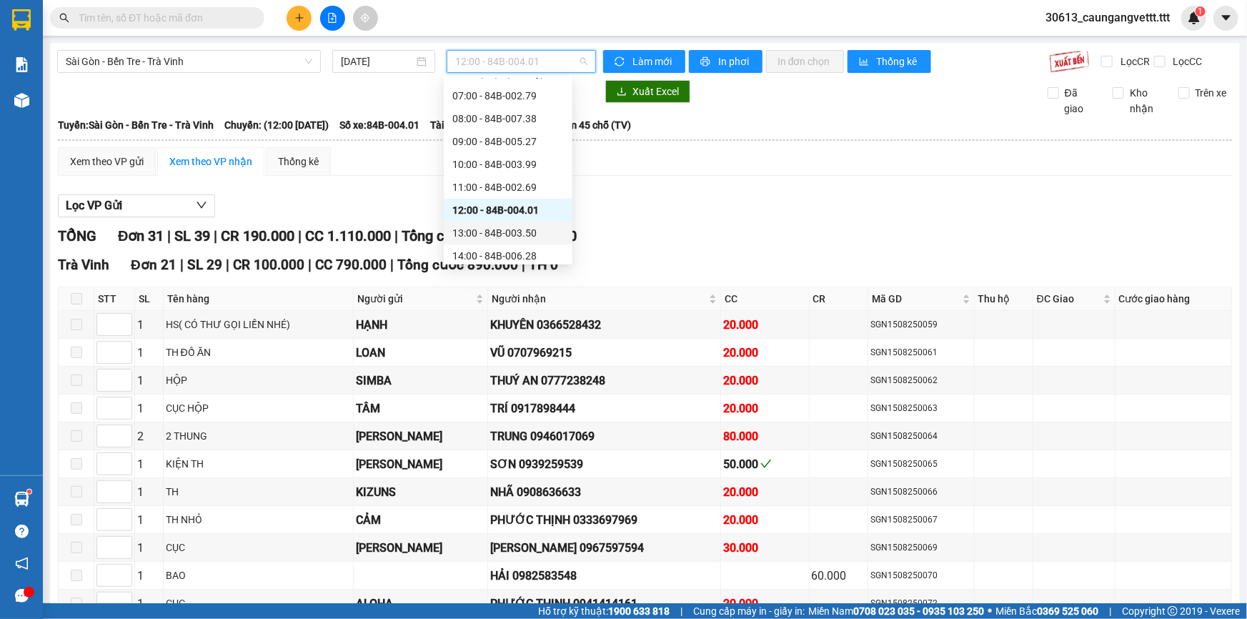
click at [497, 225] on div "13:00 - 84B-003.50" at bounding box center [507, 233] width 111 height 16
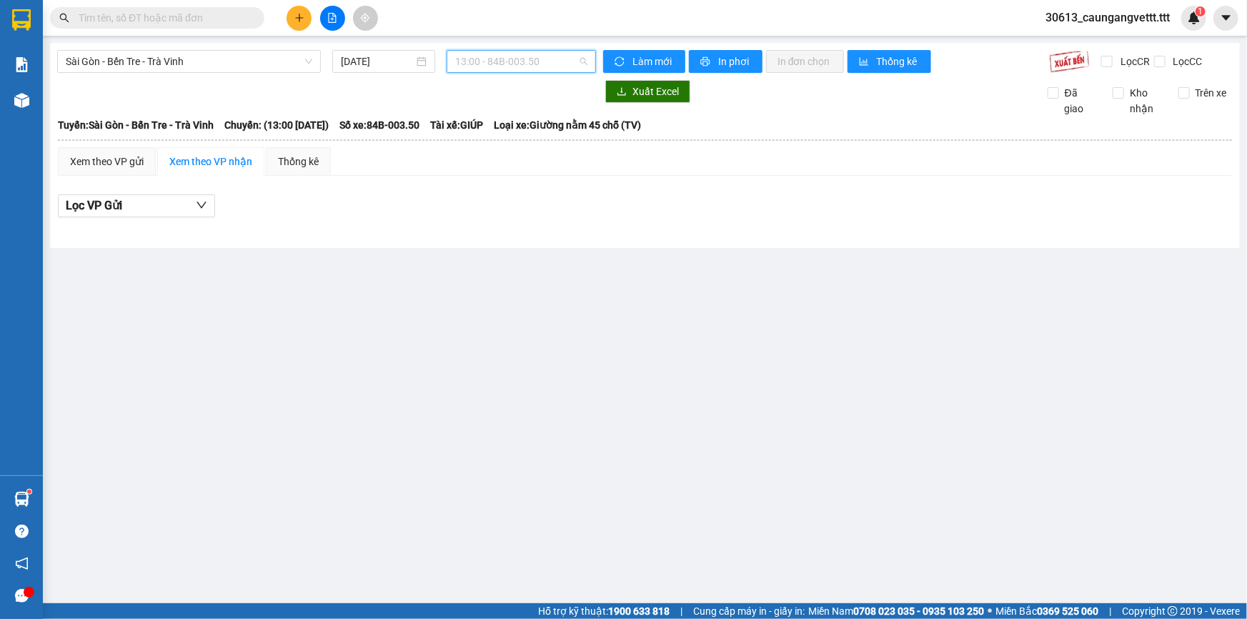
drag, startPoint x: 530, startPoint y: 56, endPoint x: 531, endPoint y: 76, distance: 20.7
click at [531, 57] on span "13:00 - 84B-003.50" at bounding box center [521, 61] width 132 height 21
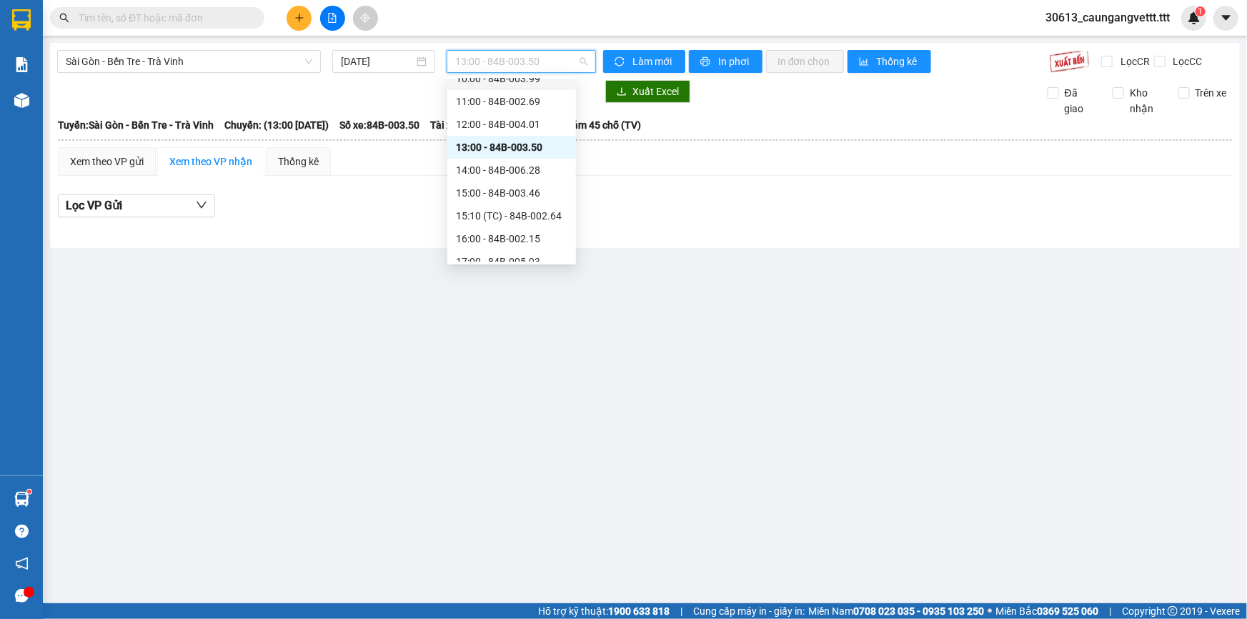
scroll to position [172, 0]
click at [504, 168] on div "14:00 - 84B-006.28" at bounding box center [511, 169] width 111 height 16
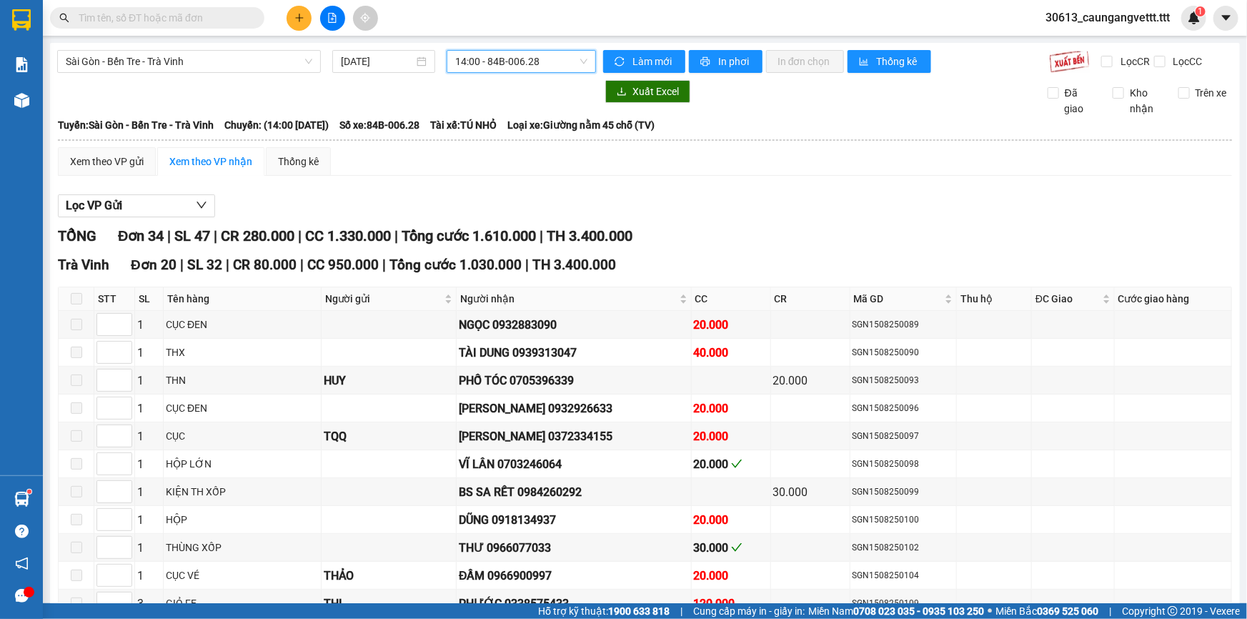
click at [532, 66] on span "14:00 - 84B-006.28" at bounding box center [521, 61] width 132 height 21
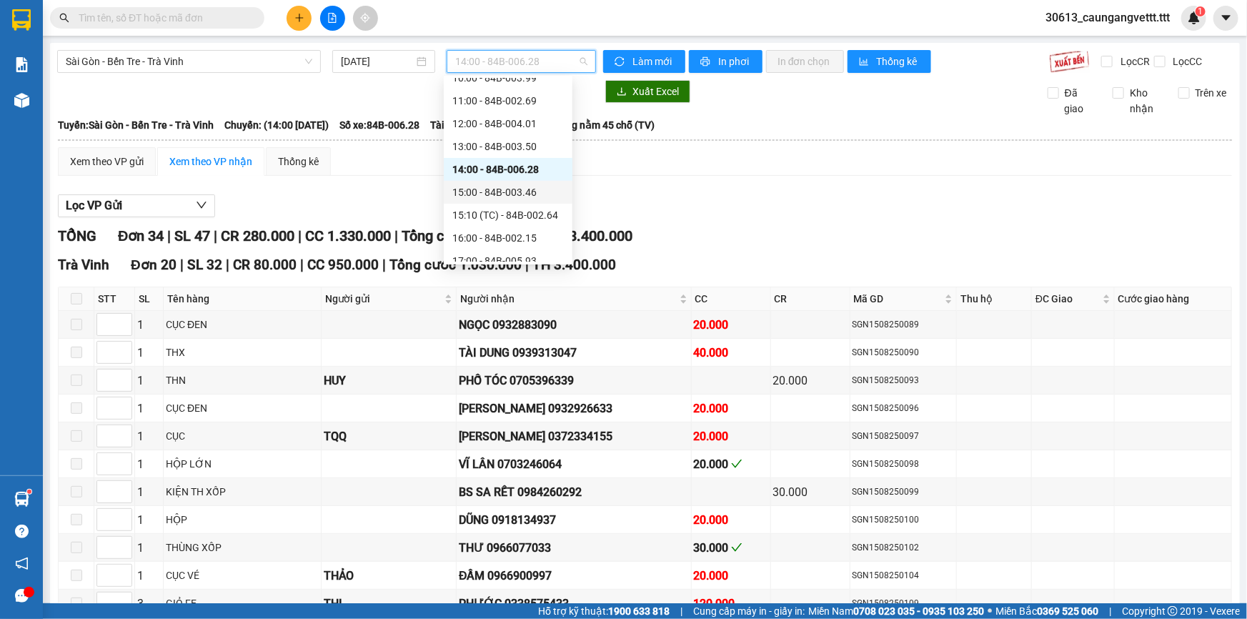
click at [524, 191] on div "15:00 - 84B-003.46" at bounding box center [507, 192] width 111 height 16
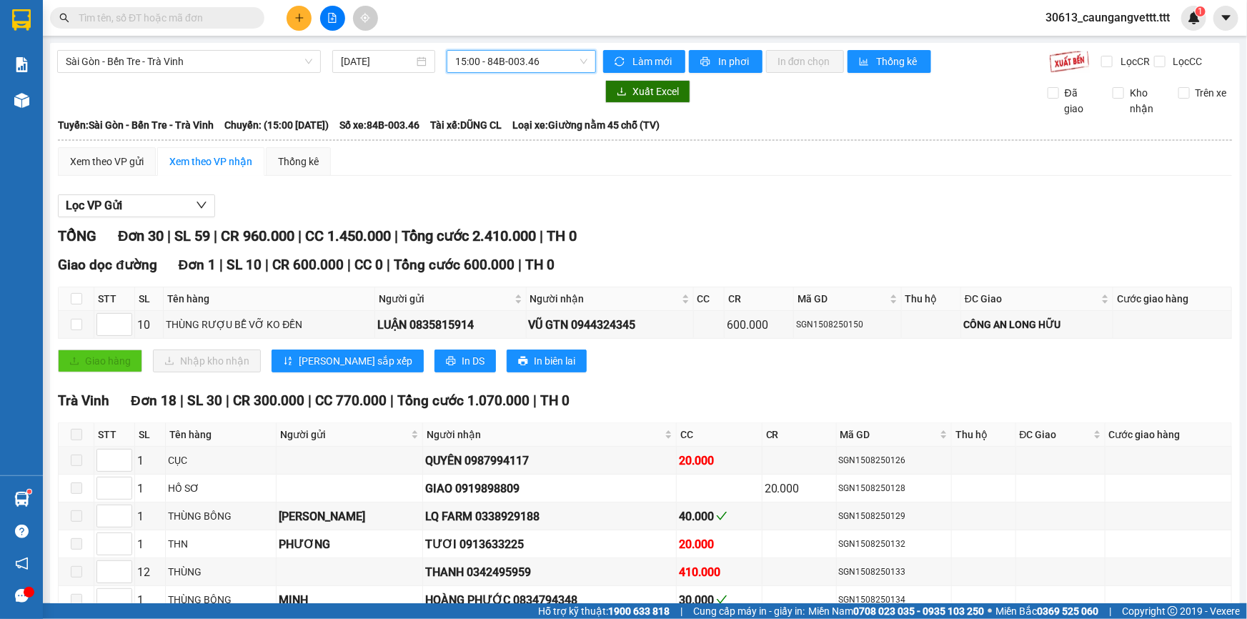
click at [519, 69] on span "15:00 - 84B-003.46" at bounding box center [521, 61] width 132 height 21
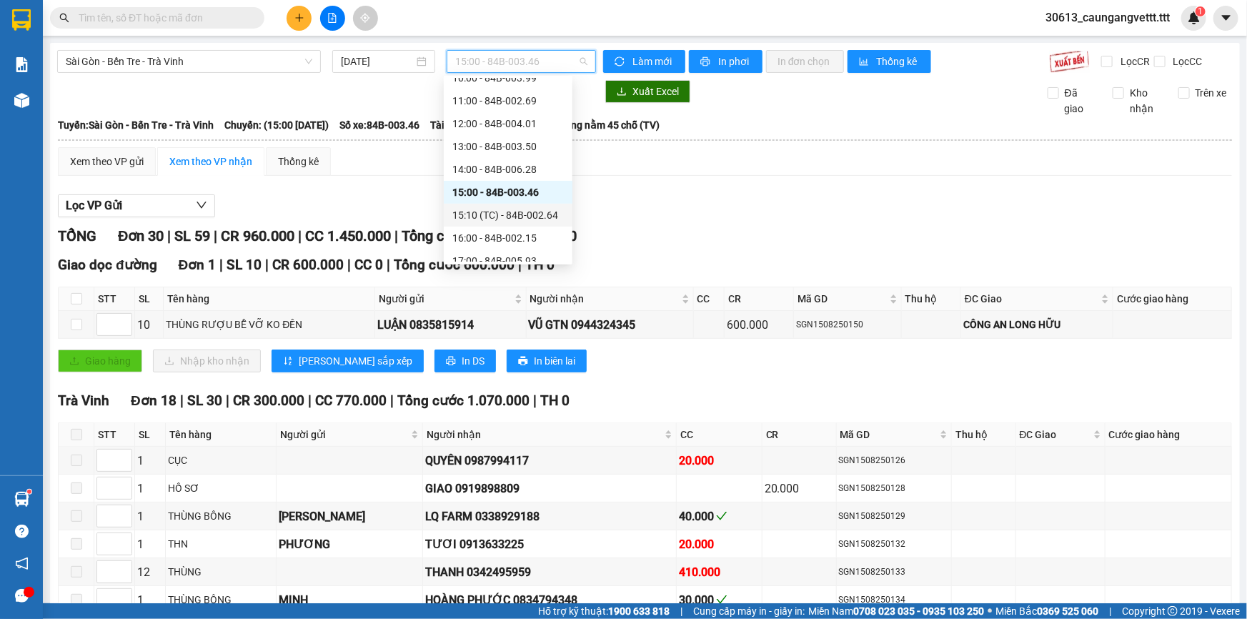
click at [493, 215] on div "15:10 (TC) - 84B-002.64" at bounding box center [507, 215] width 111 height 16
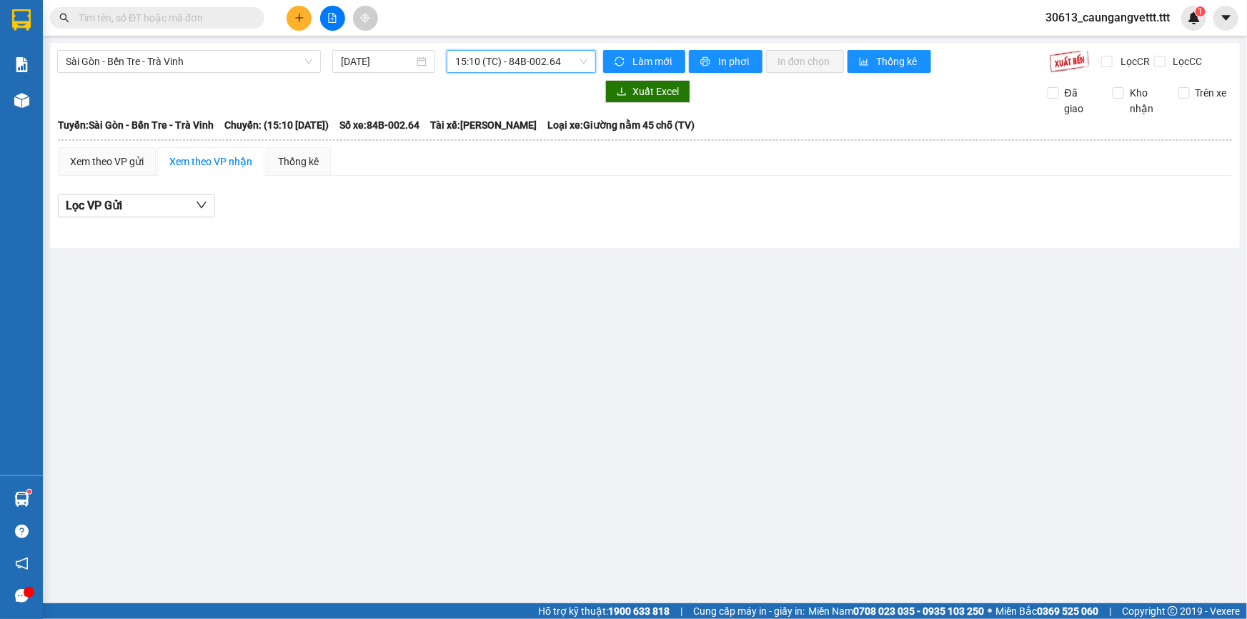
drag, startPoint x: 537, startPoint y: 59, endPoint x: 536, endPoint y: 112, distance: 53.6
click at [536, 63] on span "15:10 (TC) - 84B-002.64" at bounding box center [521, 61] width 132 height 21
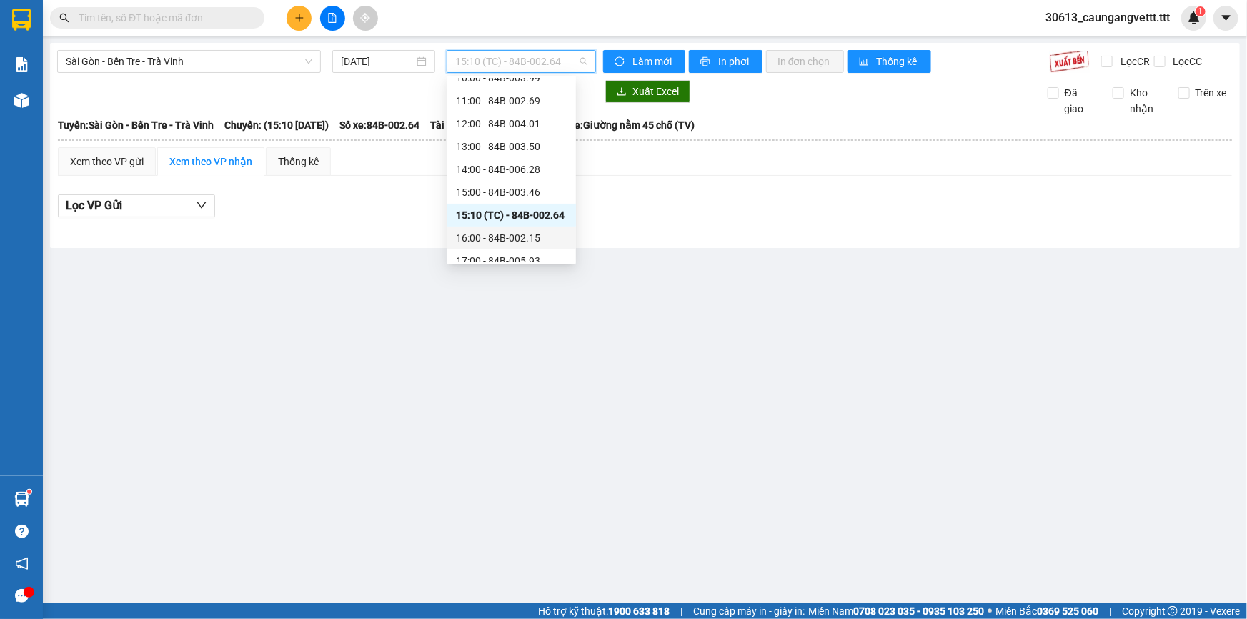
click at [491, 235] on div "16:00 - 84B-002.15" at bounding box center [511, 238] width 111 height 16
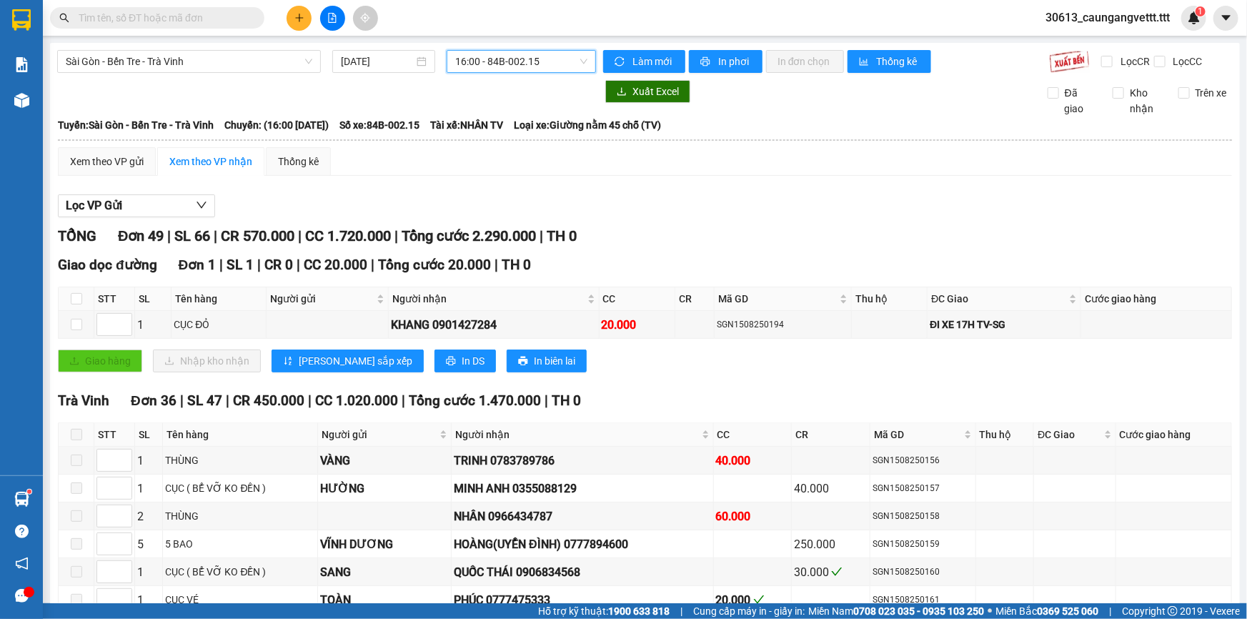
click at [535, 64] on span "16:00 - 84B-002.15" at bounding box center [521, 61] width 132 height 21
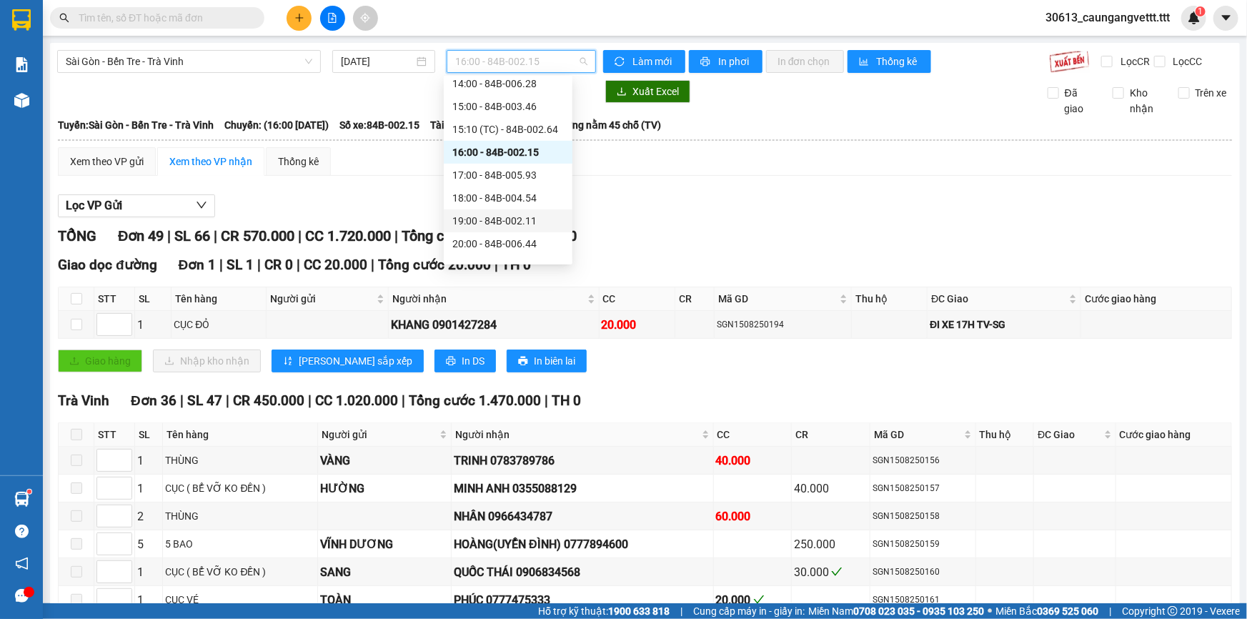
scroll to position [274, 0]
click at [515, 161] on div "17:00 - 84B-005.93" at bounding box center [507, 159] width 111 height 16
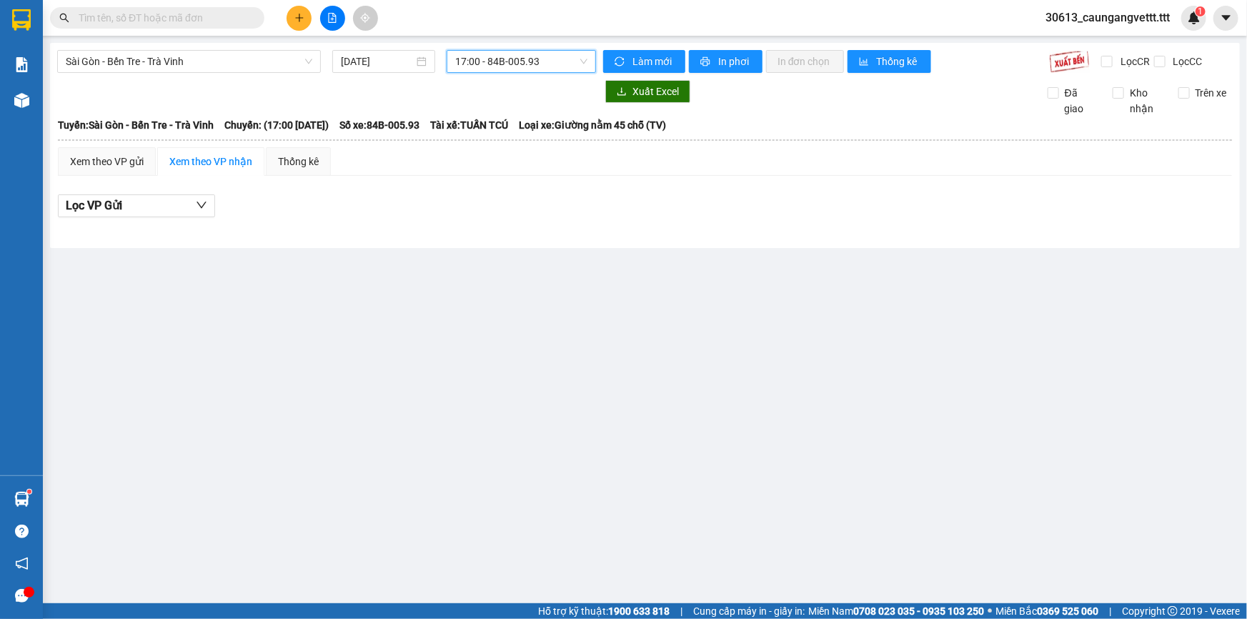
click at [513, 60] on span "17:00 - 84B-005.93" at bounding box center [521, 61] width 132 height 21
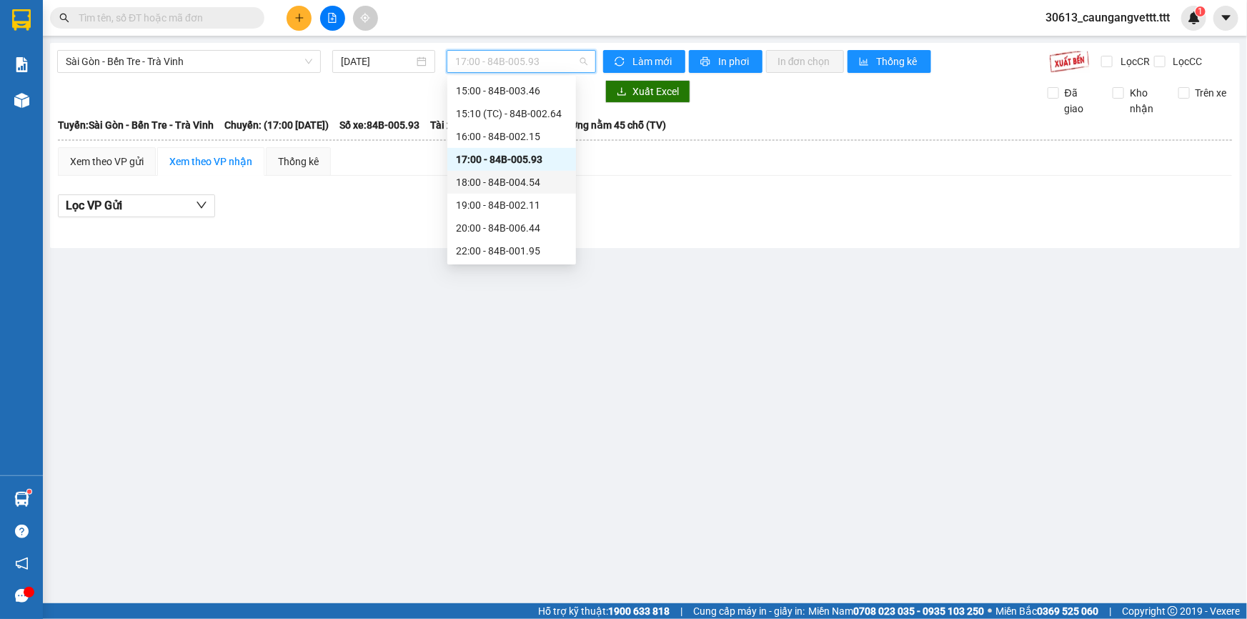
click at [507, 181] on div "18:00 - 84B-004.54" at bounding box center [511, 182] width 111 height 16
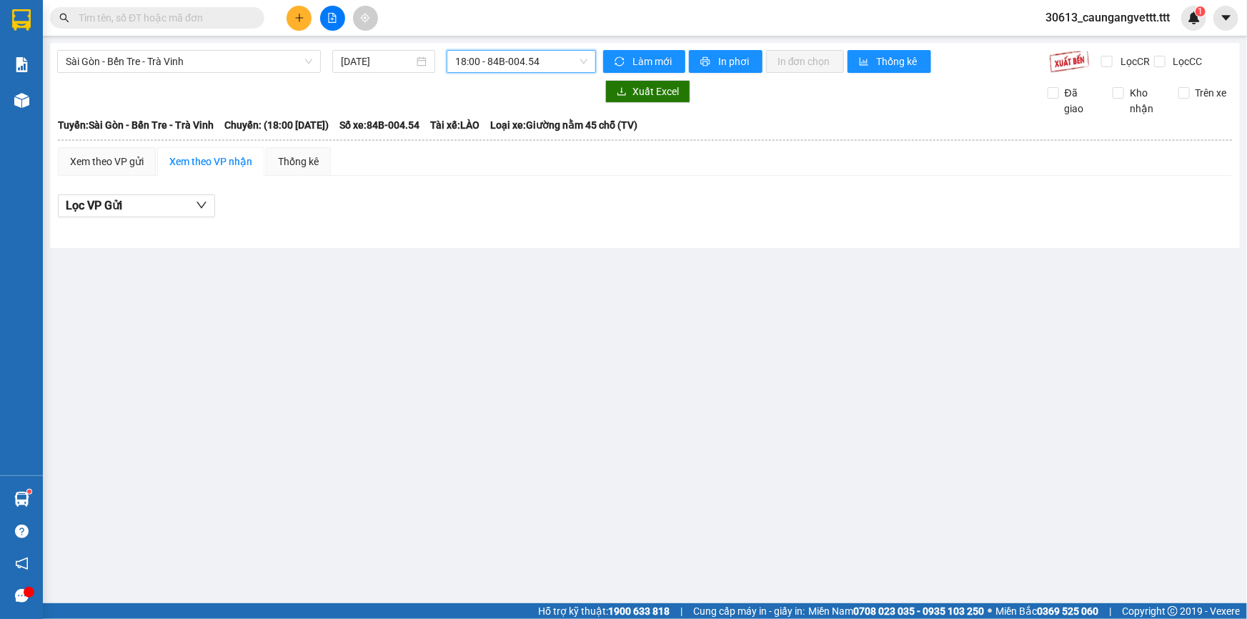
click at [522, 61] on span "18:00 - 84B-004.54" at bounding box center [521, 61] width 132 height 21
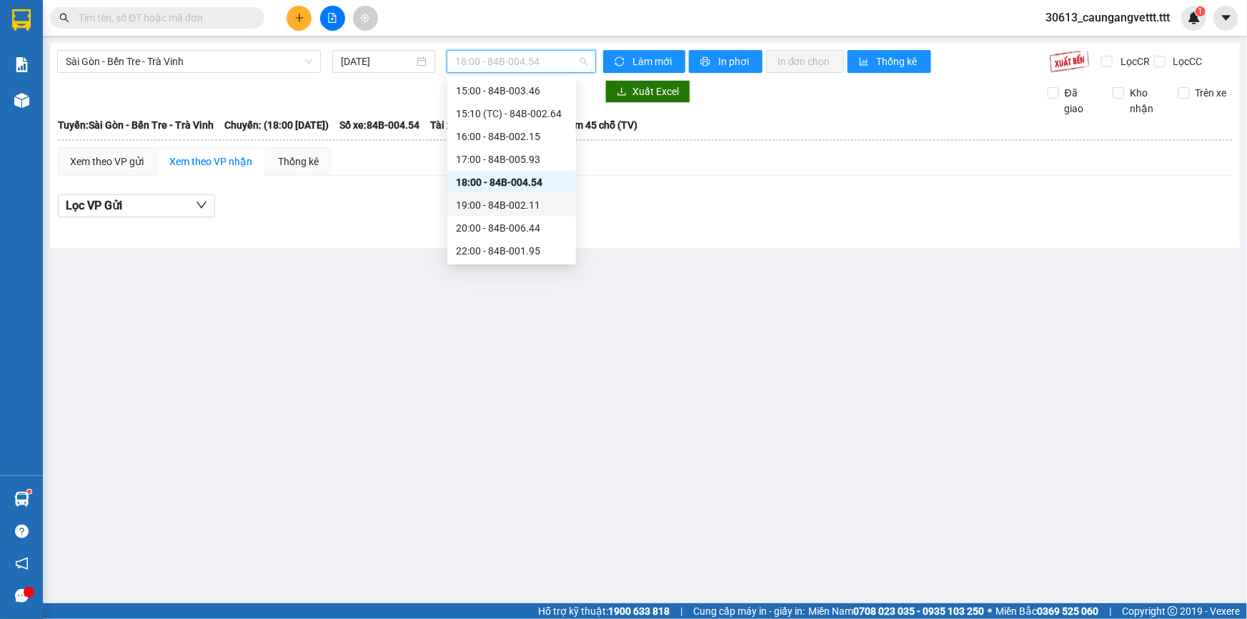
click at [495, 204] on div "19:00 - 84B-002.11" at bounding box center [511, 205] width 111 height 16
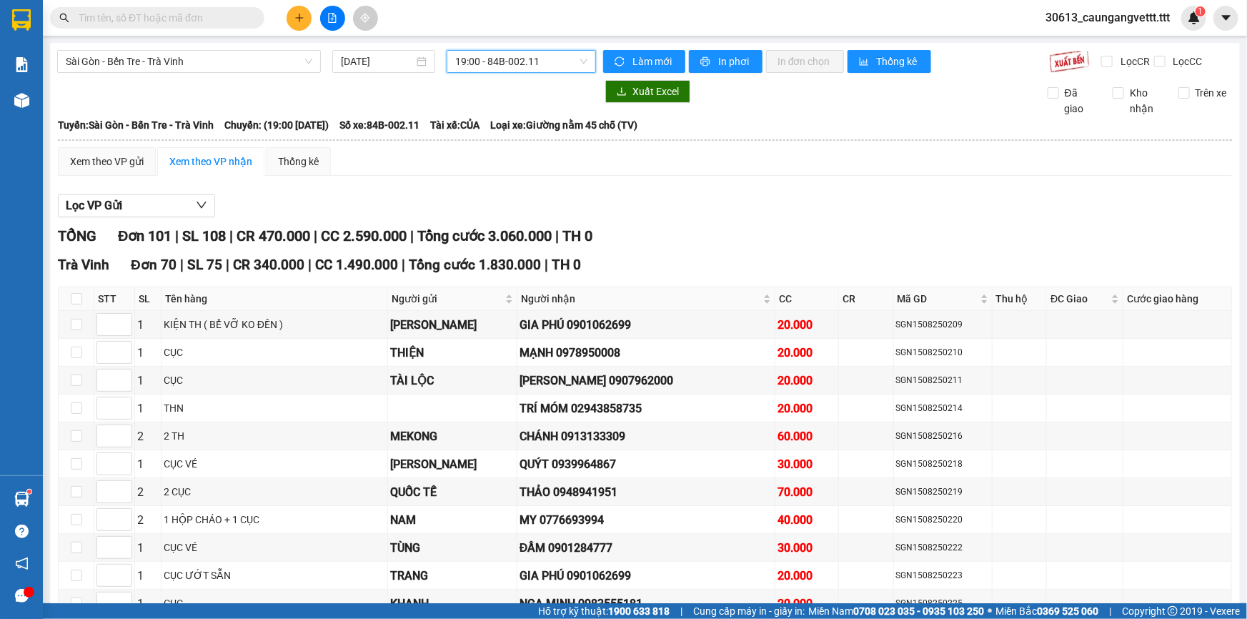
click at [544, 61] on span "19:00 - 84B-002.11" at bounding box center [521, 61] width 132 height 21
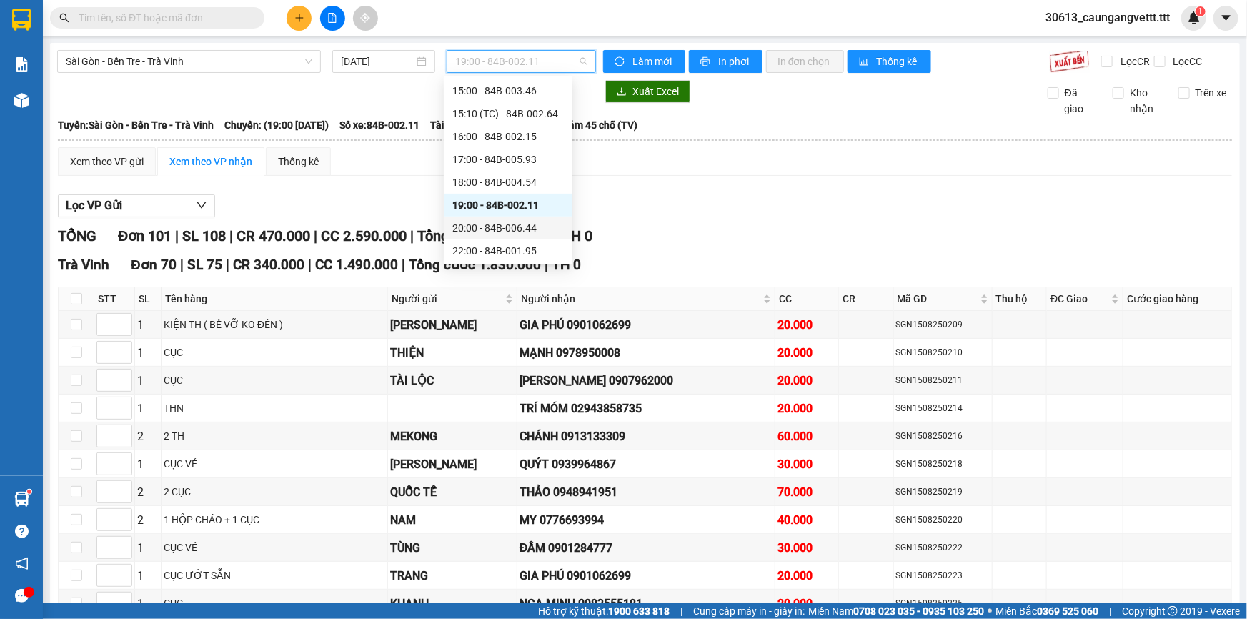
click at [501, 222] on div "20:00 - 84B-006.44" at bounding box center [507, 228] width 111 height 16
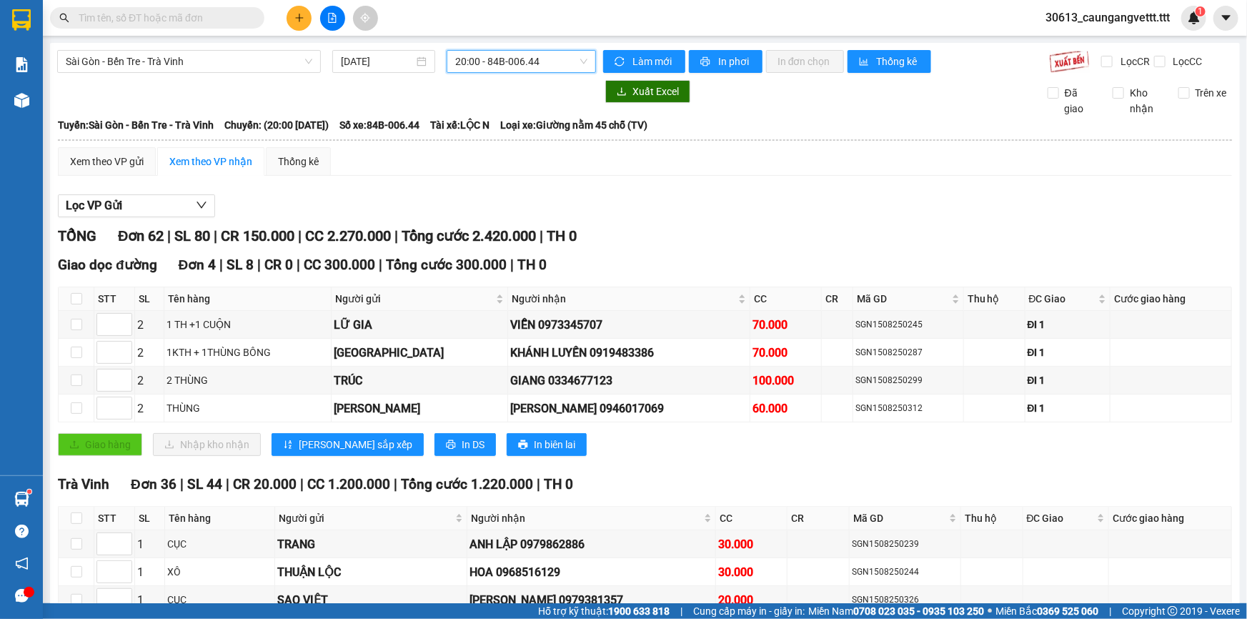
click at [512, 57] on span "20:00 - 84B-006.44" at bounding box center [521, 61] width 132 height 21
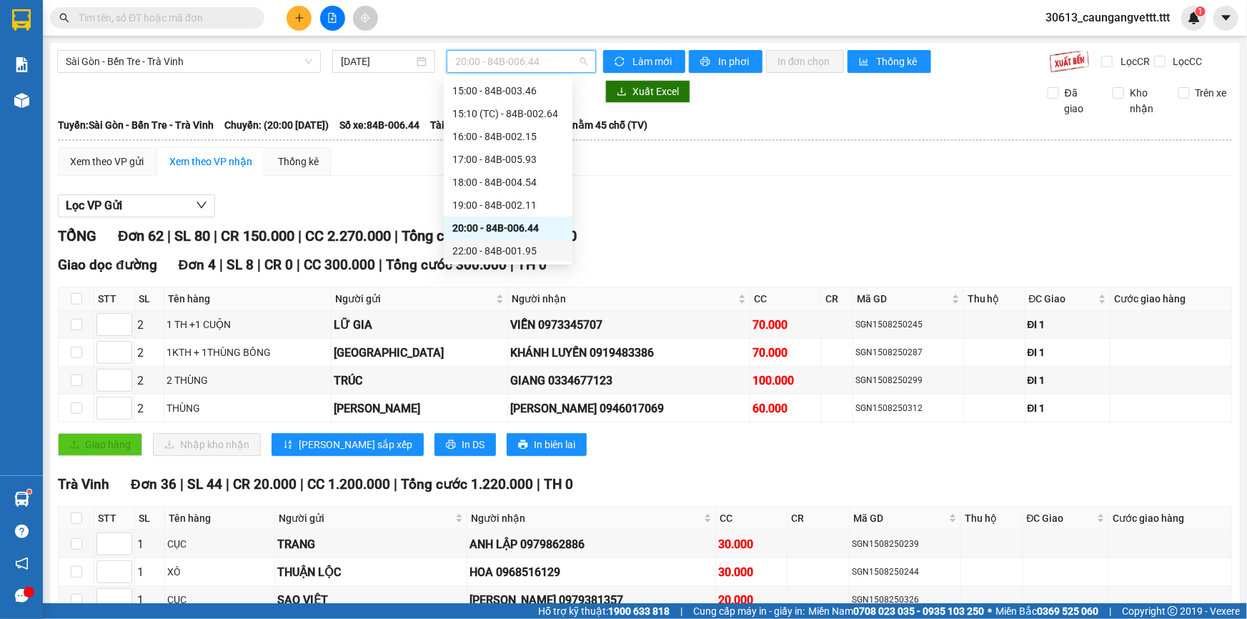
click at [499, 251] on div "22:00 - 84B-001.95" at bounding box center [507, 251] width 111 height 16
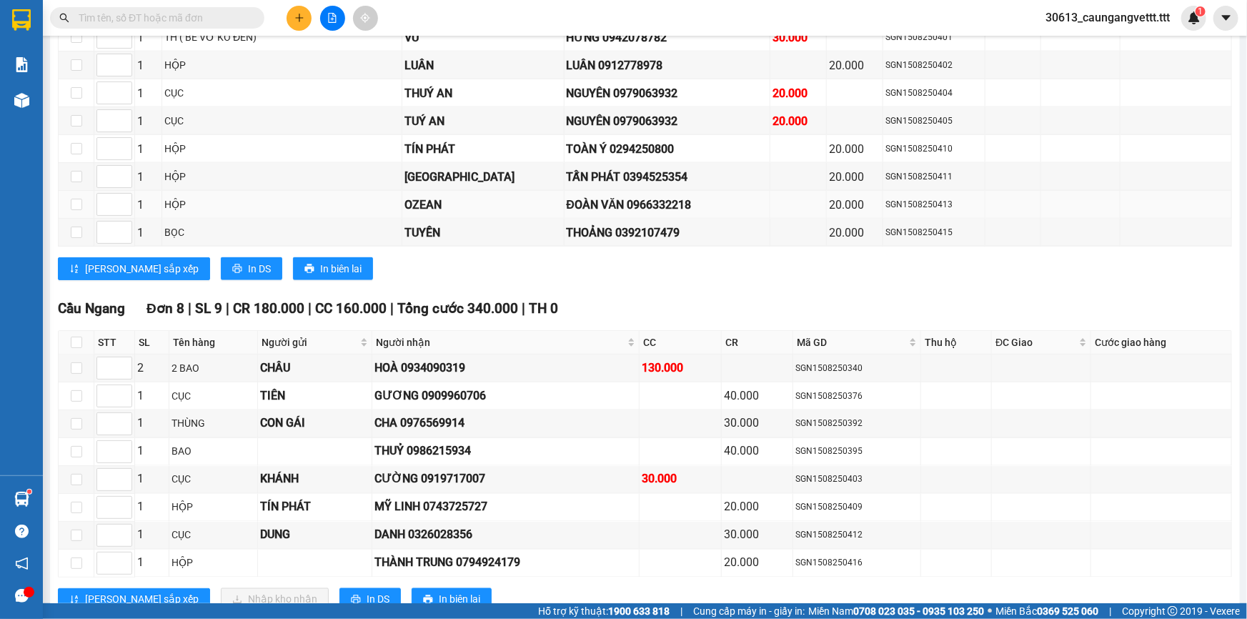
scroll to position [995, 0]
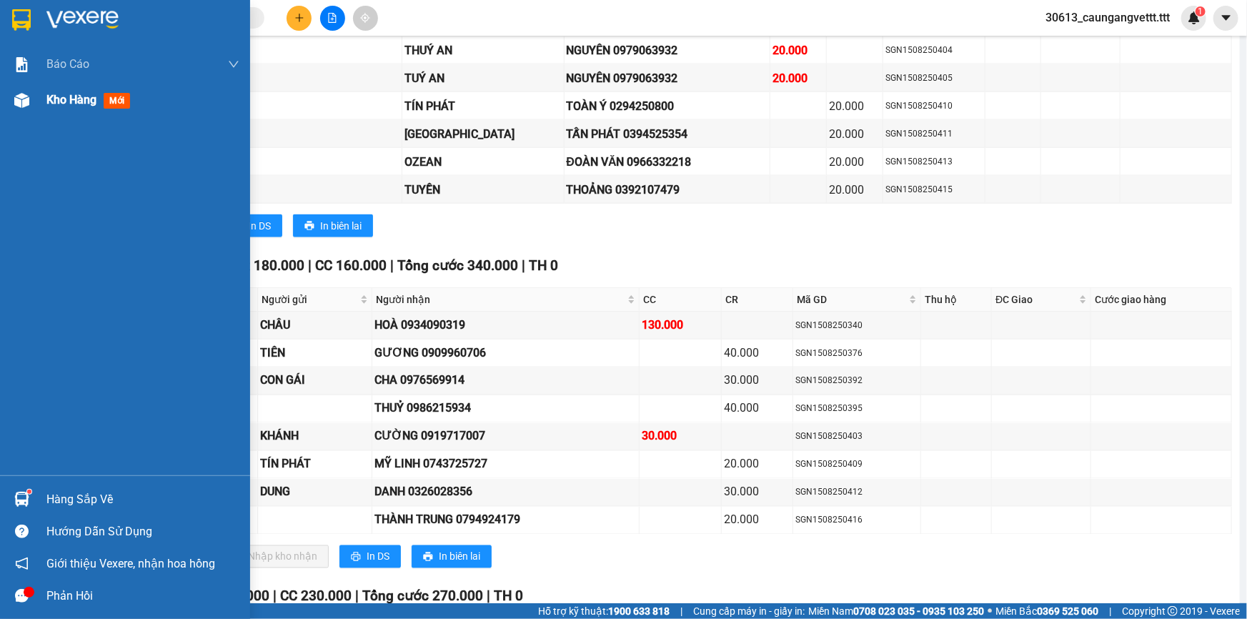
click at [73, 100] on span "Kho hàng" at bounding box center [71, 100] width 50 height 14
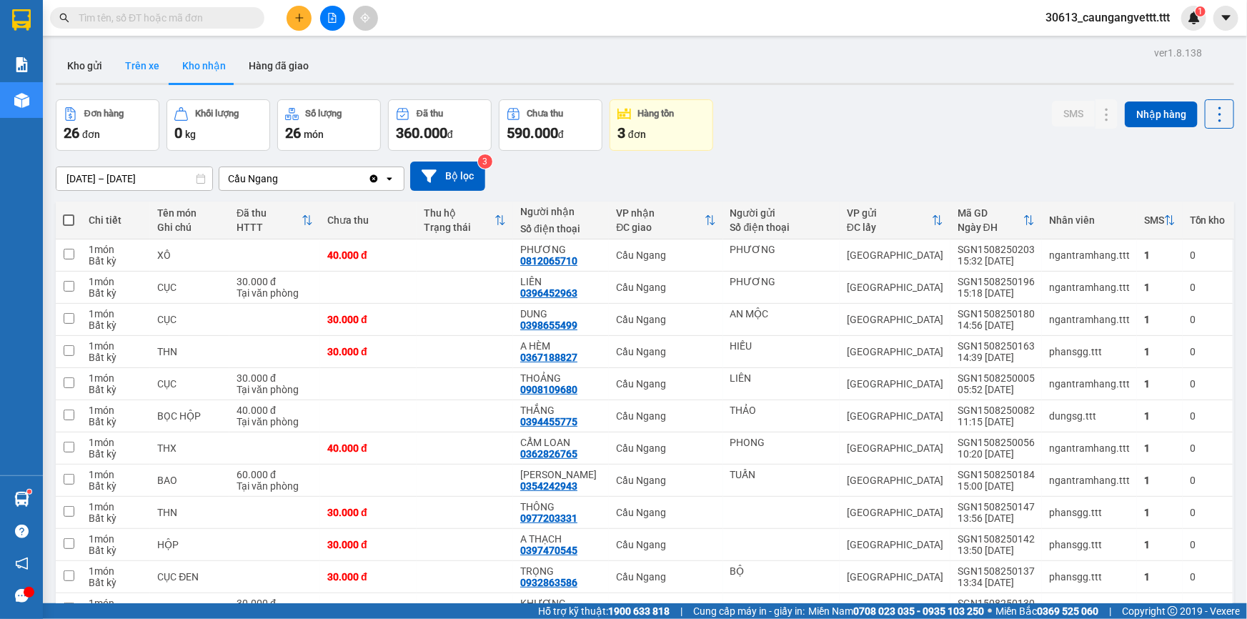
click at [139, 66] on button "Trên xe" at bounding box center [142, 66] width 57 height 34
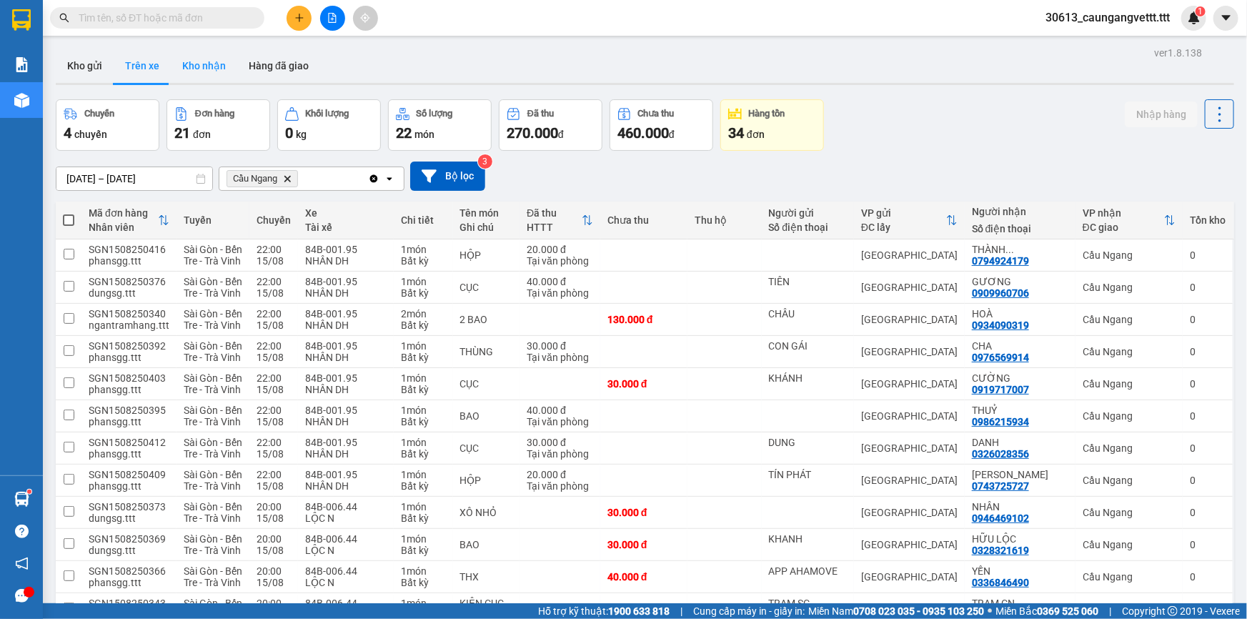
drag, startPoint x: 208, startPoint y: 71, endPoint x: 213, endPoint y: 66, distance: 7.6
click at [209, 71] on button "Kho nhận" at bounding box center [204, 66] width 66 height 34
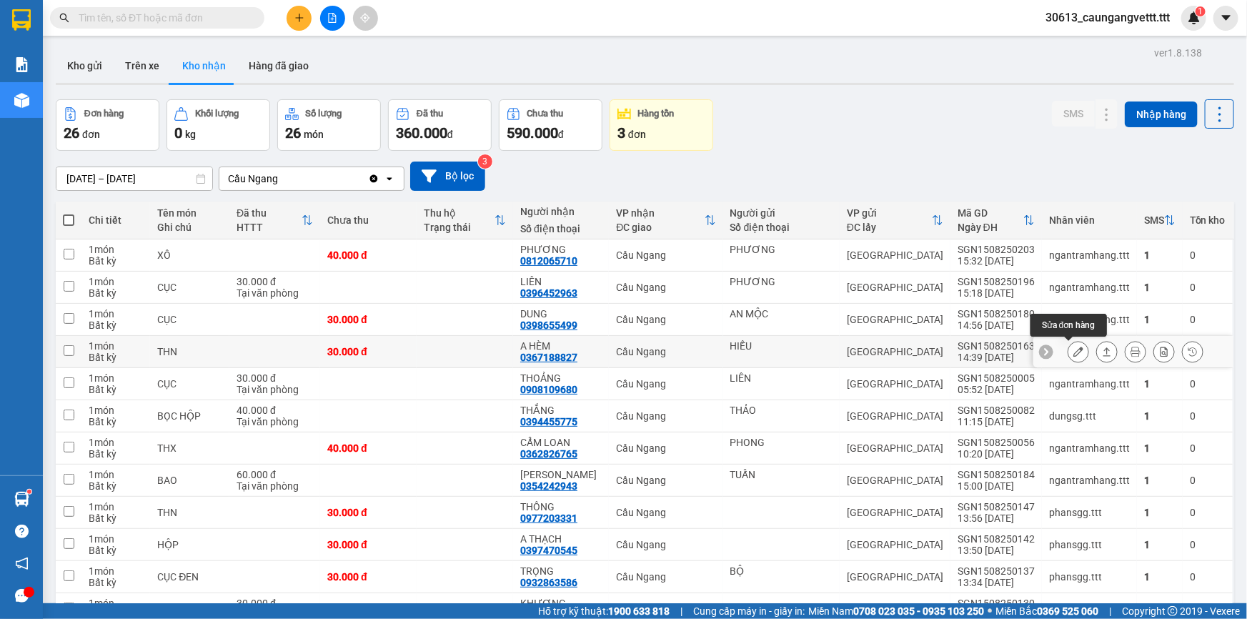
click at [1073, 353] on icon at bounding box center [1078, 352] width 10 height 10
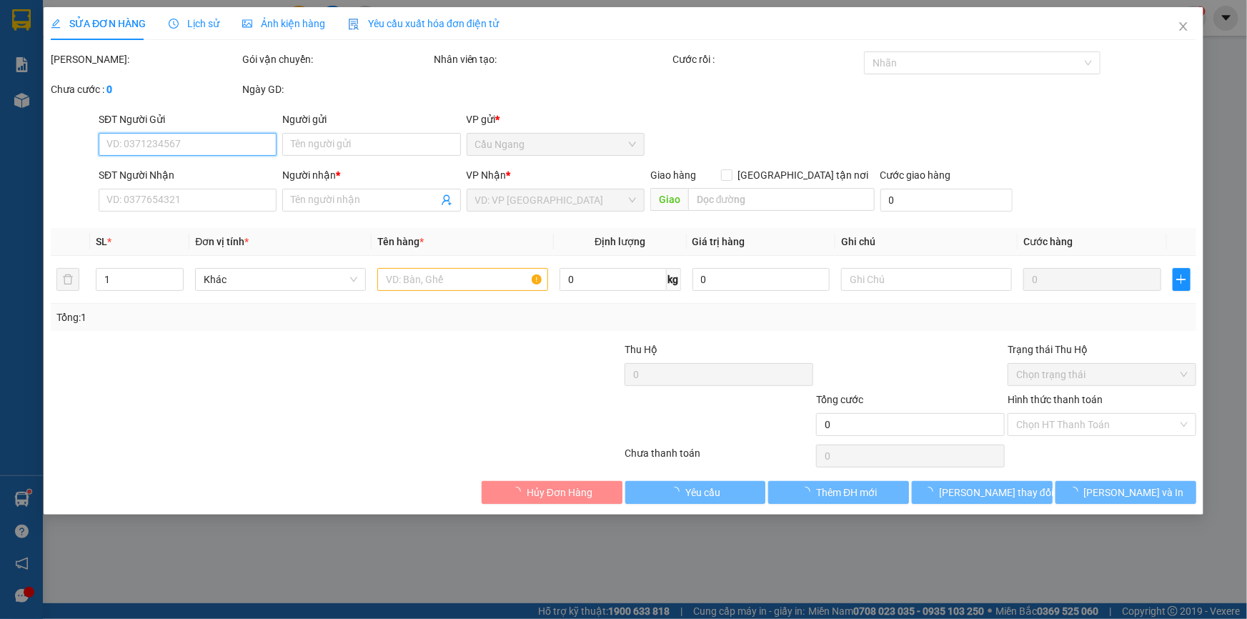
type input "HIẾU"
type input "0367188827"
type input "A HÈM"
type input "30.000"
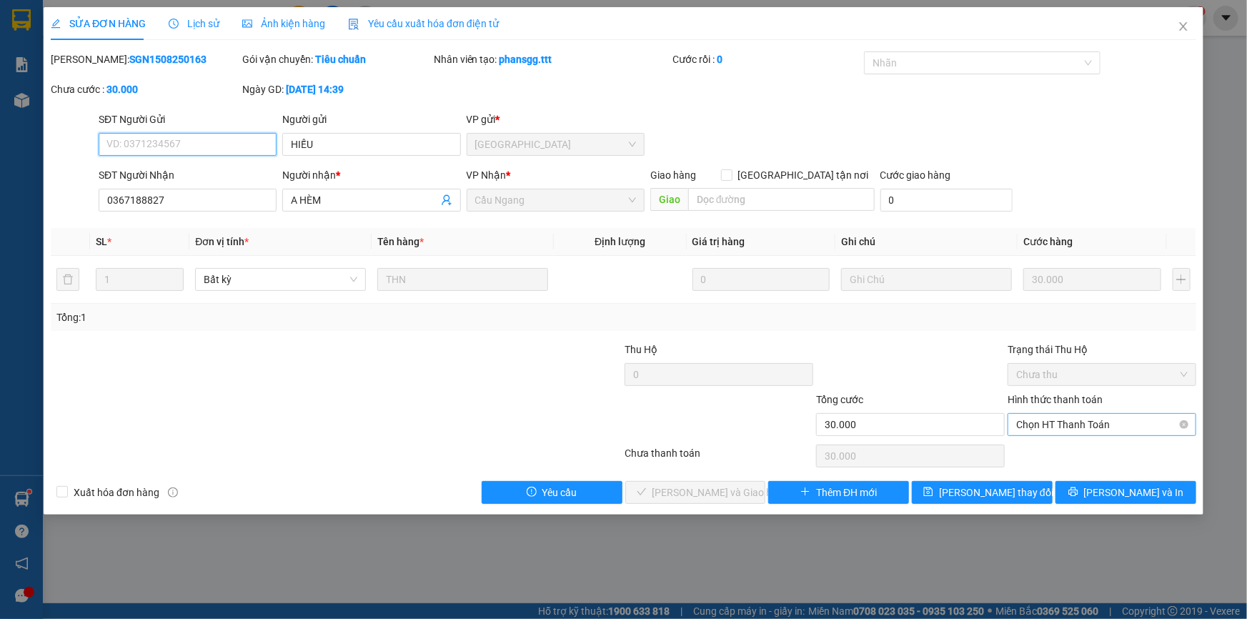
click at [1072, 423] on span "Chọn HT Thanh Toán" at bounding box center [1101, 424] width 171 height 21
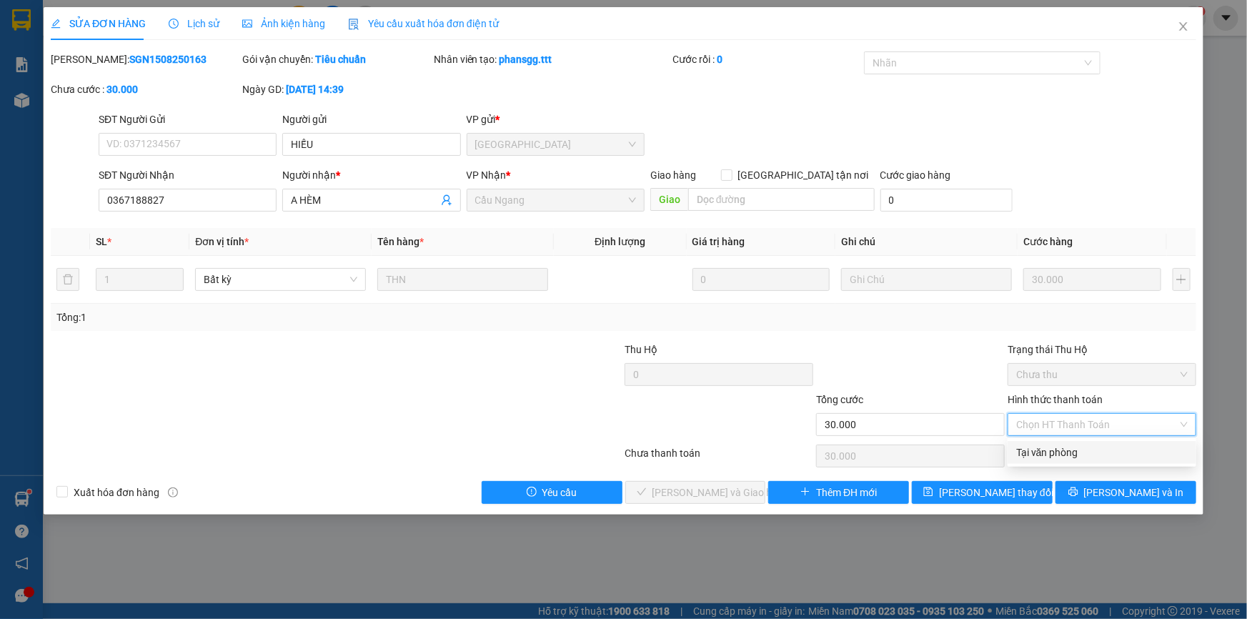
click at [1051, 454] on div "Tại văn phòng" at bounding box center [1101, 452] width 171 height 16
type input "0"
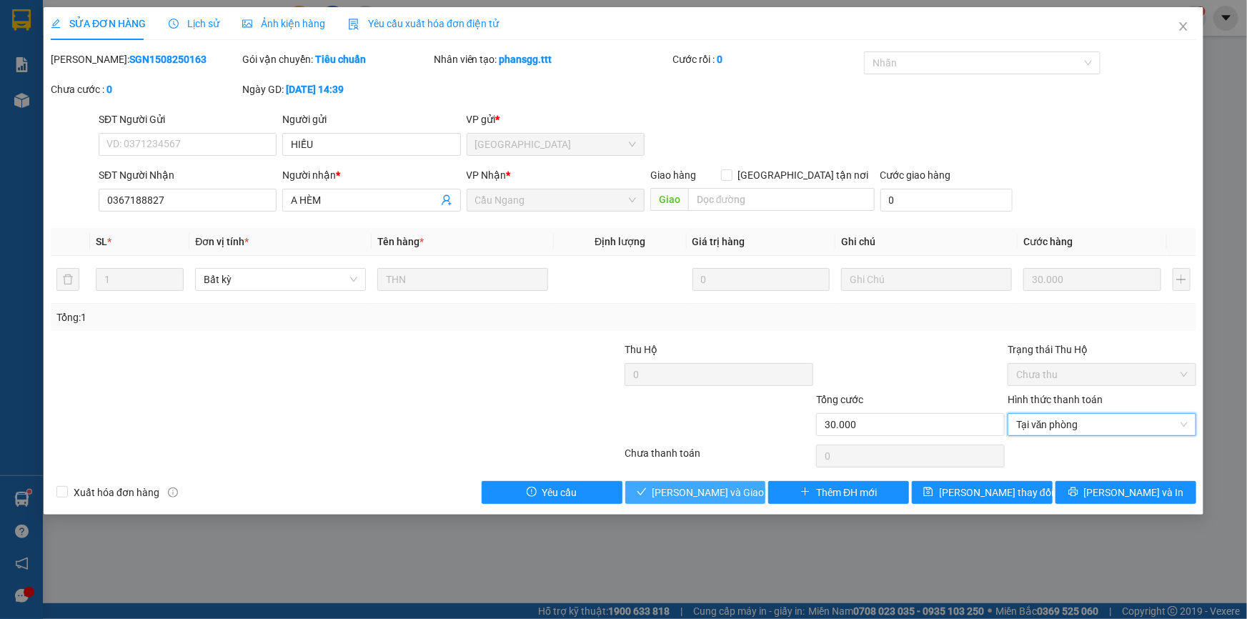
drag, startPoint x: 714, startPoint y: 481, endPoint x: 717, endPoint y: 469, distance: 12.7
click at [717, 478] on div "Total Paid Fee 0 Total UnPaid Fee 30.000 Cash Collection Total Fee Mã ĐH: SGN15…" at bounding box center [623, 277] width 1145 height 452
click at [697, 487] on span "[PERSON_NAME] và Giao hàng" at bounding box center [720, 492] width 137 height 16
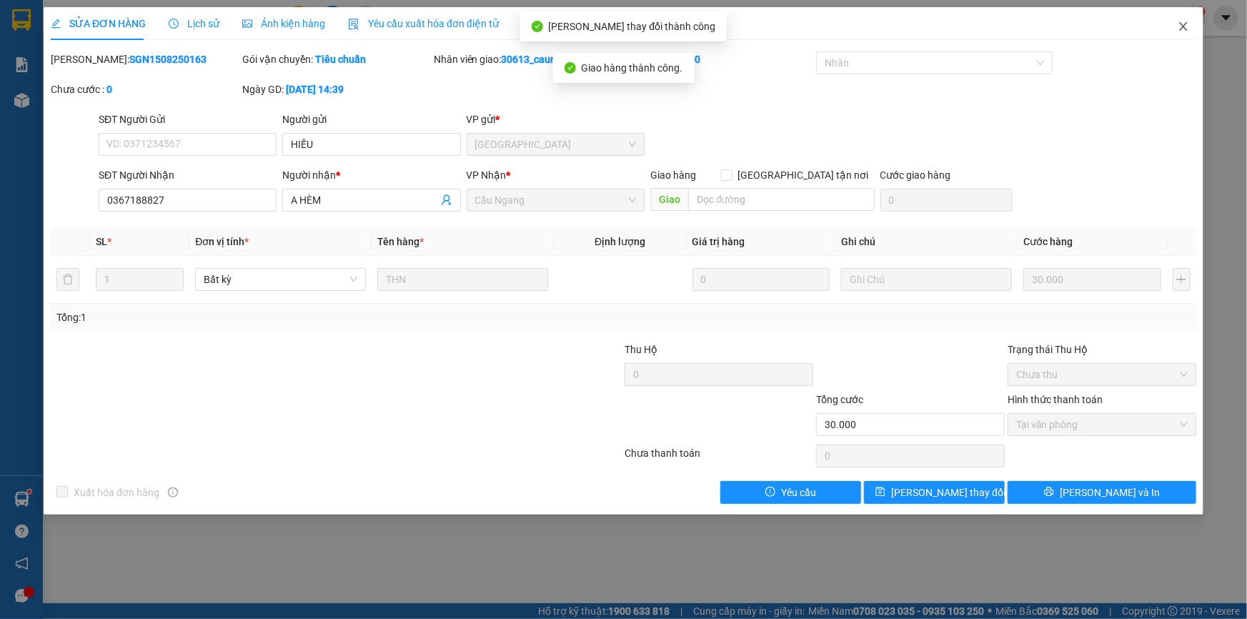
click at [1186, 26] on icon "close" at bounding box center [1182, 26] width 11 height 11
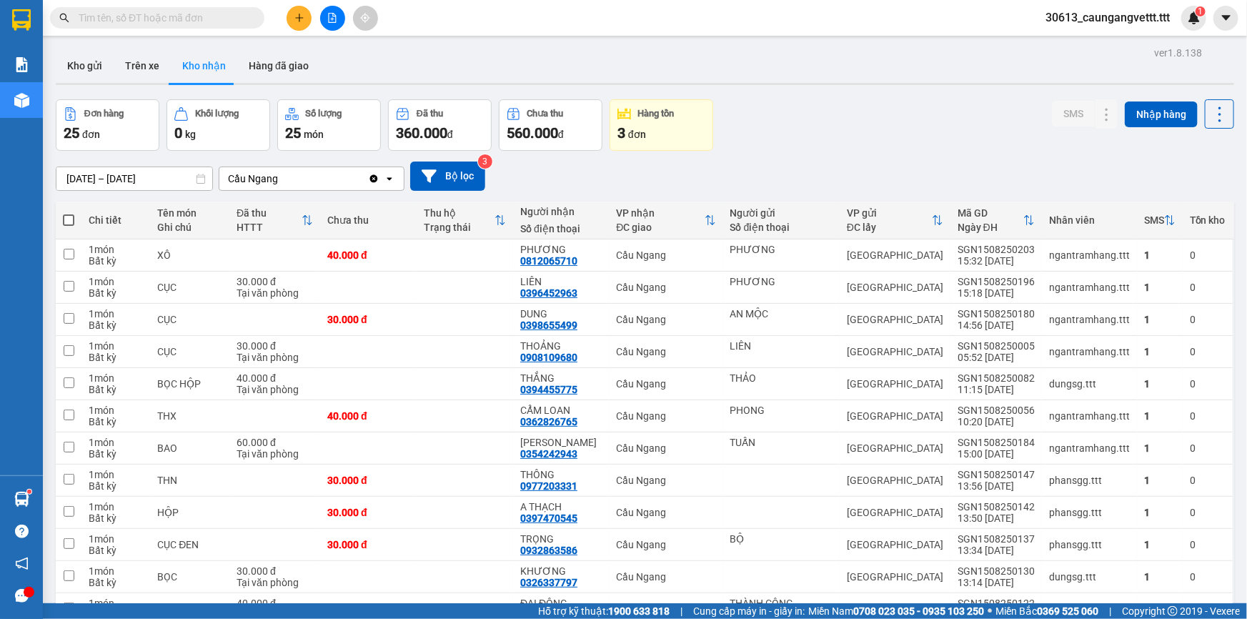
click at [297, 21] on icon "plus" at bounding box center [299, 18] width 10 height 10
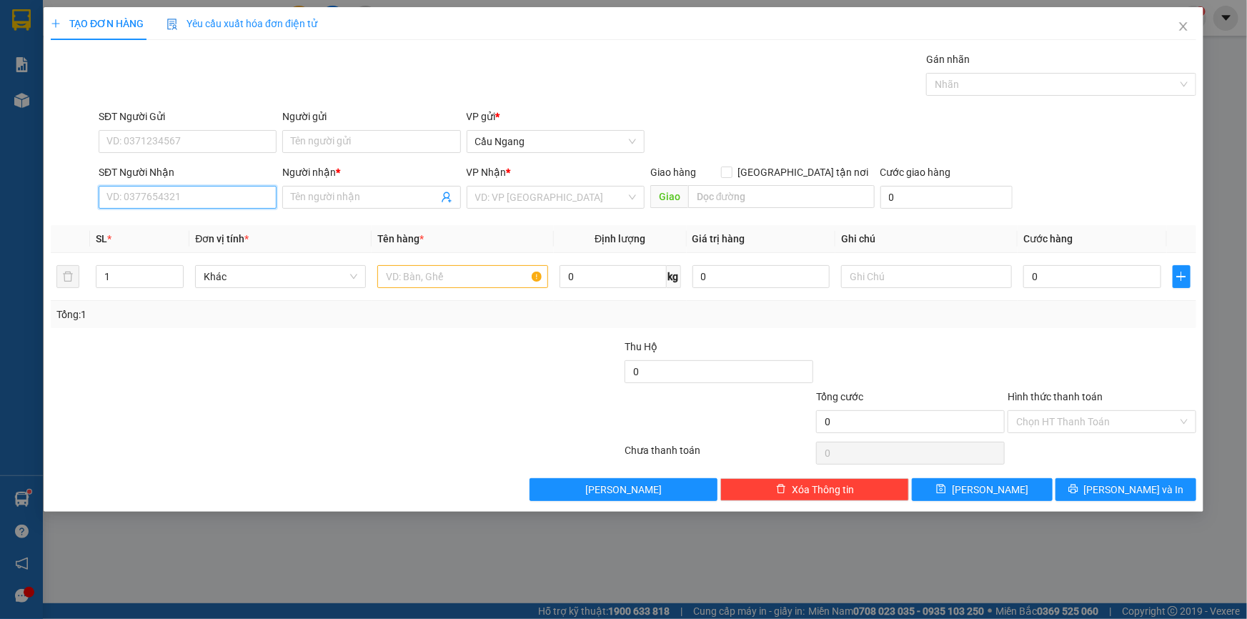
click at [196, 199] on input "SĐT Người Nhận" at bounding box center [188, 197] width 178 height 23
click at [180, 227] on div "0363561370 - HIÊN" at bounding box center [187, 226] width 161 height 16
type input "0363561370"
type input "HIÊN"
type input "0363561370"
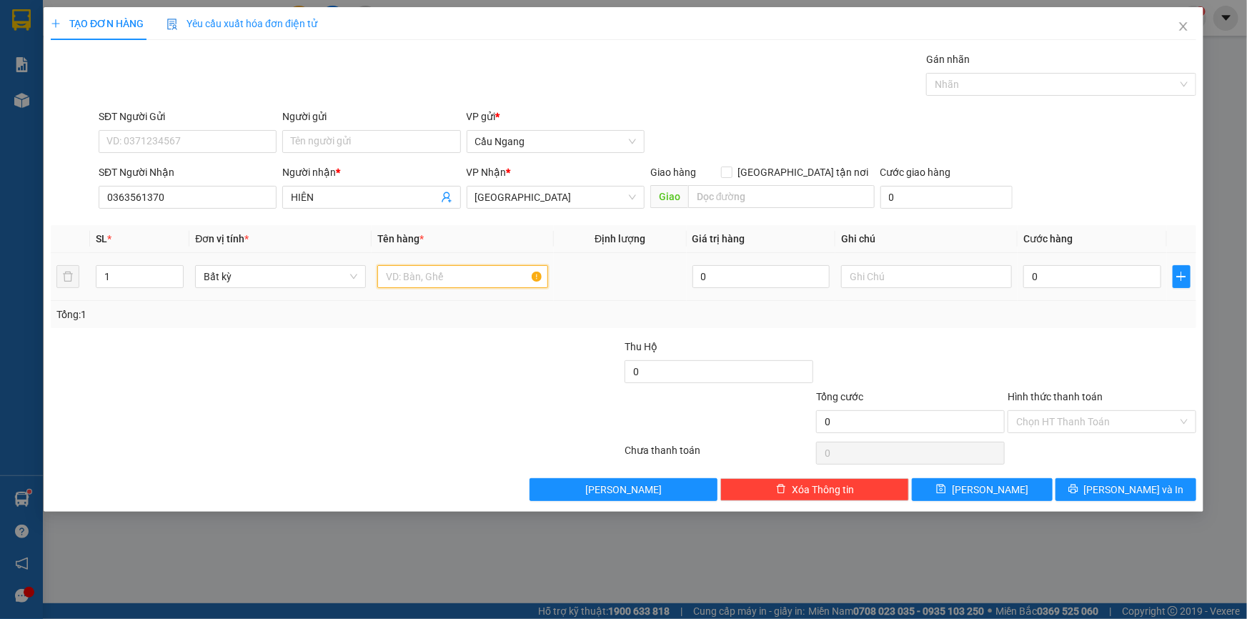
click at [428, 275] on input "text" at bounding box center [462, 276] width 171 height 23
type input "GIO"
click at [1097, 279] on input "0" at bounding box center [1092, 276] width 138 height 23
type input "4"
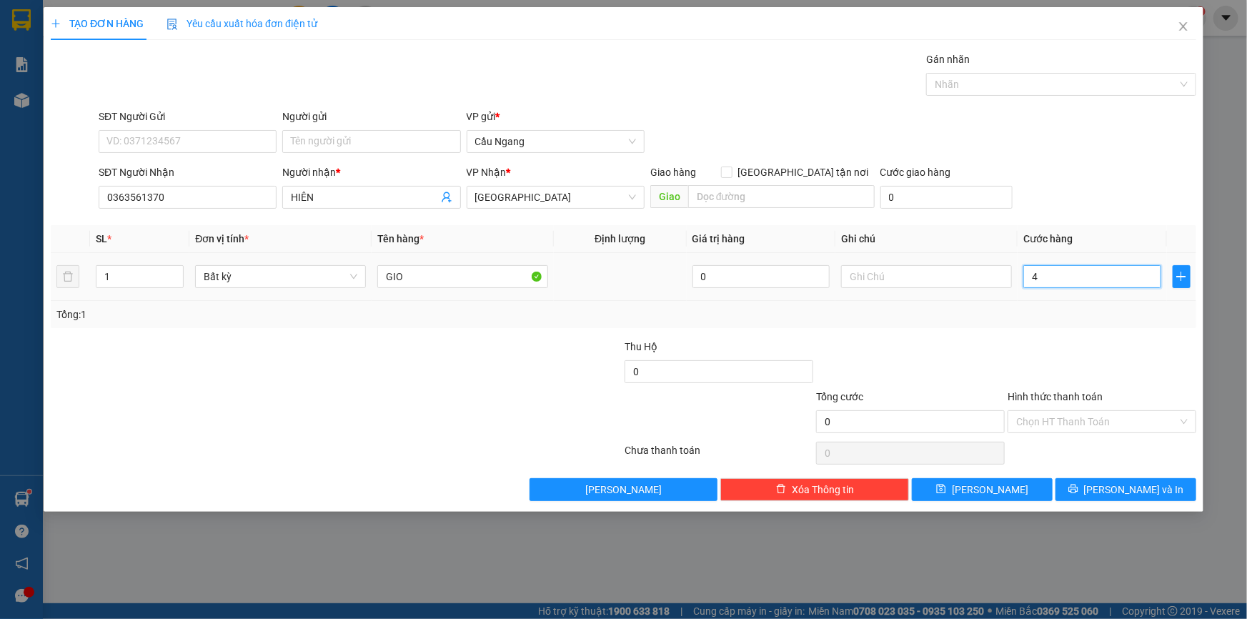
type input "4"
type input "40"
type input "400"
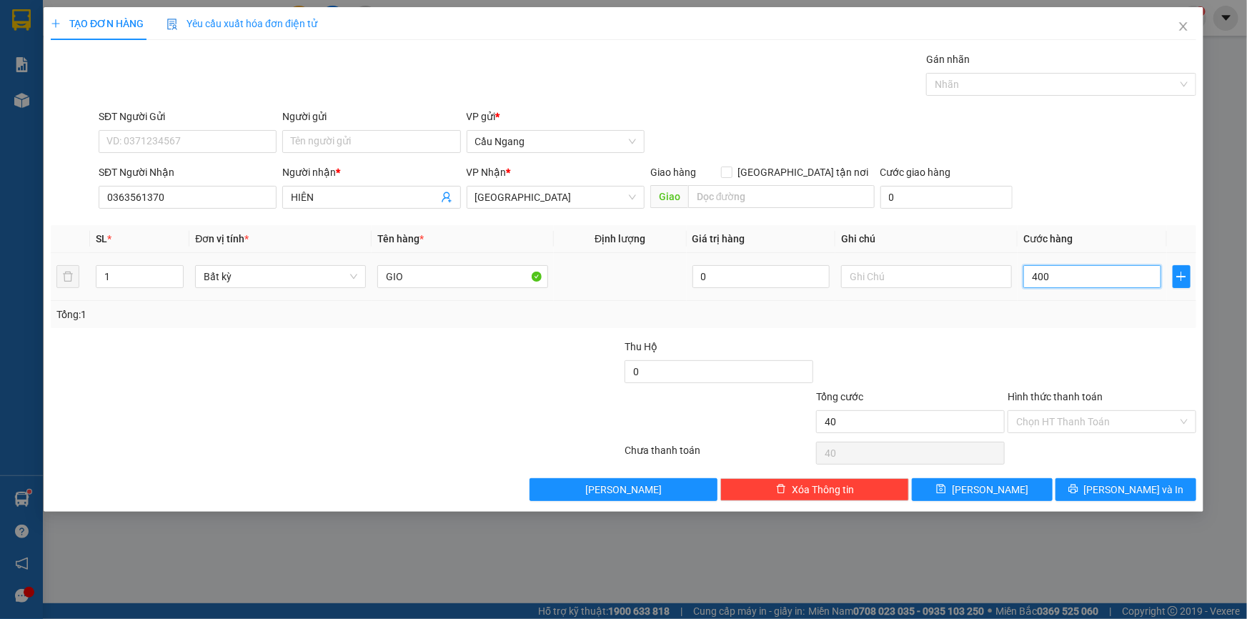
type input "400"
type input "4.000"
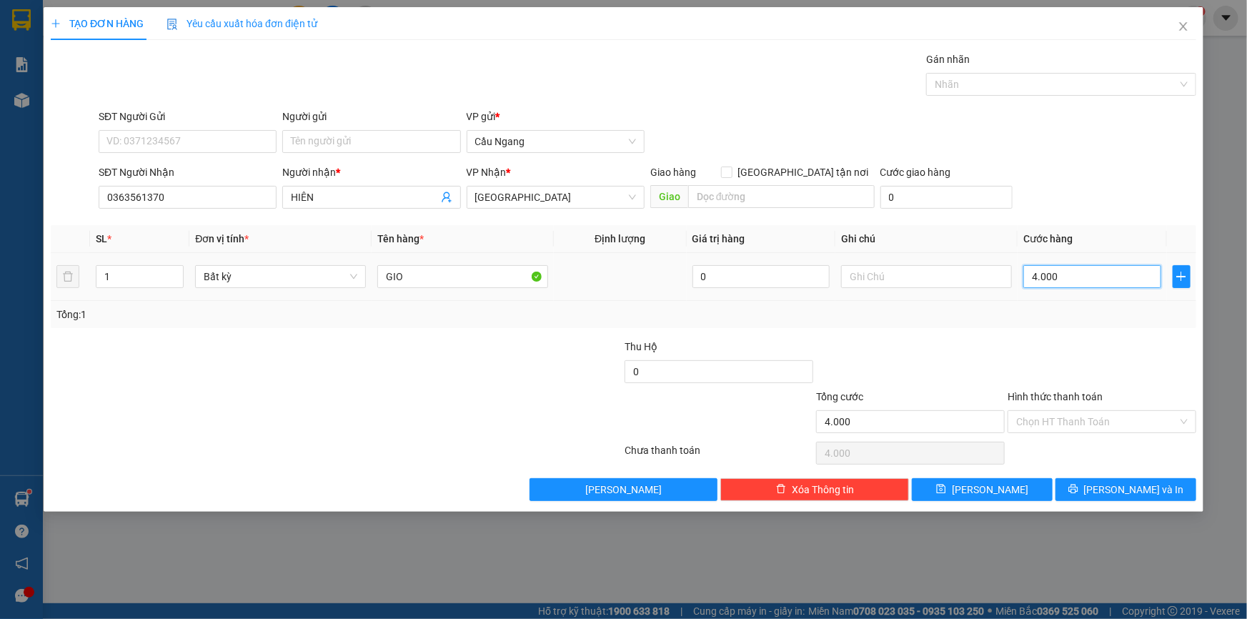
type input "40.000"
click at [1067, 414] on input "Hình thức thanh toán" at bounding box center [1096, 421] width 161 height 21
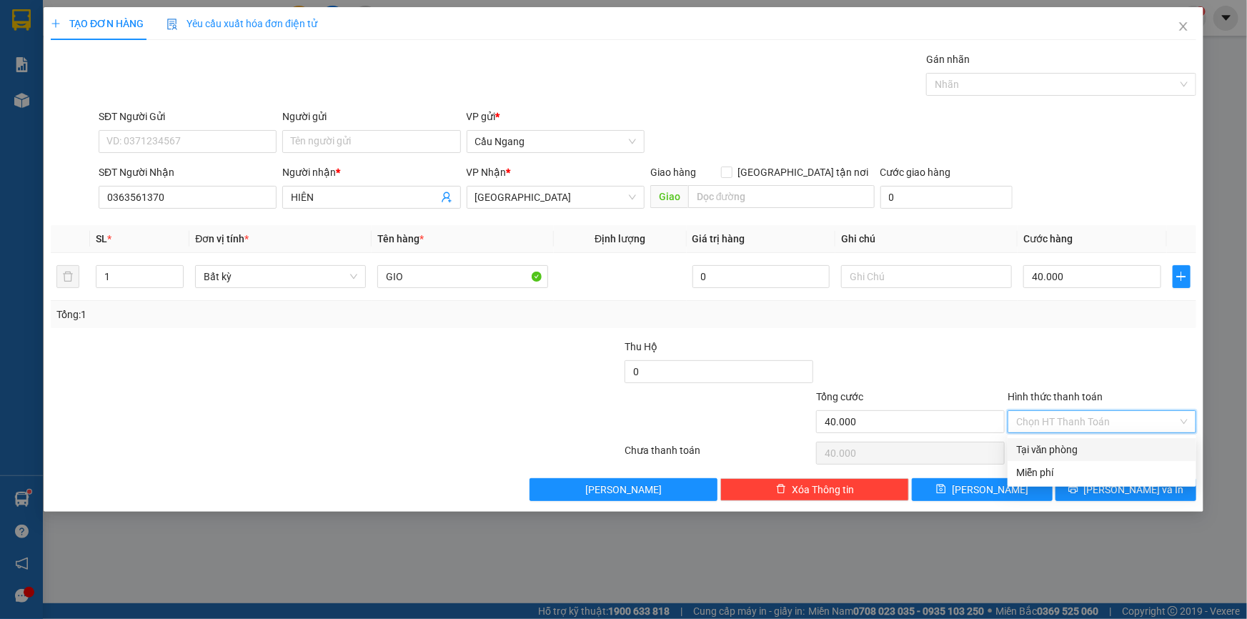
click at [1060, 449] on div "Tại văn phòng" at bounding box center [1101, 450] width 171 height 16
type input "0"
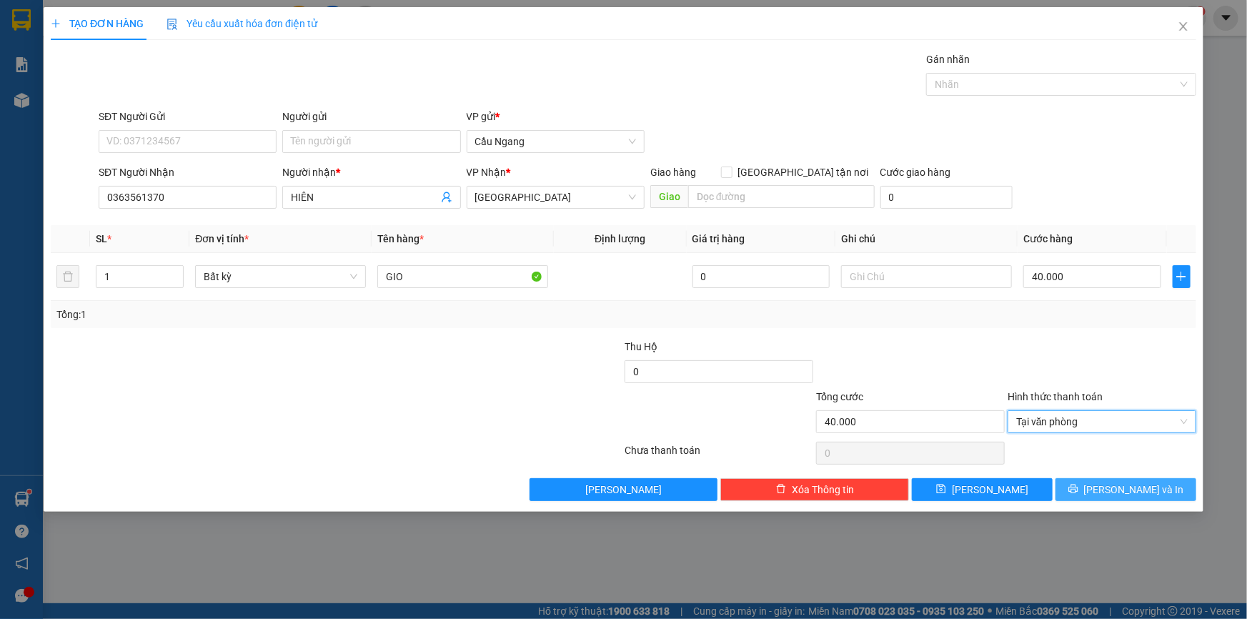
click at [1138, 484] on span "[PERSON_NAME] và In" at bounding box center [1134, 490] width 100 height 16
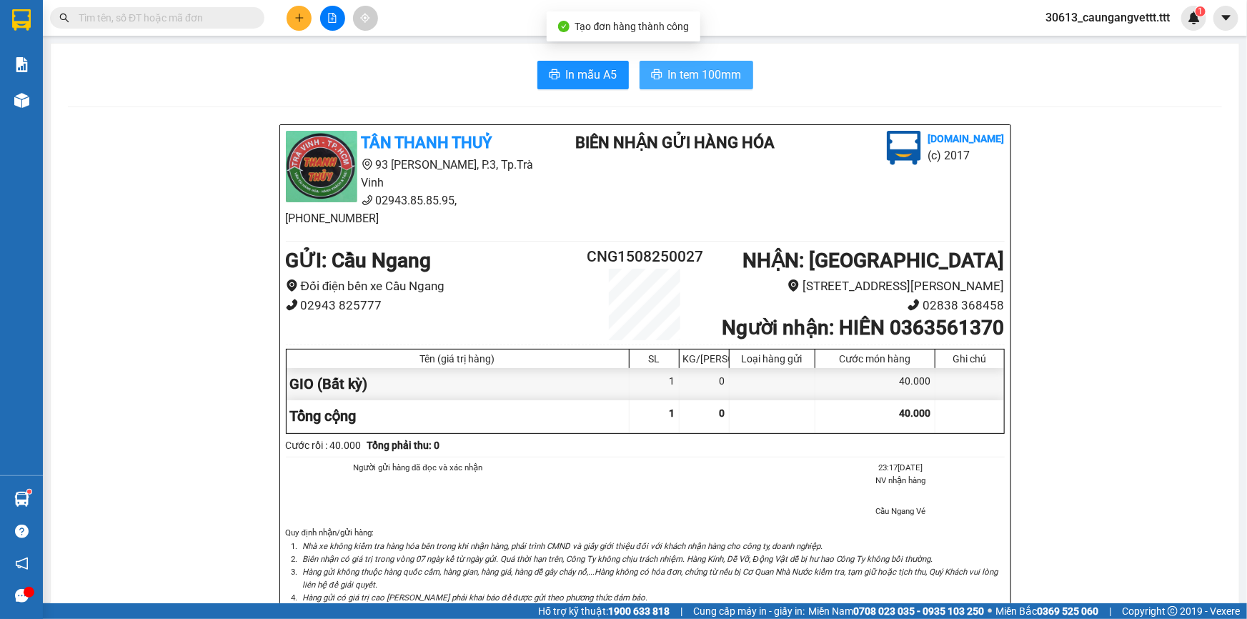
click at [685, 73] on span "In tem 100mm" at bounding box center [705, 75] width 74 height 18
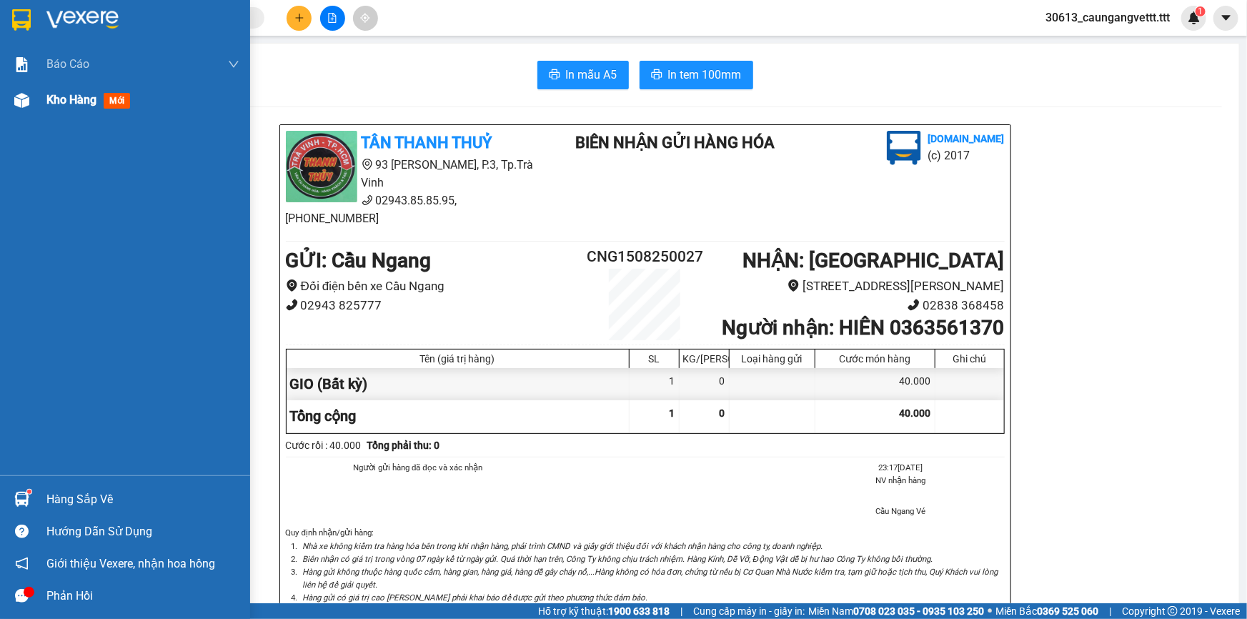
click at [86, 103] on span "Kho hàng" at bounding box center [71, 100] width 50 height 14
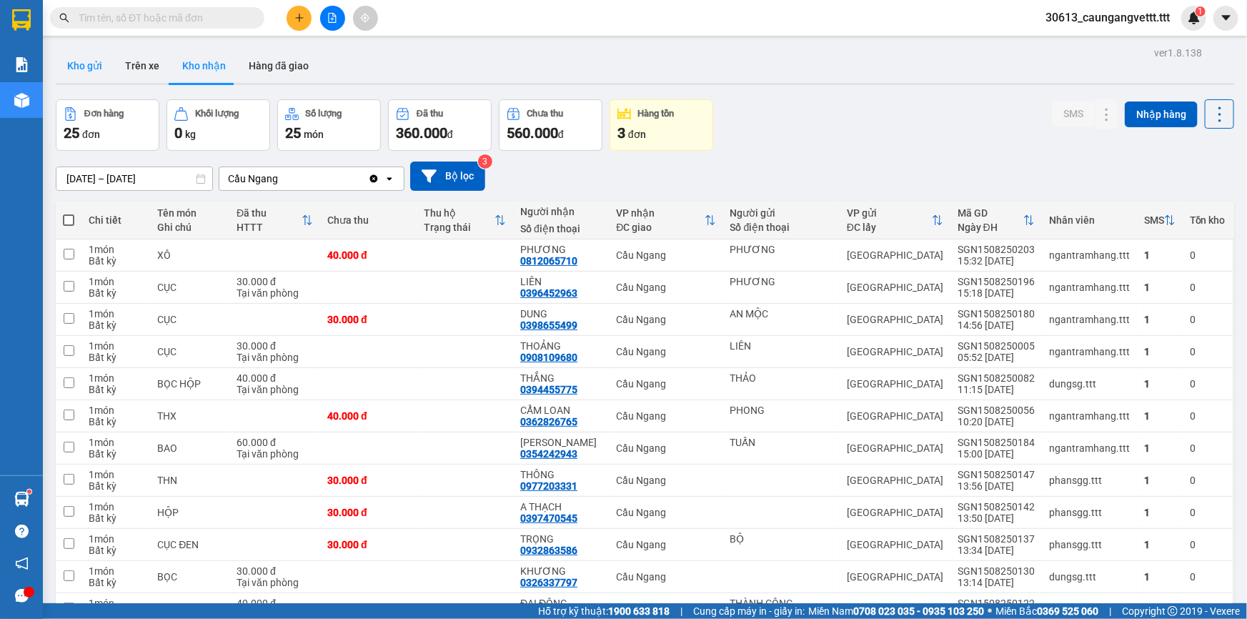
click at [84, 66] on button "Kho gửi" at bounding box center [85, 66] width 58 height 34
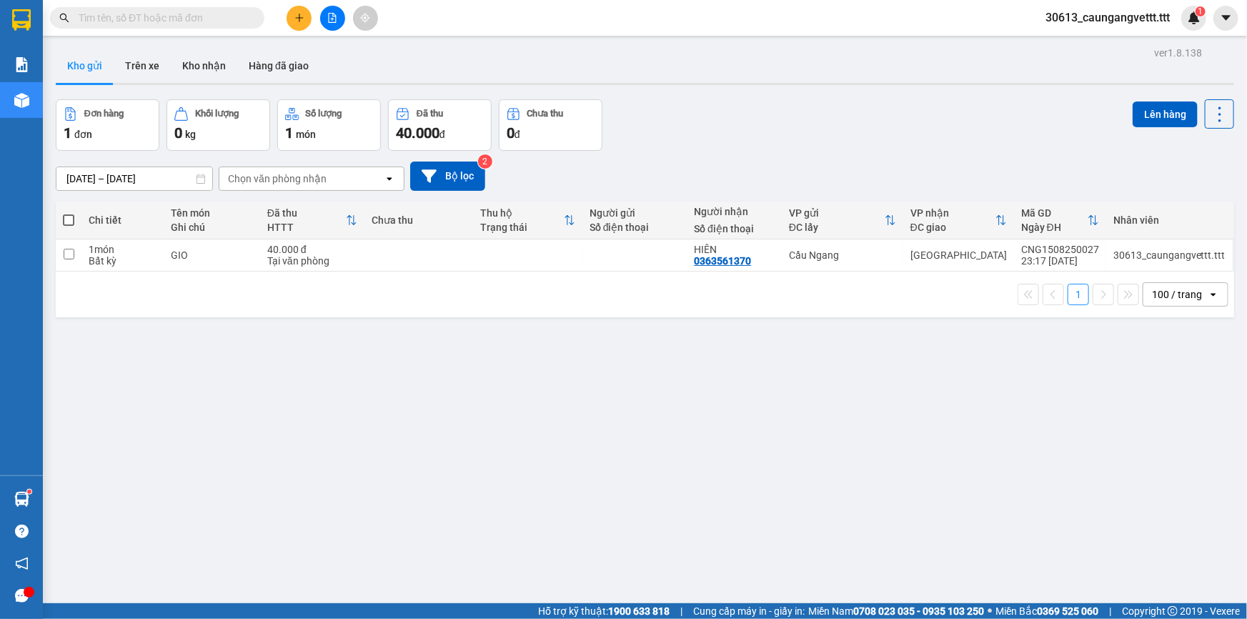
click at [69, 220] on span at bounding box center [68, 219] width 11 height 11
click at [69, 213] on input "checkbox" at bounding box center [69, 213] width 0 height 0
checkbox input "true"
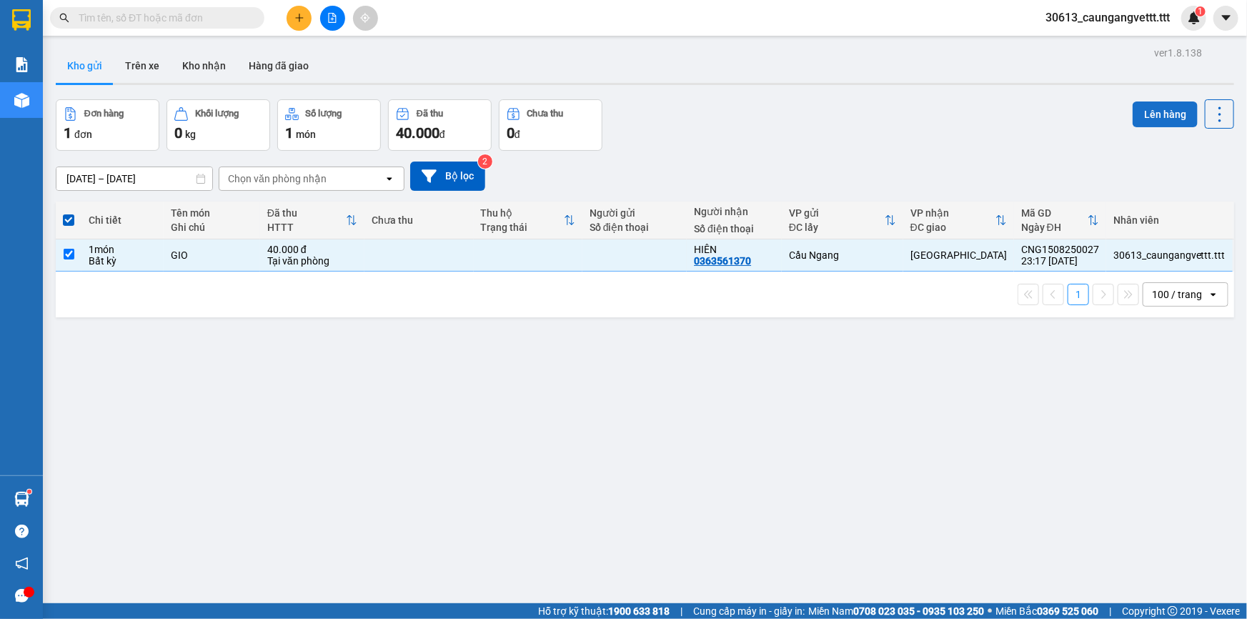
click at [1148, 114] on button "Lên hàng" at bounding box center [1164, 114] width 65 height 26
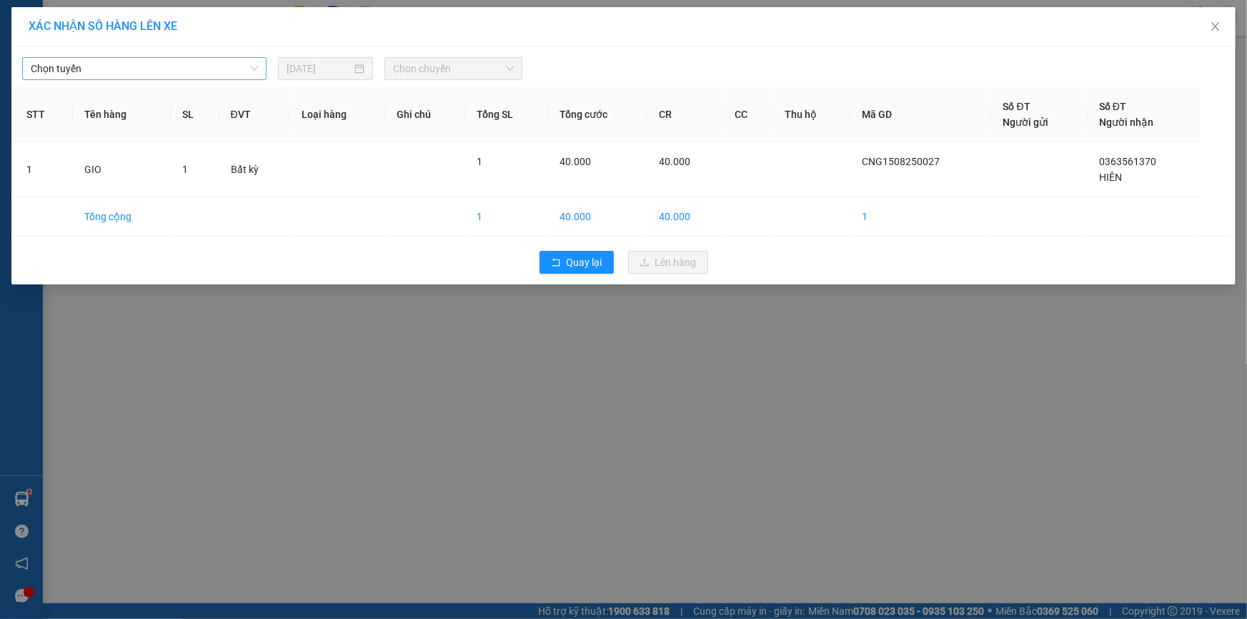
click at [124, 64] on span "Chọn tuyến" at bounding box center [144, 68] width 227 height 21
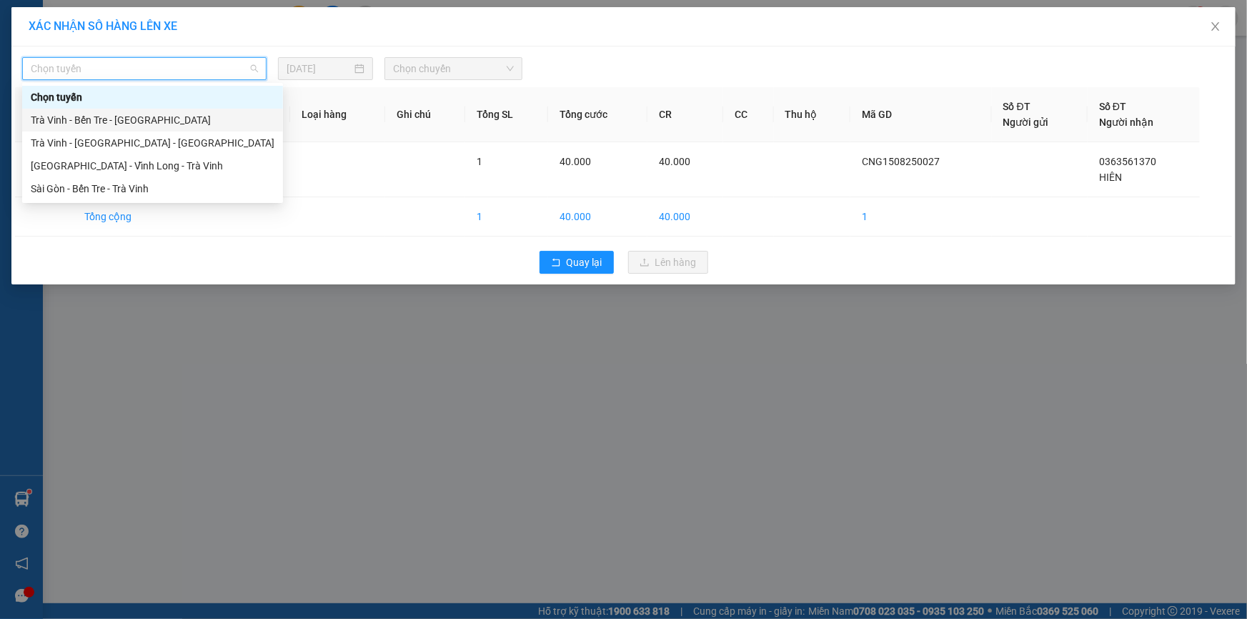
click at [150, 119] on div "Trà Vinh - Bến Tre - [GEOGRAPHIC_DATA]" at bounding box center [153, 120] width 244 height 16
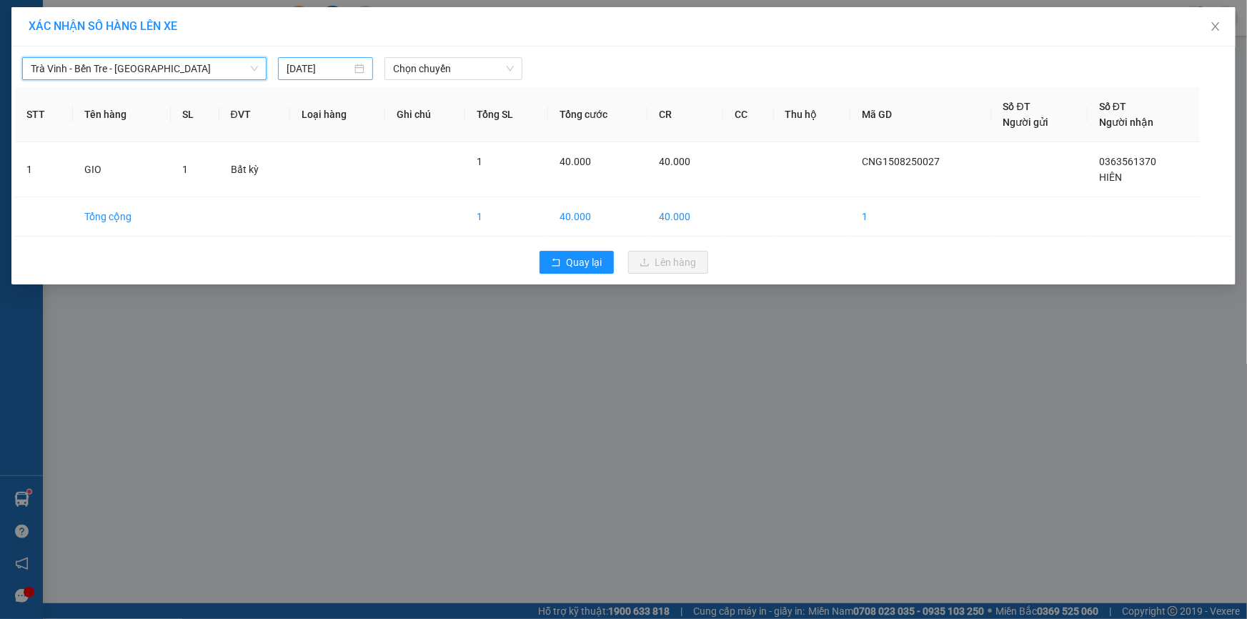
click at [293, 71] on input "[DATE]" at bounding box center [319, 69] width 65 height 16
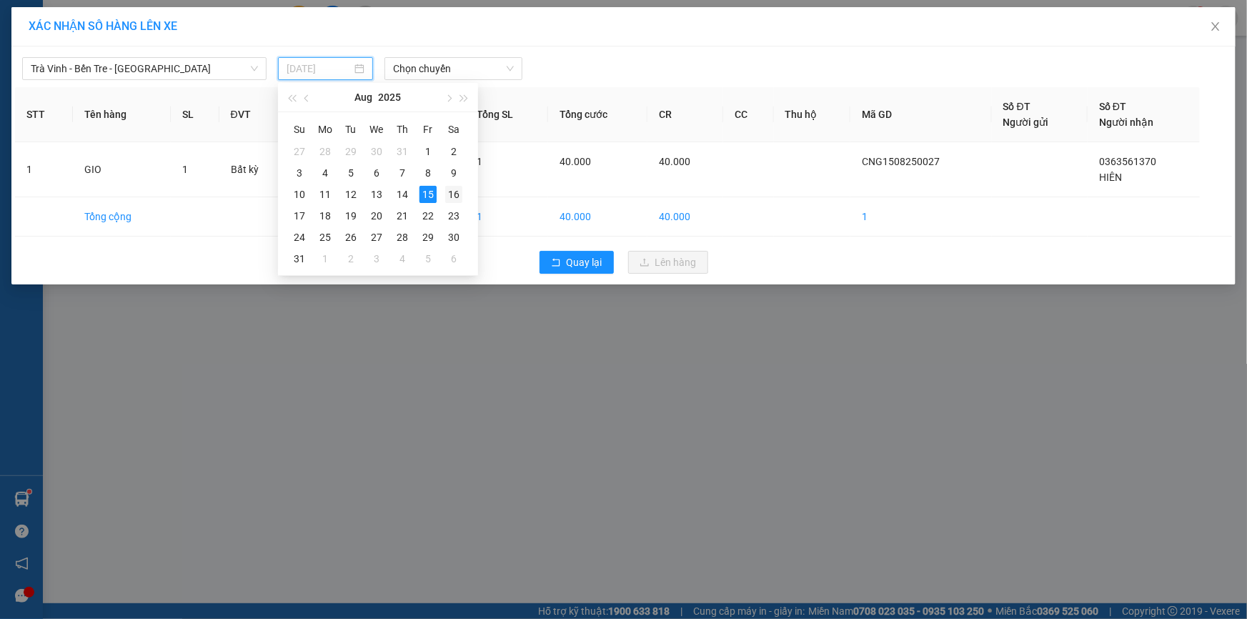
click at [456, 196] on div "16" at bounding box center [453, 194] width 17 height 17
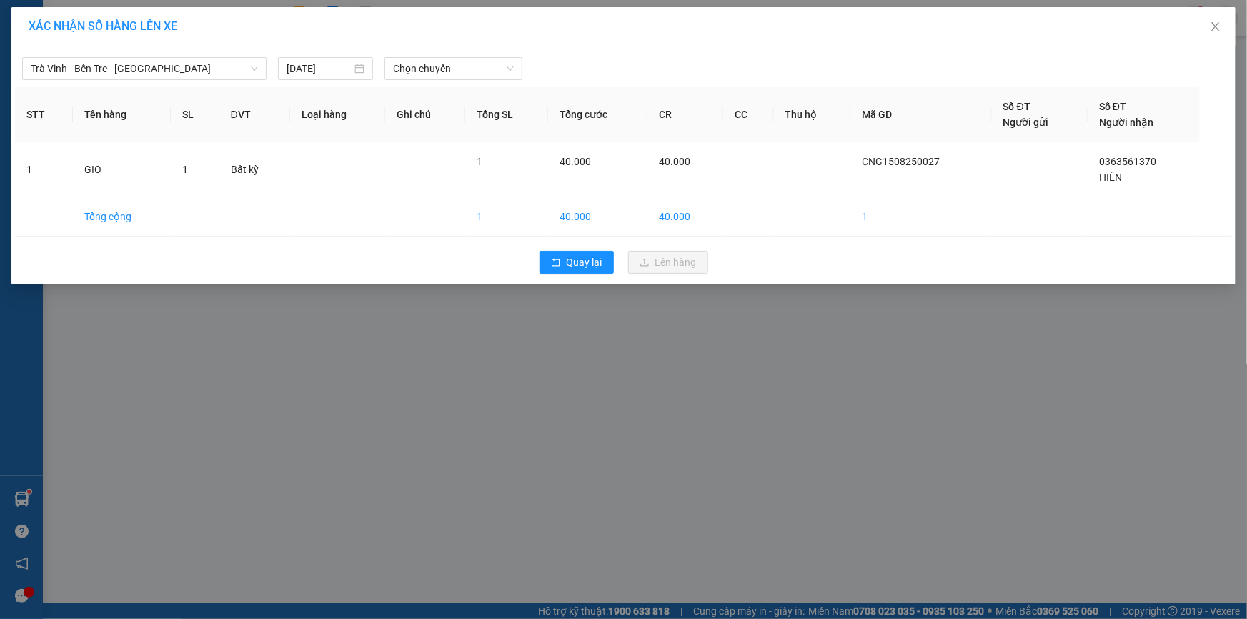
click at [438, 55] on div "Trà Vinh - Bến Tre - [GEOGRAPHIC_DATA] [DATE] Chọn chuyến" at bounding box center [623, 65] width 1217 height 30
type input "[DATE]"
click at [436, 66] on span "Chọn chuyến" at bounding box center [453, 68] width 121 height 21
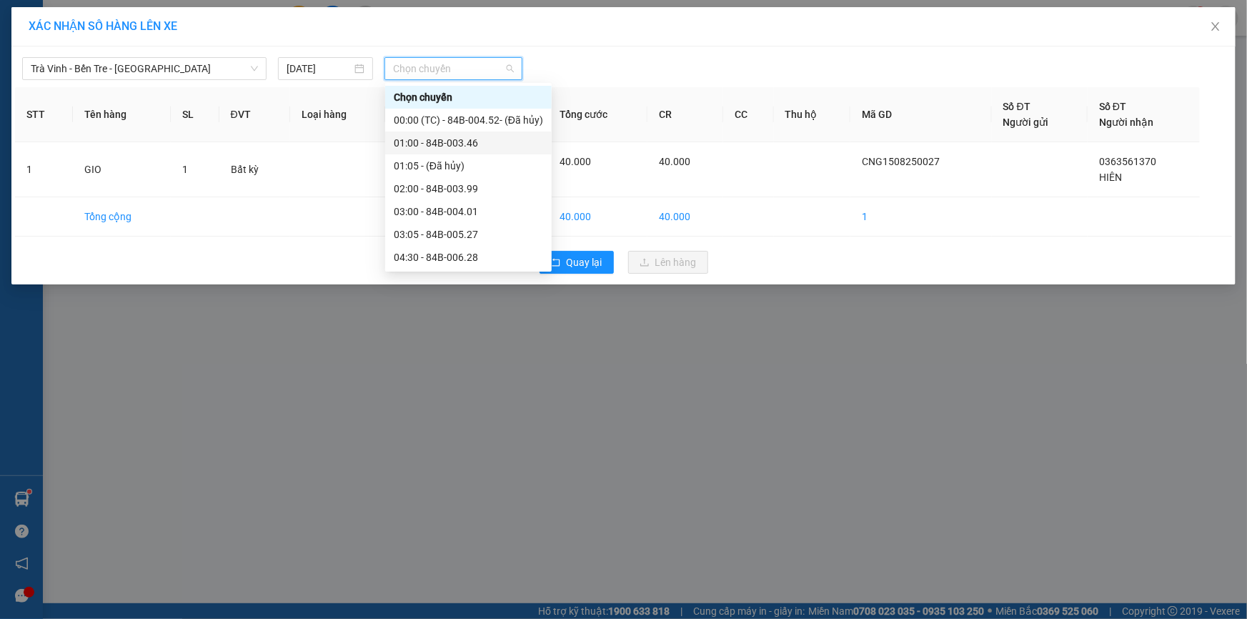
click at [443, 144] on div "01:00 - 84B-003.46" at bounding box center [468, 143] width 149 height 16
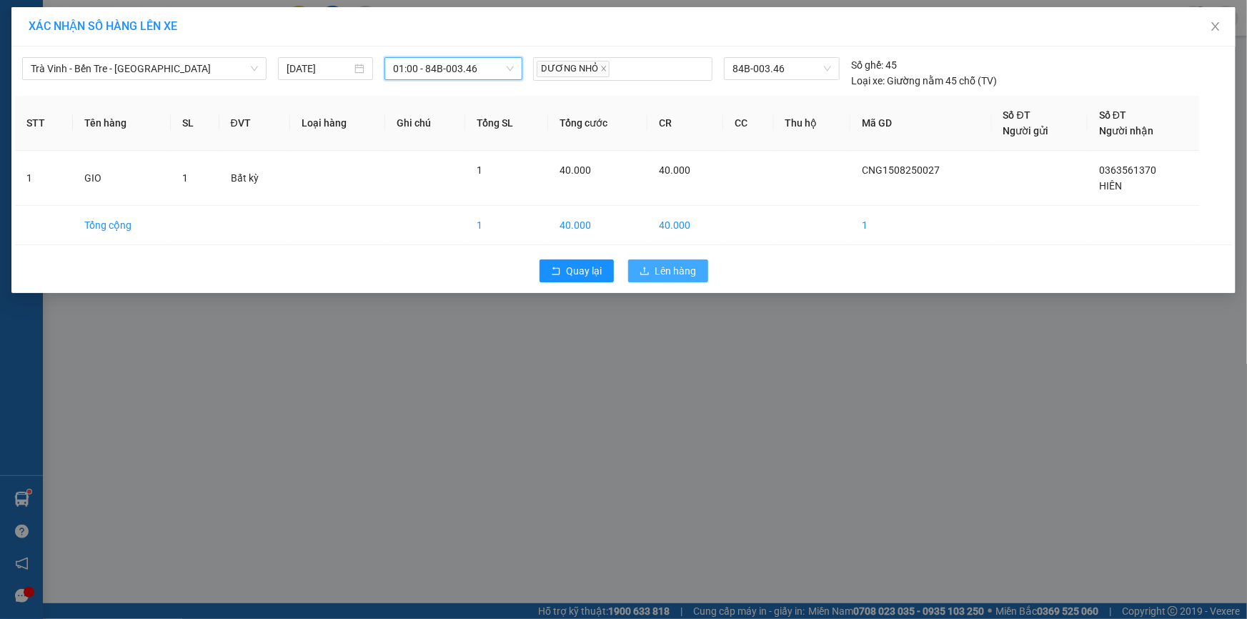
click at [664, 264] on span "Lên hàng" at bounding box center [675, 271] width 41 height 16
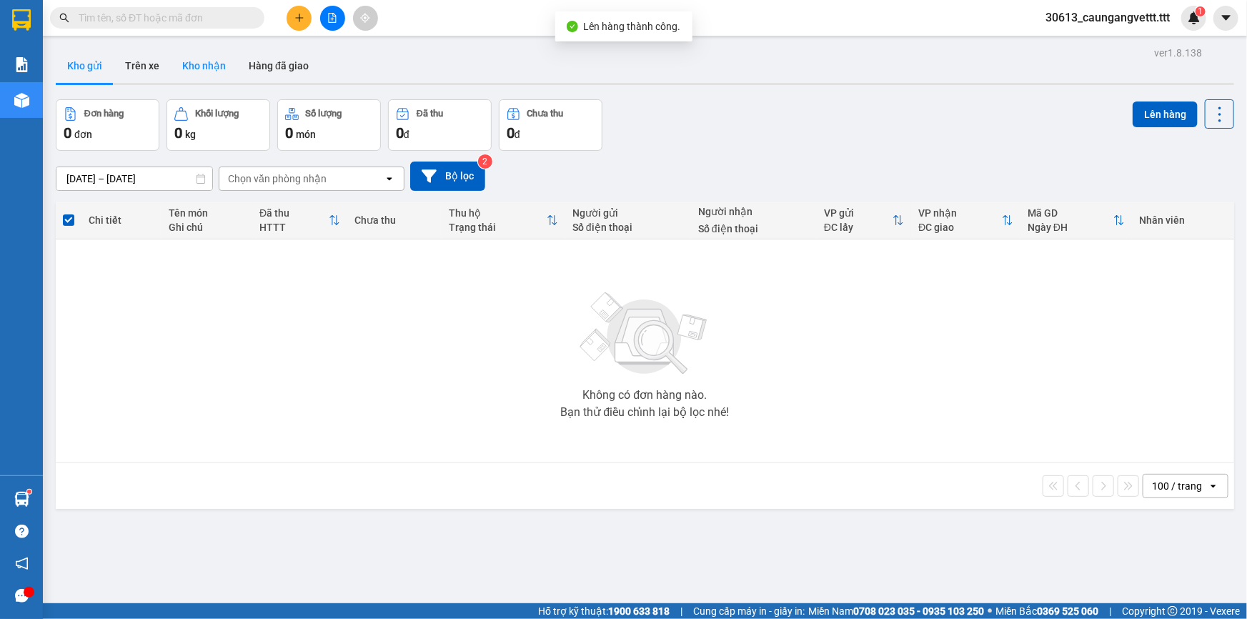
drag, startPoint x: 211, startPoint y: 71, endPoint x: 207, endPoint y: 78, distance: 7.7
click at [211, 73] on button "Kho nhận" at bounding box center [204, 66] width 66 height 34
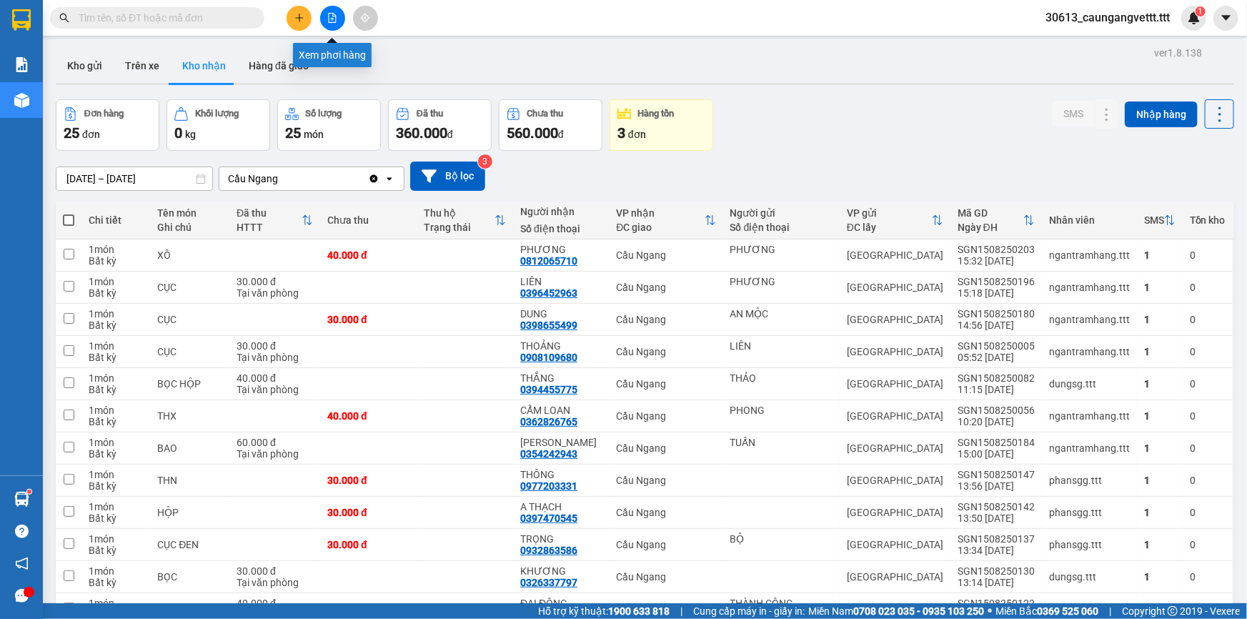
click at [335, 19] on icon "file-add" at bounding box center [332, 18] width 10 height 10
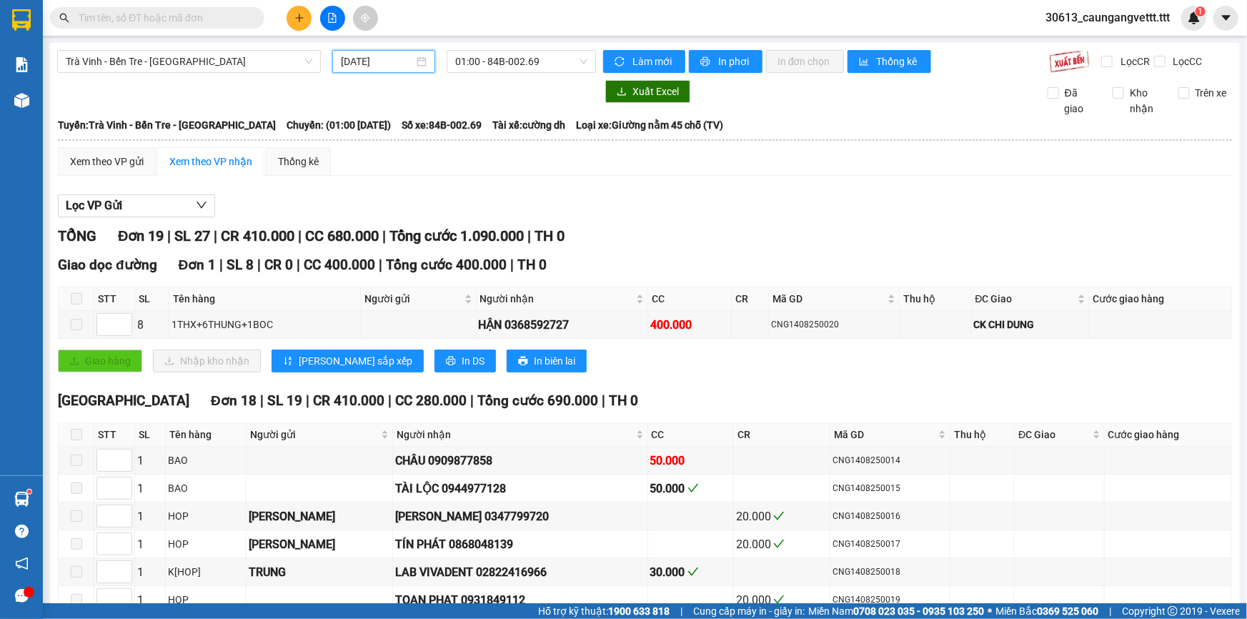
click at [353, 55] on input "[DATE]" at bounding box center [377, 62] width 73 height 16
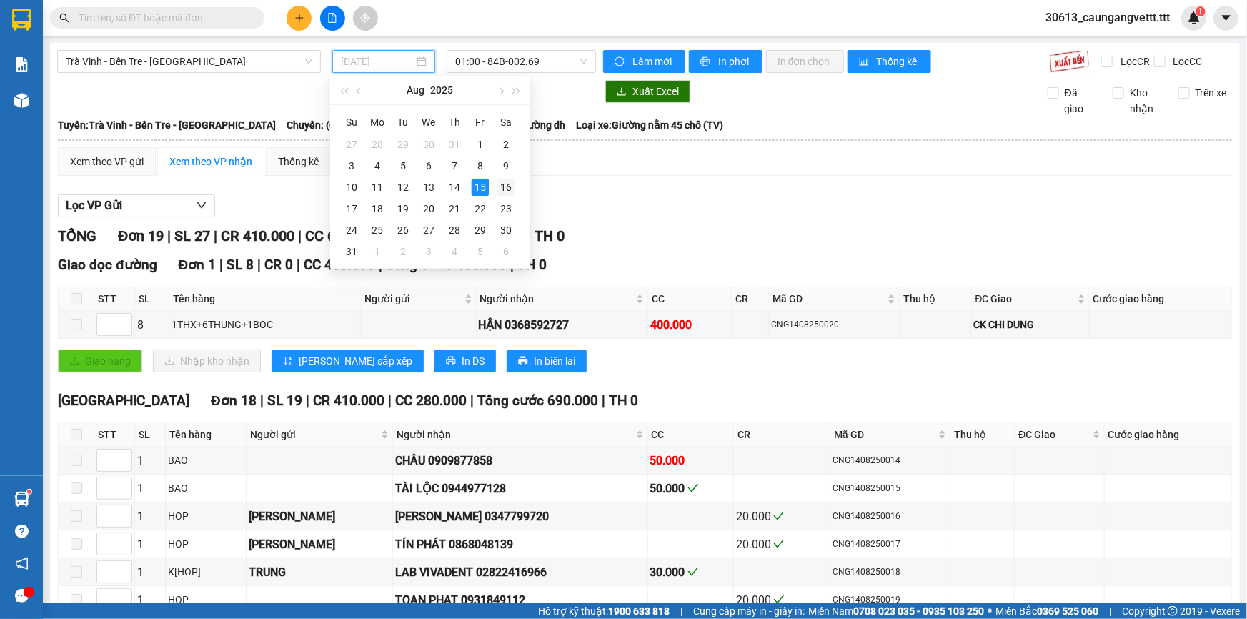
drag, startPoint x: 501, startPoint y: 186, endPoint x: 509, endPoint y: 76, distance: 110.3
click at [502, 186] on div "16" at bounding box center [505, 187] width 17 height 17
type input "[DATE]"
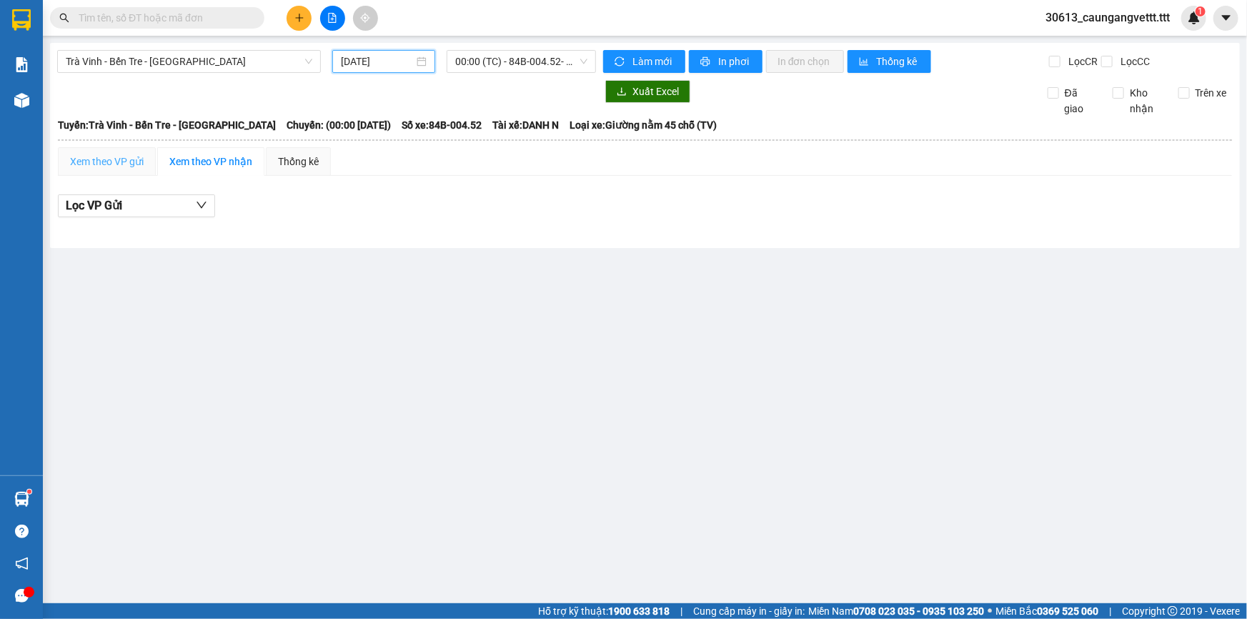
click at [129, 152] on div "Xem theo VP gửi" at bounding box center [107, 161] width 98 height 29
click at [500, 60] on span "00:00 (TC) - 84B-004.52 - (Đã hủy)" at bounding box center [521, 61] width 132 height 21
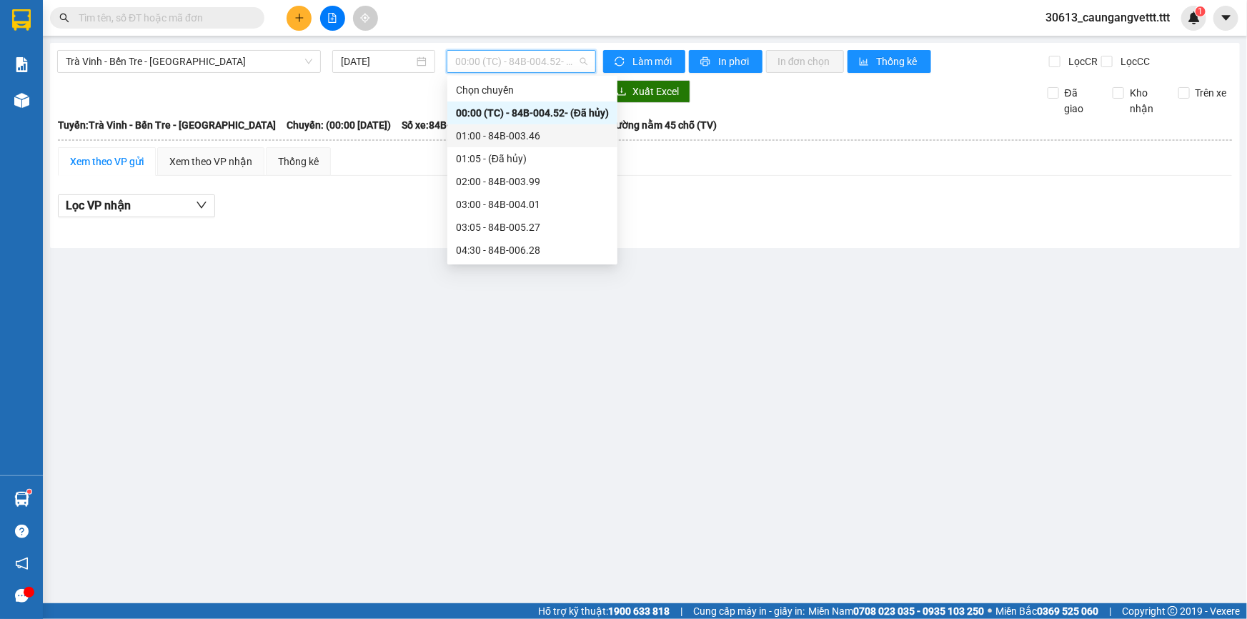
click at [510, 136] on div "01:00 - 84B-003.46" at bounding box center [532, 136] width 153 height 16
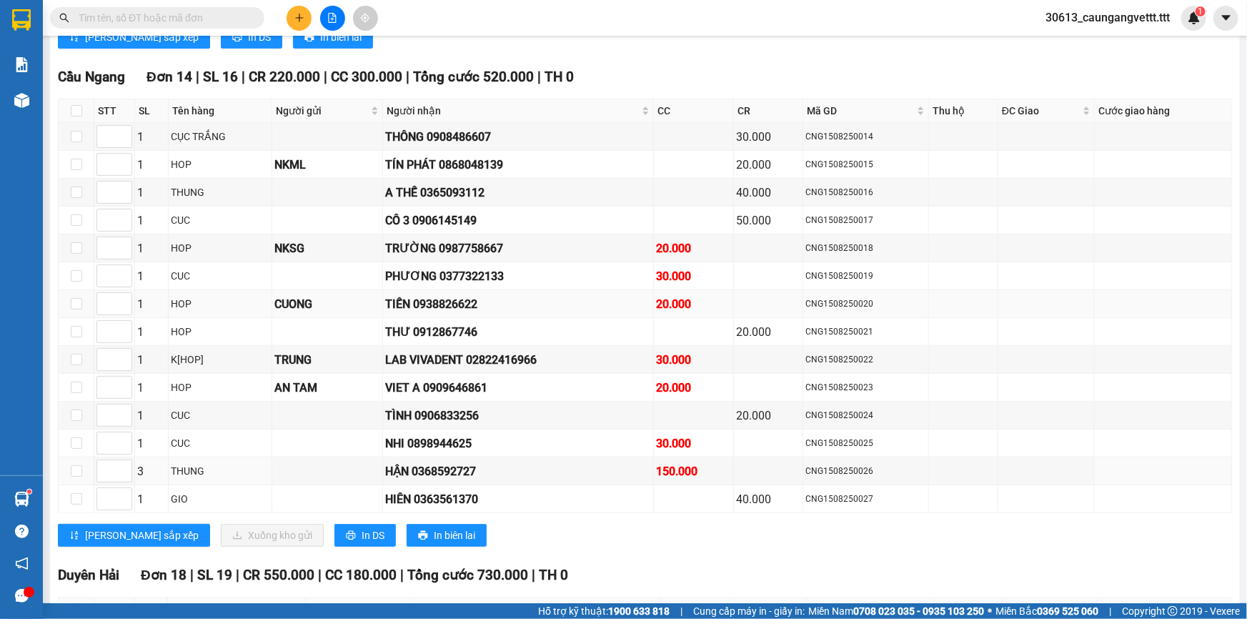
scroll to position [433, 0]
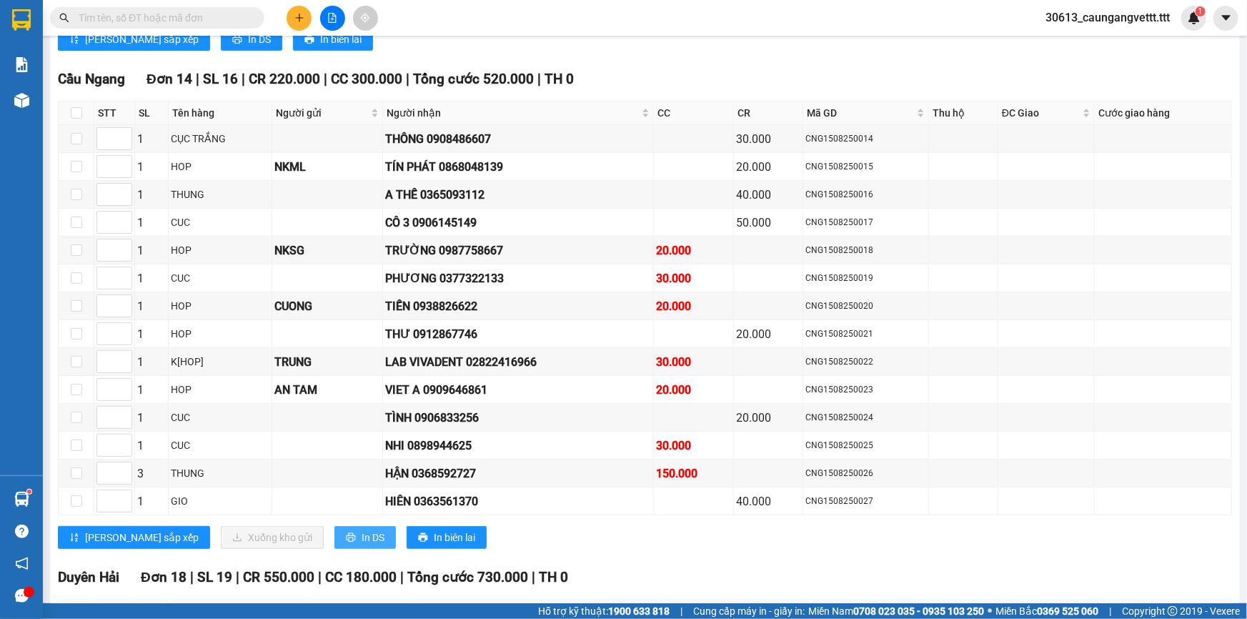
click at [362, 532] on span "In DS" at bounding box center [373, 537] width 23 height 16
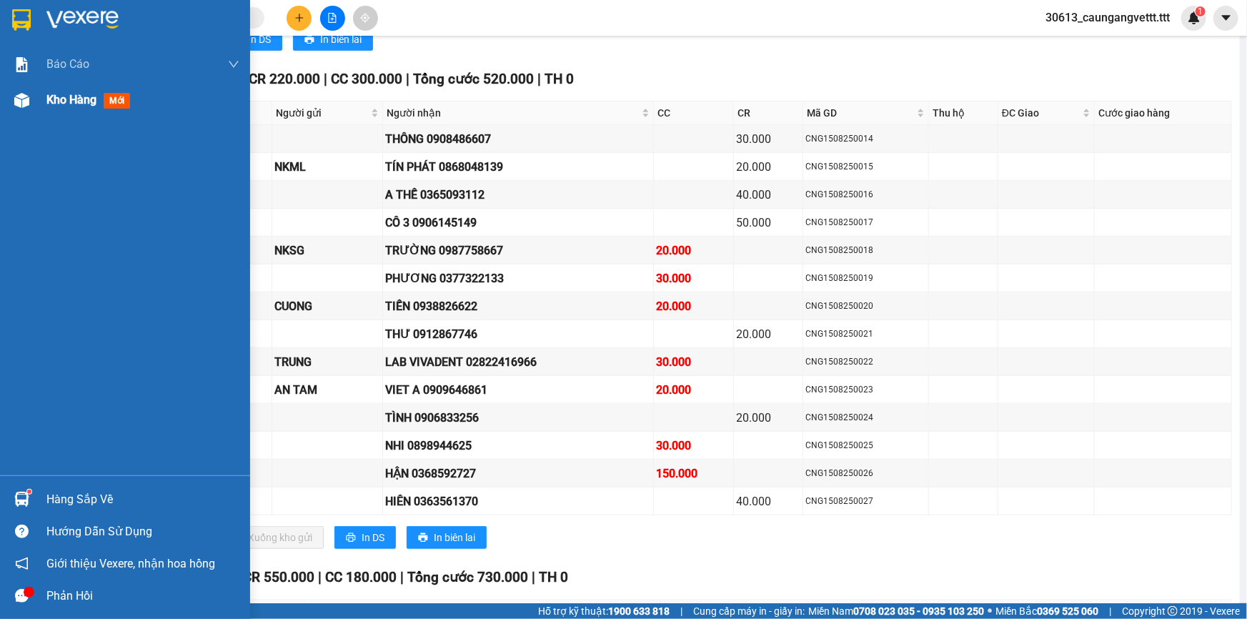
click at [61, 100] on span "Kho hàng" at bounding box center [71, 100] width 50 height 14
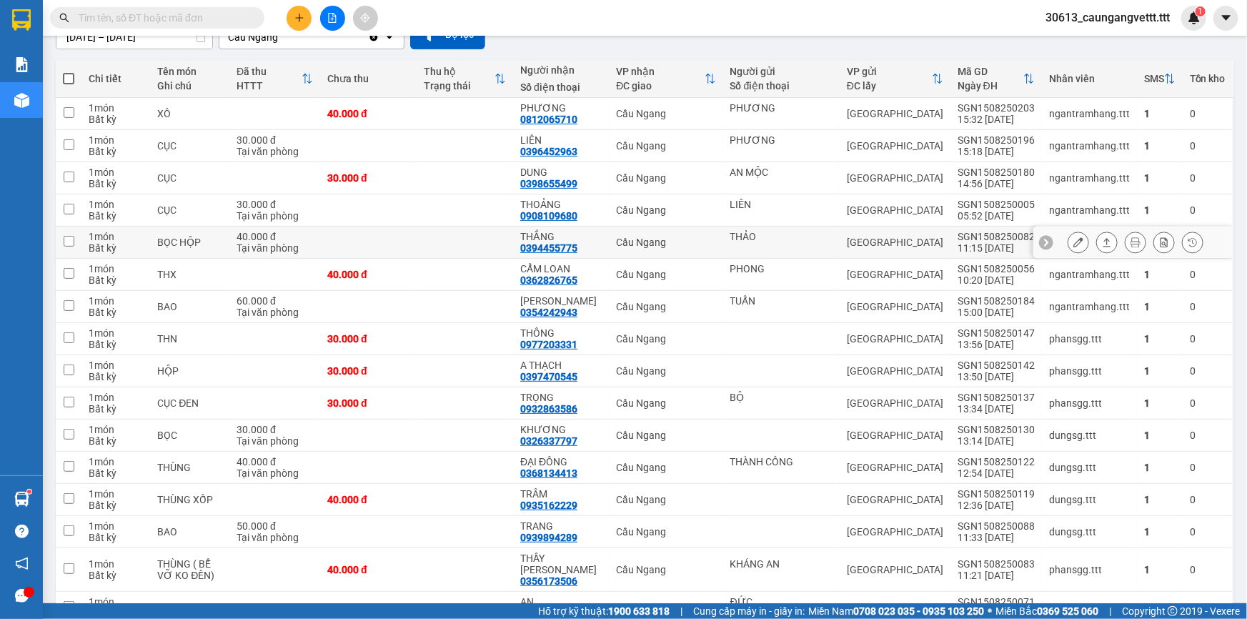
scroll to position [129, 0]
